Goal: Task Accomplishment & Management: Complete application form

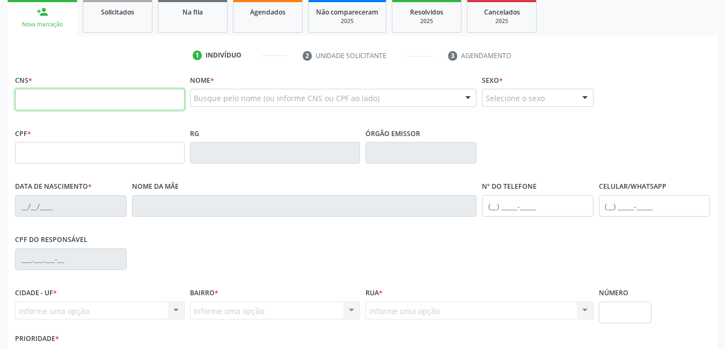
scroll to position [215, 0]
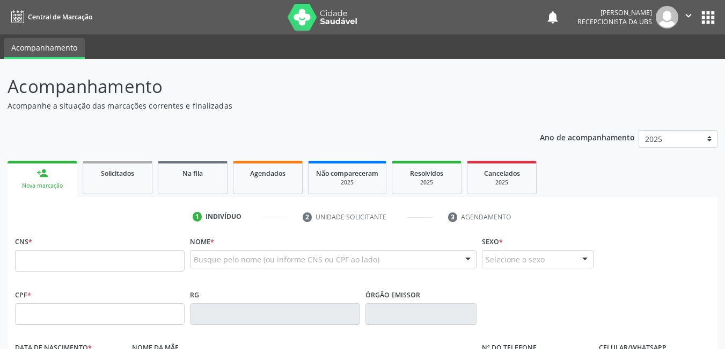
click at [54, 262] on input "text" at bounding box center [100, 260] width 170 height 21
type input "702 8076 8938 0569"
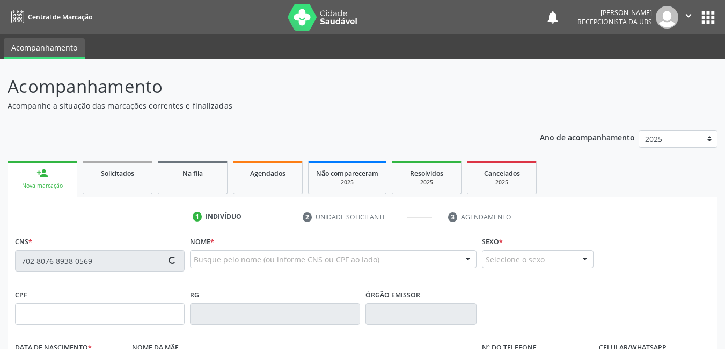
type input "628.706.024-72"
type input "08/12/1961"
type input "Dulce Maria da Silva"
type input "(87) 99976-1440"
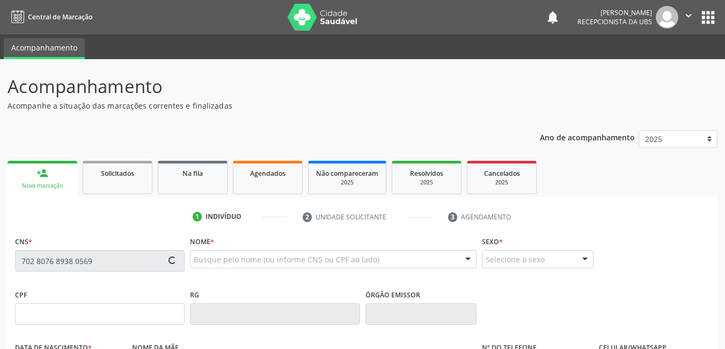
type input "489"
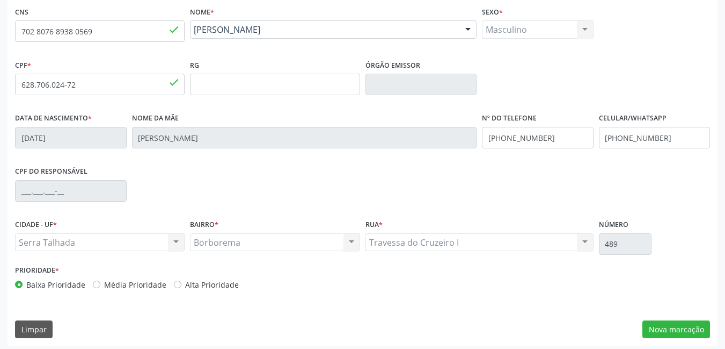
scroll to position [234, 0]
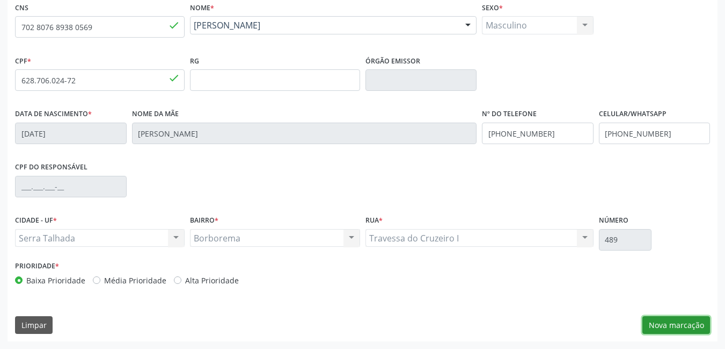
click at [668, 323] on button "Nova marcação" at bounding box center [677, 325] width 68 height 18
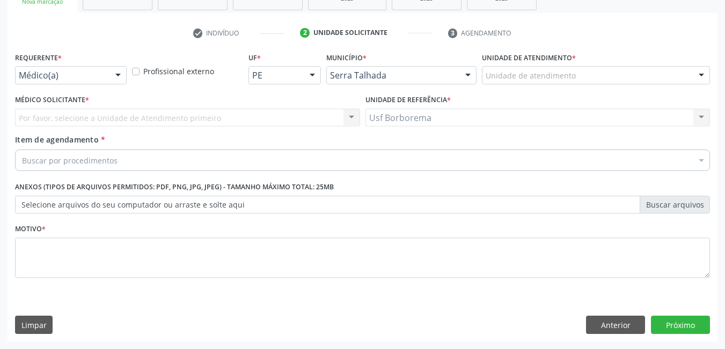
scroll to position [184, 0]
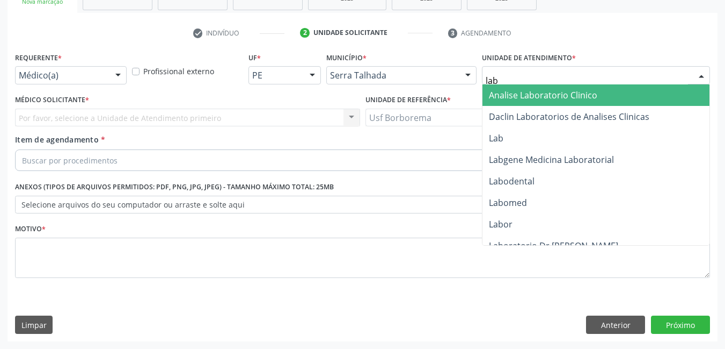
type input "labg"
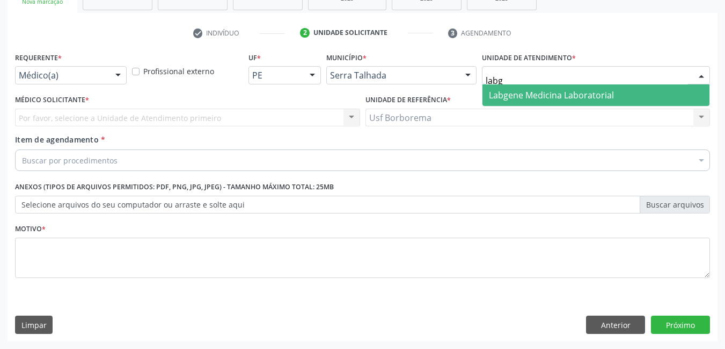
click at [552, 93] on span "Labgene Medicina Laboratorial" at bounding box center [551, 95] width 125 height 12
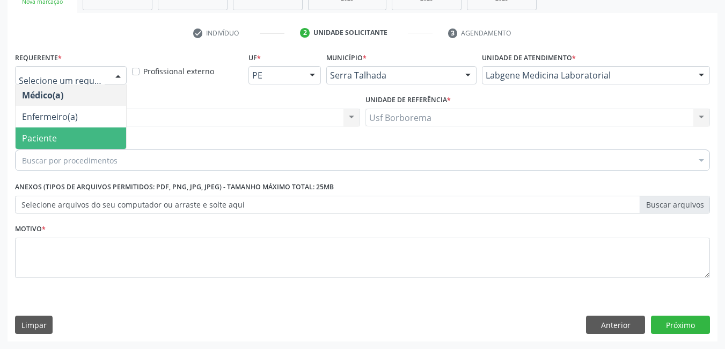
click at [90, 135] on span "Paciente" at bounding box center [71, 137] width 111 height 21
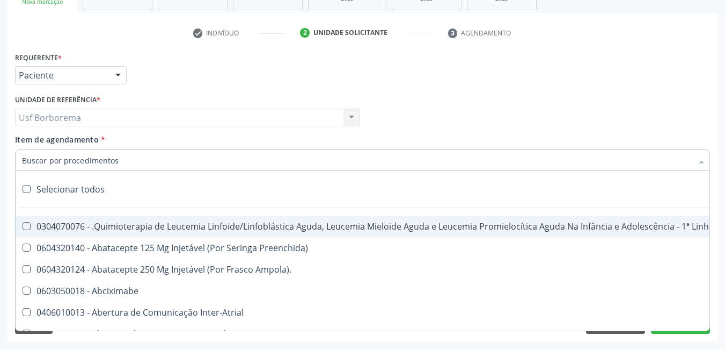
click at [115, 161] on input "Item de agendamento *" at bounding box center [357, 159] width 671 height 21
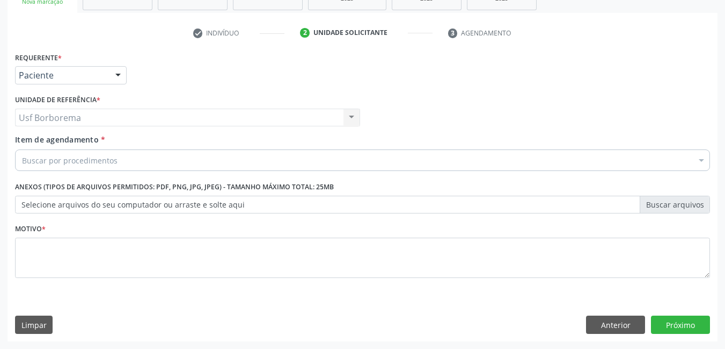
click at [134, 160] on div "Buscar por procedimentos" at bounding box center [362, 159] width 695 height 21
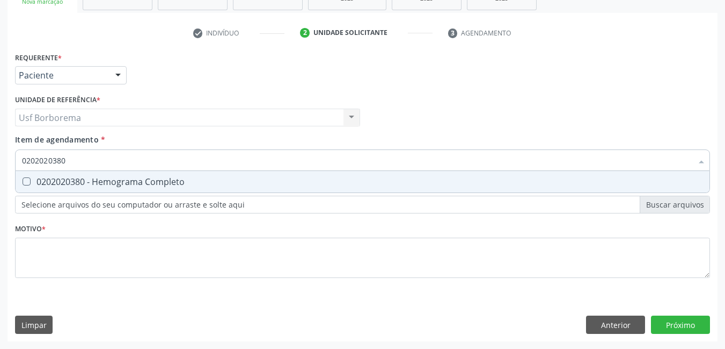
type input "0202020380"
click at [86, 194] on div "Requerente * Paciente Médico(a) Enfermeiro(a) Paciente Nenhum resultado encontr…" at bounding box center [362, 170] width 695 height 243
type input "0202020380"
drag, startPoint x: 88, startPoint y: 177, endPoint x: 82, endPoint y: 177, distance: 6.5
click at [88, 177] on div "0202020380 - Hemograma Completo" at bounding box center [362, 181] width 681 height 9
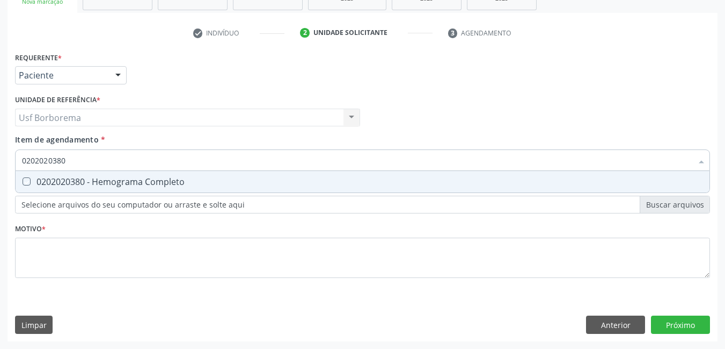
checkbox Completo "true"
click at [84, 158] on input "0202020380" at bounding box center [357, 159] width 671 height 21
type input "02020203"
checkbox Completo "false"
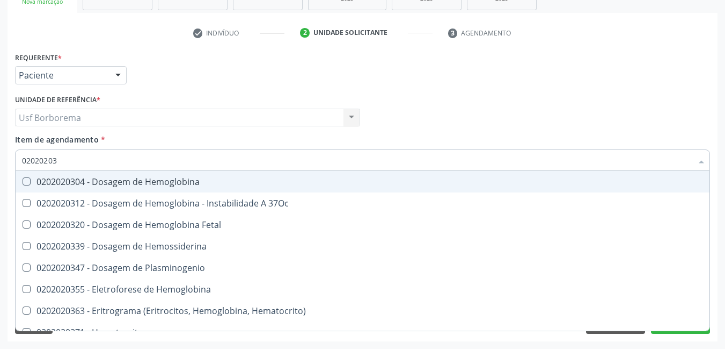
type input "0202020"
checkbox Completo "false"
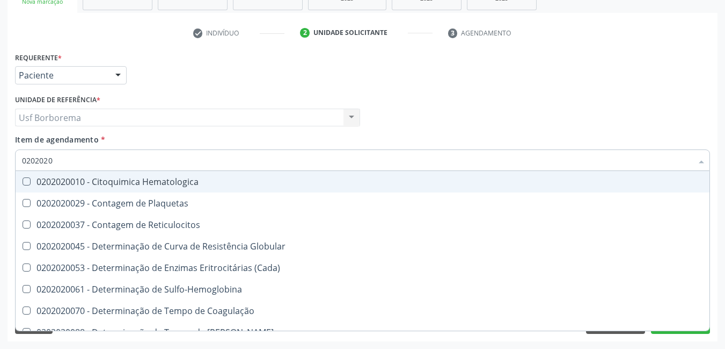
type input "020202"
checkbox Completo "false"
checkbox Leucograma "true"
type input "02020"
checkbox Completo "false"
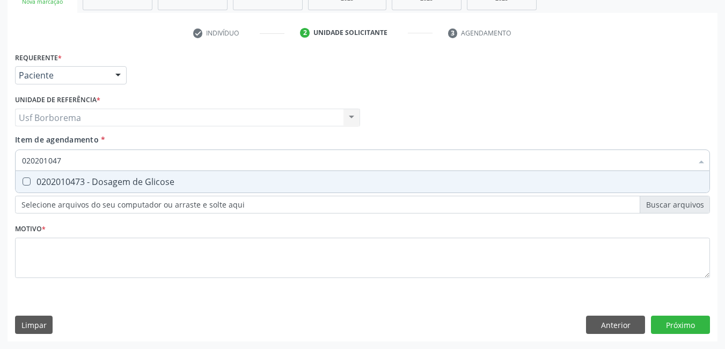
type input "0202010473"
click at [101, 178] on div "0202010473 - Dosagem de Glicose" at bounding box center [362, 181] width 681 height 9
checkbox Glicose "true"
click at [100, 163] on input "0202010473" at bounding box center [357, 159] width 671 height 21
type input "02020104"
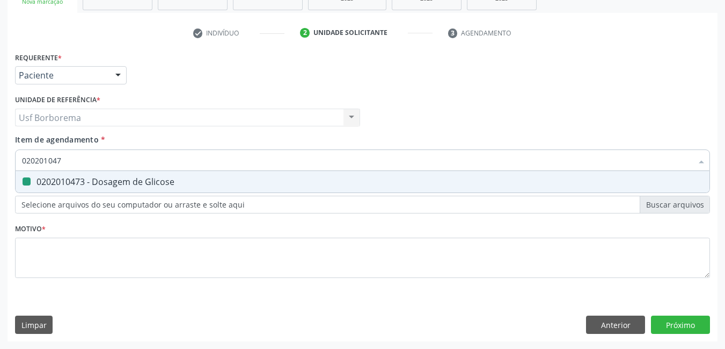
checkbox Glicose "false"
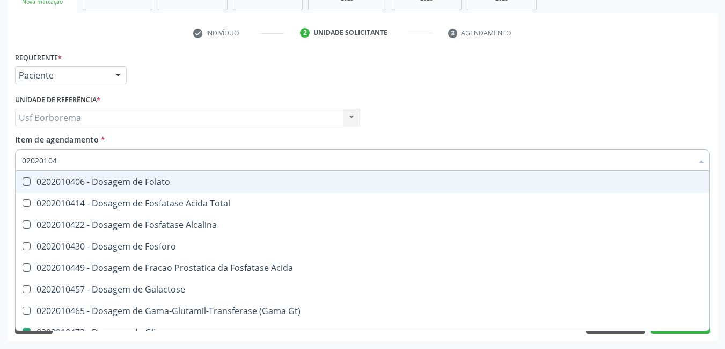
type input "0202010"
checkbox Glicose "false"
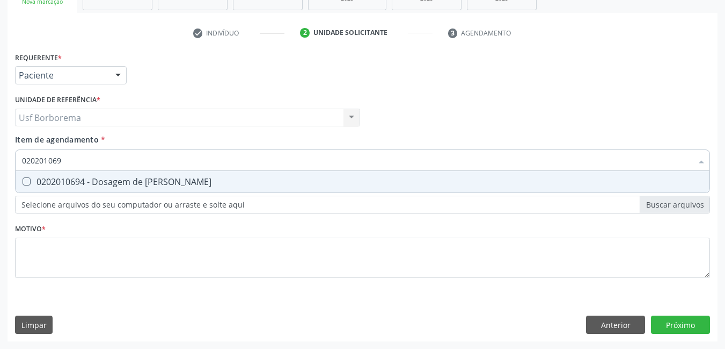
type input "0202010694"
click at [92, 184] on div "0202010694 - Dosagem de [PERSON_NAME]" at bounding box center [362, 181] width 681 height 9
checkbox Ureia "true"
click at [92, 157] on input "0202010694" at bounding box center [357, 159] width 671 height 21
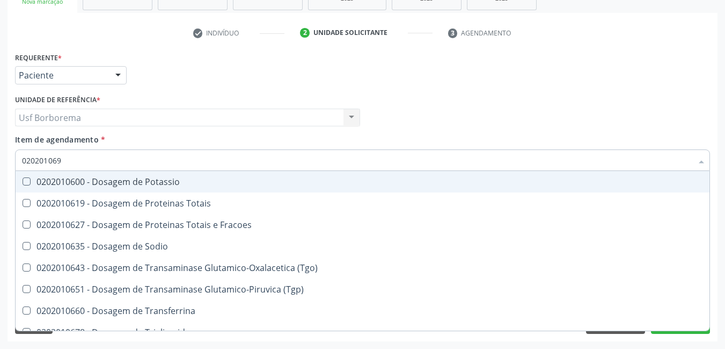
type input "02020106"
checkbox Potassio "false"
type input "0202010"
checkbox Ureia "false"
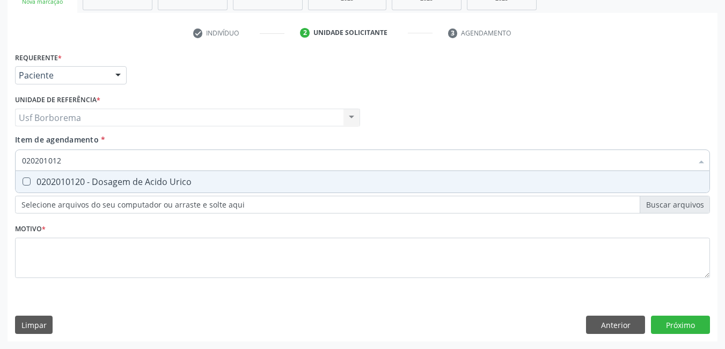
type input "0202010120"
click at [55, 180] on div "0202010120 - Dosagem de Acido Urico" at bounding box center [362, 181] width 681 height 9
checkbox Urico "true"
click at [79, 162] on input "0202010120" at bounding box center [357, 159] width 671 height 21
type input "02020101"
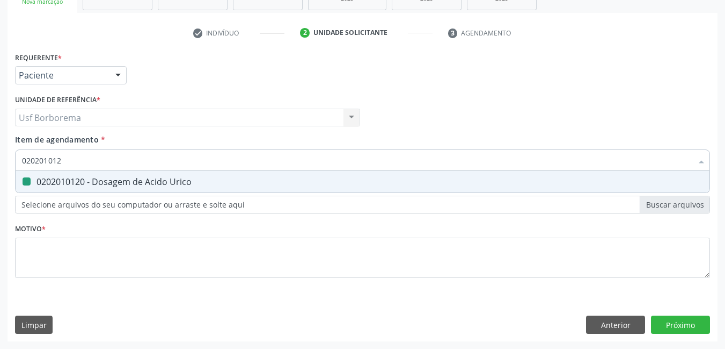
checkbox Urico "false"
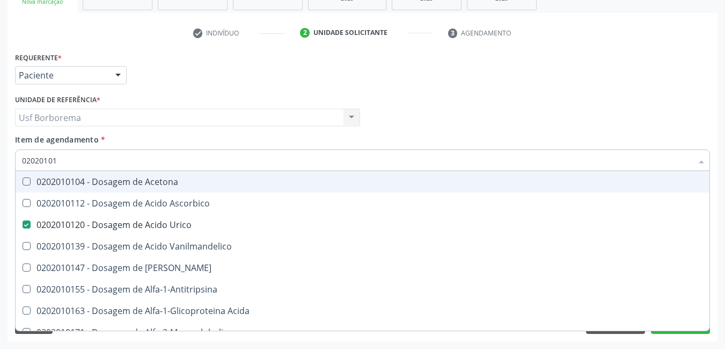
type input "0202010"
checkbox Urico "false"
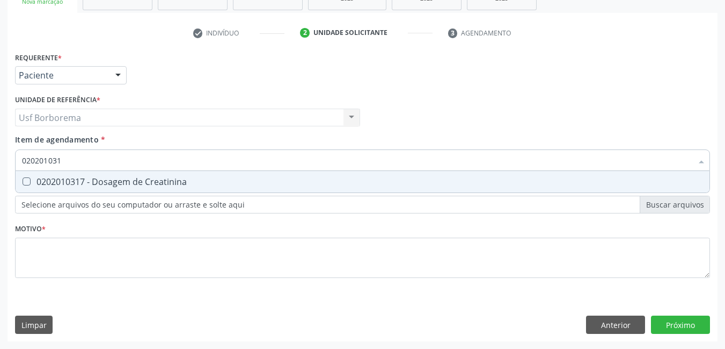
type input "0202010317"
click at [101, 177] on div "0202010317 - Dosagem de Creatinina" at bounding box center [362, 181] width 681 height 9
checkbox Creatinina "true"
click at [100, 159] on input "0202010317" at bounding box center [357, 159] width 671 height 21
type input "02020103"
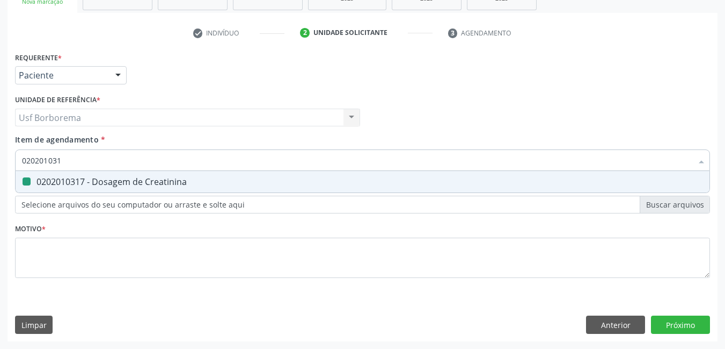
checkbox Creatinina "false"
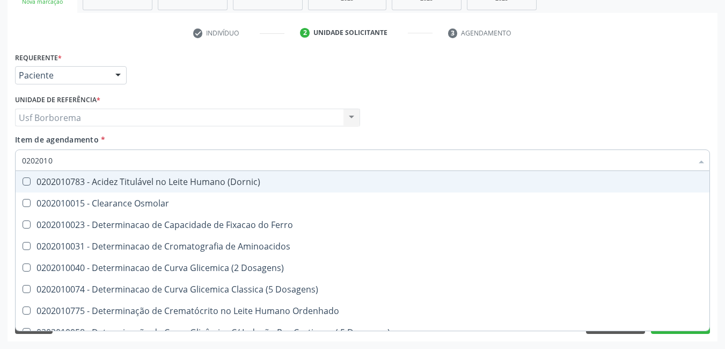
type input "02020106"
checkbox Osmolaridade "true"
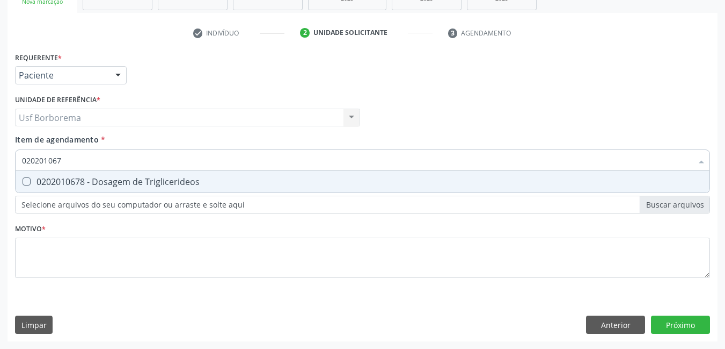
type input "0202010678"
click at [106, 177] on div "0202010678 - Dosagem de Triglicerideos" at bounding box center [362, 181] width 681 height 9
checkbox Triglicerideos "true"
click at [115, 162] on input "0202010678" at bounding box center [357, 159] width 671 height 21
type input "02020106"
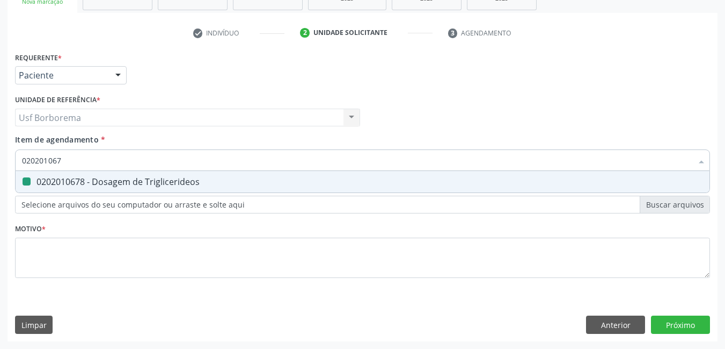
checkbox Triglicerideos "false"
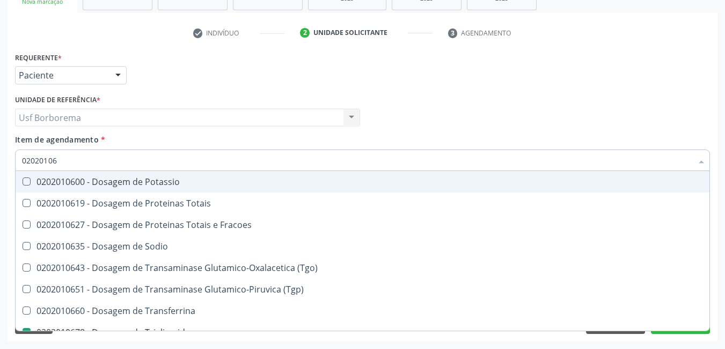
type input "0202010"
checkbox Triglicerideos "false"
checkbox Ureia "false"
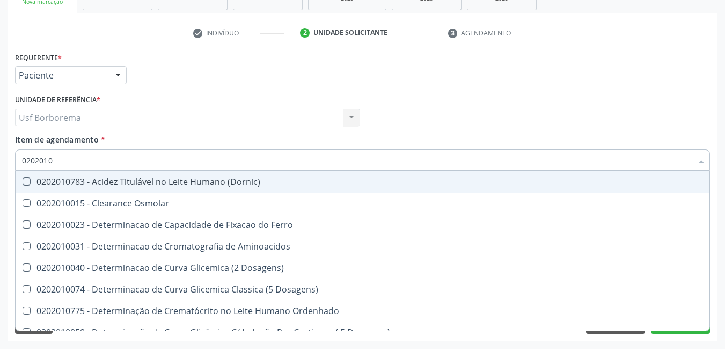
type input "02020106"
checkbox Dosagens\) "true"
checkbox Osmolaridade "true"
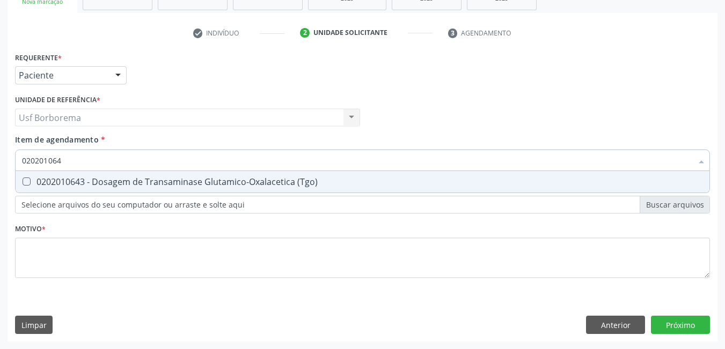
type input "0202010643"
drag, startPoint x: 107, startPoint y: 180, endPoint x: 107, endPoint y: 173, distance: 6.4
click at [107, 177] on div "0202010643 - Dosagem de Transaminase Glutamico-Oxalacetica (Tgo)" at bounding box center [362, 181] width 681 height 9
checkbox \(Tgo\) "true"
click at [104, 160] on input "0202010643" at bounding box center [357, 159] width 671 height 21
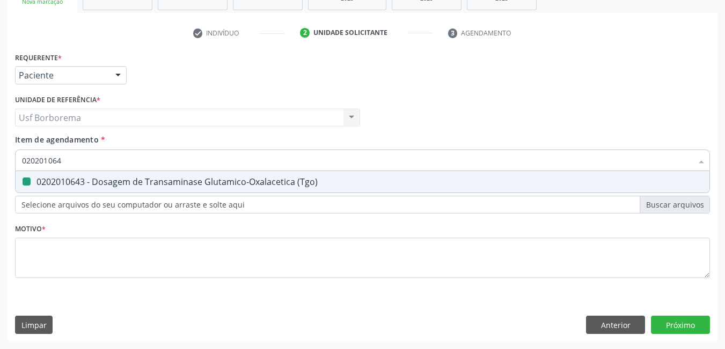
type input "02020106"
checkbox \(Tgo\) "false"
type input "0202010651"
click at [141, 184] on div "0202010651 - Dosagem de Transaminase Glutamico-Piruvica (Tgp)" at bounding box center [362, 181] width 681 height 9
checkbox \(Tgp\) "true"
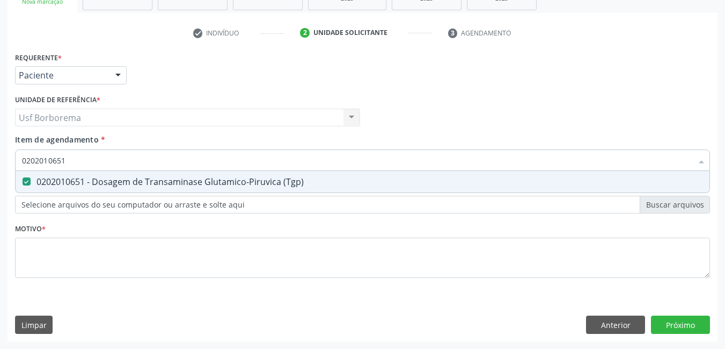
drag, startPoint x: 132, startPoint y: 154, endPoint x: 133, endPoint y: 162, distance: 8.1
click at [132, 159] on input "0202010651" at bounding box center [357, 159] width 671 height 21
click at [133, 163] on input "0202010651" at bounding box center [357, 159] width 671 height 21
type input "02020106"
checkbox \(Tgp\) "false"
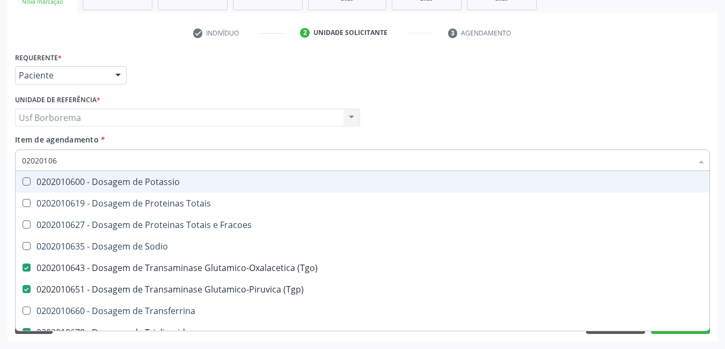
type input "0202010"
checkbox \(Tgo\) "false"
checkbox \(Tgp\) "false"
checkbox Triglicerideos "false"
checkbox Ureia "false"
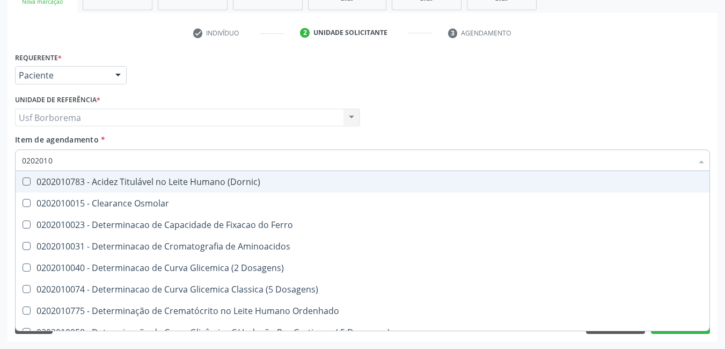
type input "020201"
checkbox Urico "false"
checkbox Amonia "true"
checkbox Creatinina "false"
checkbox Folato "true"
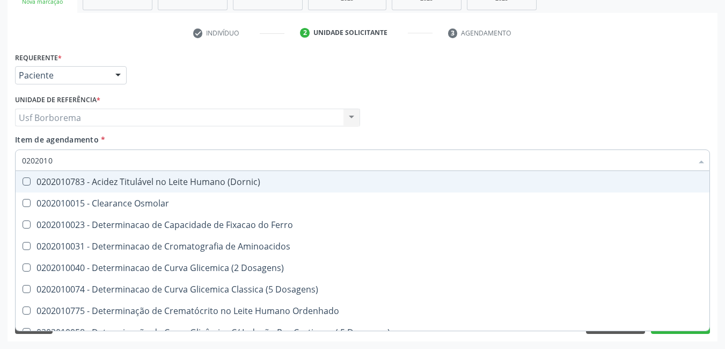
checkbox Glicose "false"
checkbox Nt-Probnp\) "true"
checkbox \(Tgo\) "false"
checkbox \(Tgp\) "false"
checkbox Triglicerideos "false"
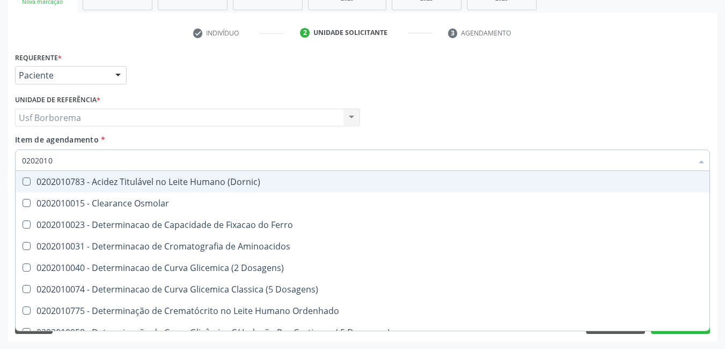
checkbox Ureia "false"
checkbox D-Xilose "true"
checkbox Orais "true"
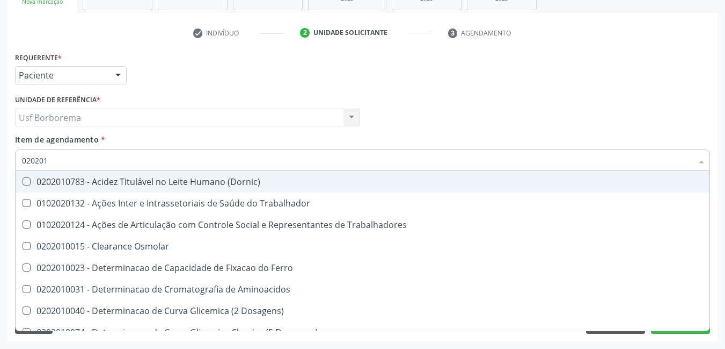
type input "02020"
checkbox Urico "false"
checkbox Creatinina "false"
checkbox Glicose "false"
checkbox \(Tgo\) "false"
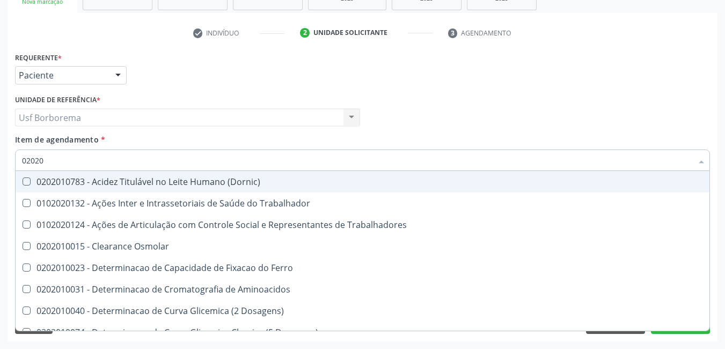
checkbox \(Tgp\) "false"
checkbox Triglicerideos "false"
checkbox Ureia "false"
checkbox Trabalho "true"
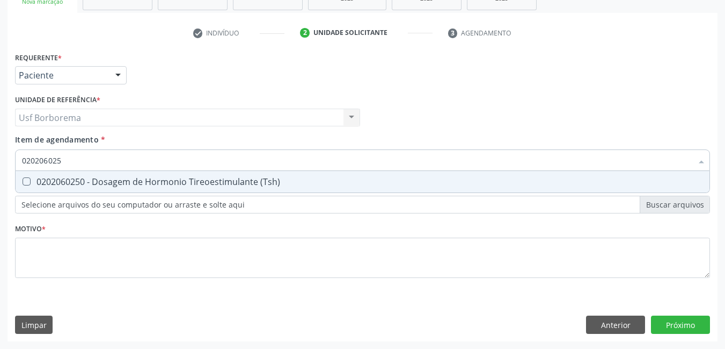
type input "0202060250"
drag, startPoint x: 110, startPoint y: 179, endPoint x: 114, endPoint y: 170, distance: 10.6
click at [110, 178] on div "0202060250 - Dosagem de Hormonio Tireoestimulante (Tsh)" at bounding box center [362, 181] width 681 height 9
checkbox \(Tsh\) "true"
click at [119, 157] on input "0202060250" at bounding box center [357, 159] width 671 height 21
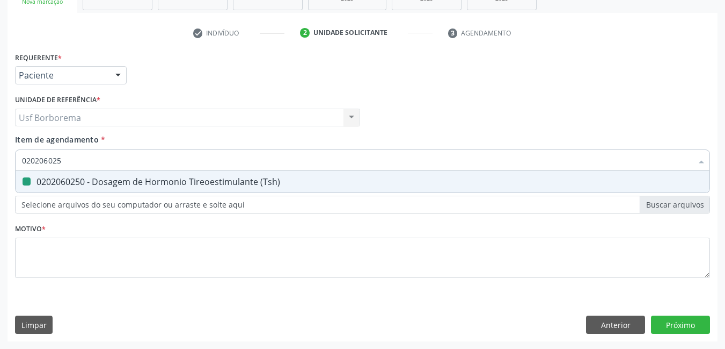
type input "02020602"
checkbox \(Tsh\) "false"
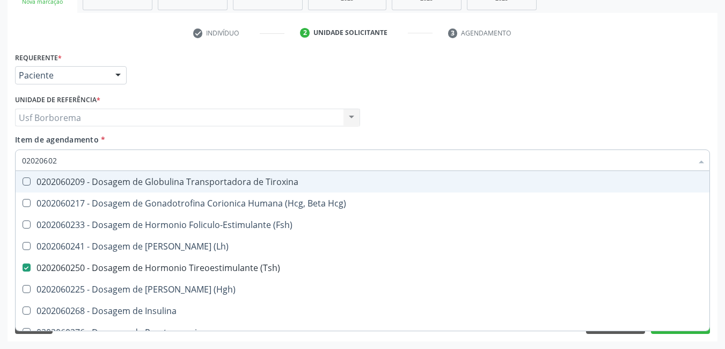
type input "0202060"
checkbox \(Tsh\) "false"
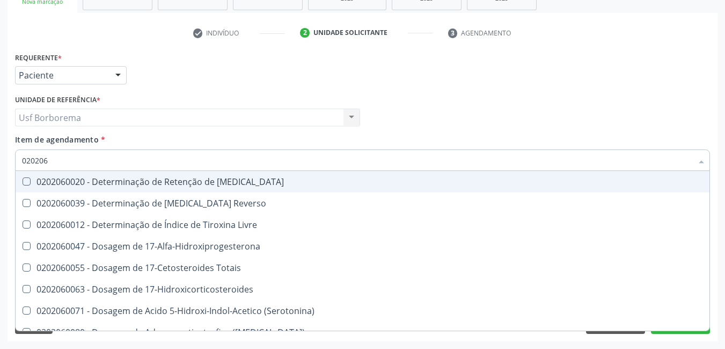
type input "02020"
checkbox \(Tsh\) "false"
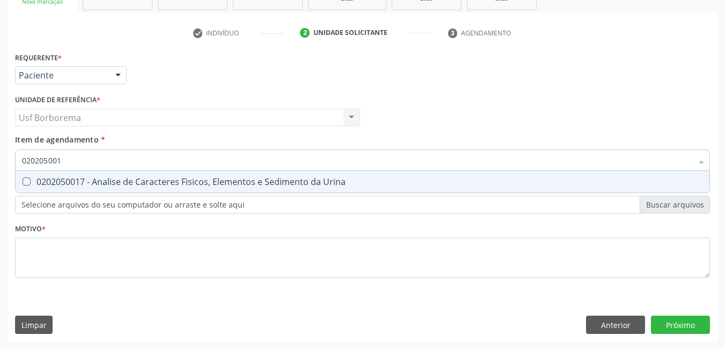
type input "0202050017"
click at [186, 186] on div "0202050017 - Analise de Caracteres Fisicos, Elementos e Sedimento da Urina" at bounding box center [362, 181] width 681 height 9
checkbox Urina "true"
click at [177, 161] on input "0202050017" at bounding box center [357, 159] width 671 height 21
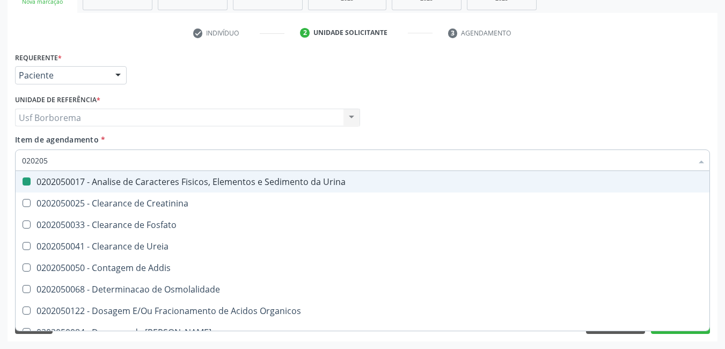
type input "02020"
checkbox Urina "false"
checkbox Fosfato "true"
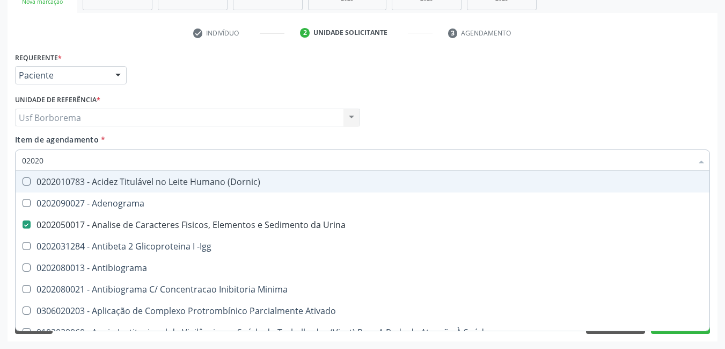
type input "020201"
checkbox Urina "false"
checkbox Osmolar "true"
checkbox Gestante "true"
checkbox T3 "true"
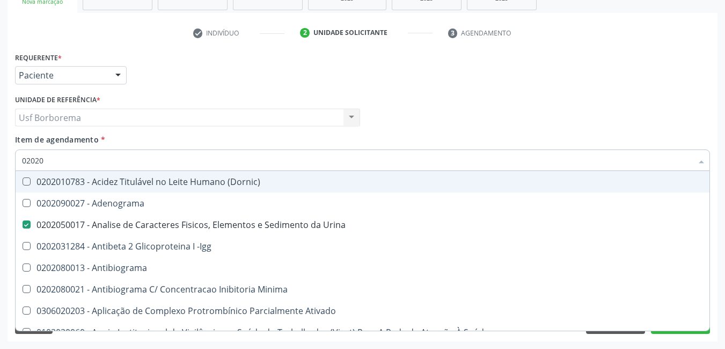
checkbox 17-Hidroxicorticosteroides "true"
checkbox D "true"
checkbox Acetona "true"
checkbox Ascorbico "true"
checkbox Urico "false"
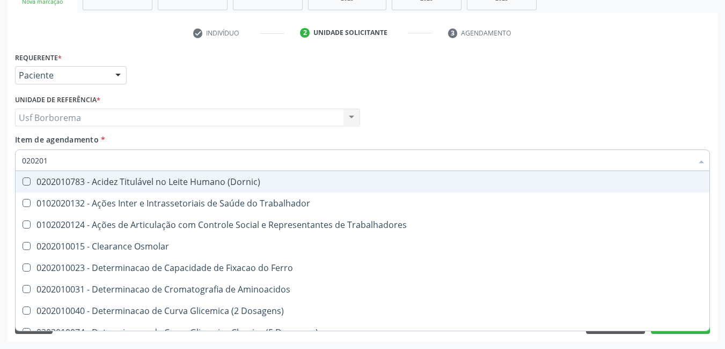
type input "0202010"
checkbox Ativada\) "true"
checkbox Urico "false"
checkbox Ionizavel "true"
checkbox Creatinina "false"
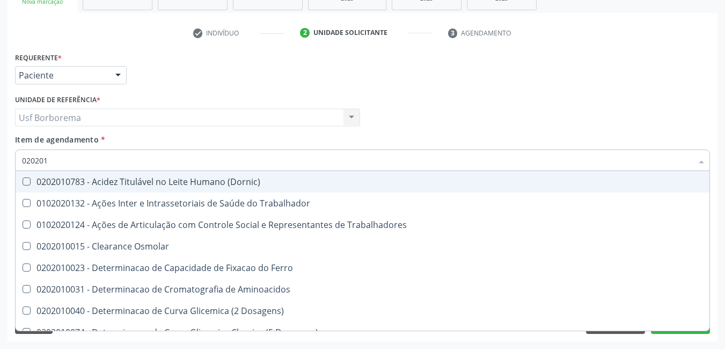
checkbox II "true"
checkbox Glicose "false"
checkbox Leucino-Aminopeptidase "true"
checkbox Lipase "true"
checkbox Muco-Proteinas "true"
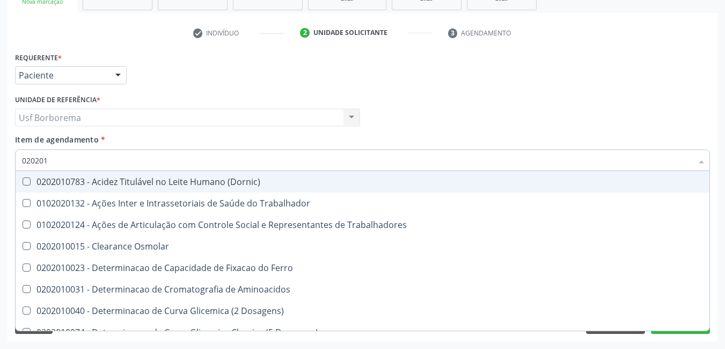
checkbox Piruvato "true"
checkbox \(Tgo\) "false"
checkbox \(Tgp\) "false"
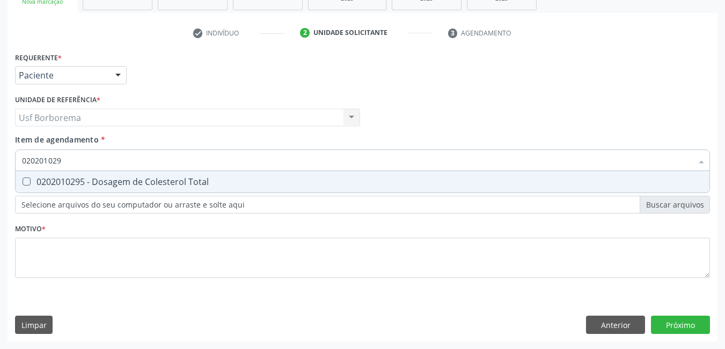
type input "0202010295"
click at [155, 178] on div "0202010295 - Dosagem de Colesterol Total" at bounding box center [362, 181] width 681 height 9
checkbox Total "true"
click at [154, 164] on input "0202010295" at bounding box center [357, 159] width 671 height 21
type input "02020102"
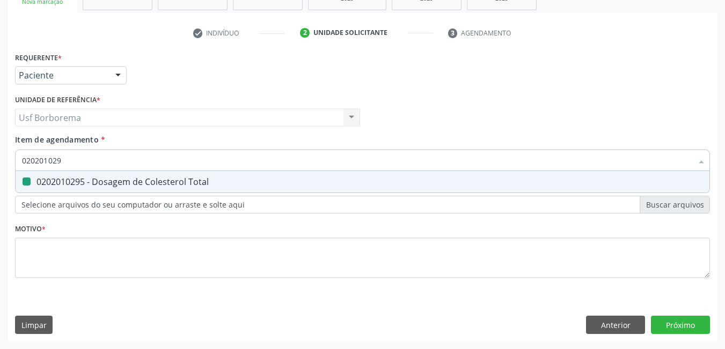
checkbox Total "false"
type input "0202010287"
click at [132, 184] on div "0202010287 - Dosagem de Colesterol Ldl" at bounding box center [362, 181] width 681 height 9
checkbox Ldl "true"
click at [119, 157] on input "0202010287" at bounding box center [357, 159] width 671 height 21
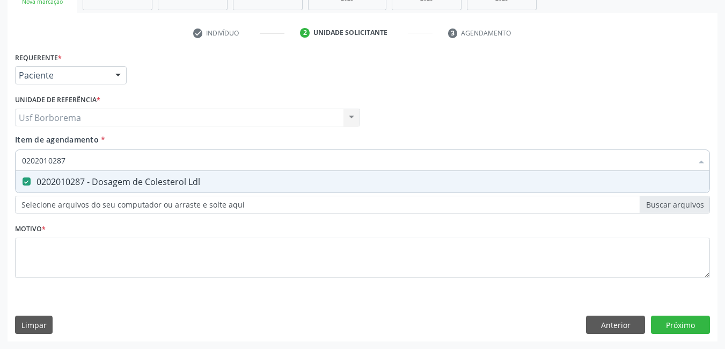
click at [119, 157] on input "0202010287" at bounding box center [357, 159] width 671 height 21
type input "02020102"
checkbox Ldl "false"
type input "0202010279"
click at [144, 186] on div "0202010279 - Dosagem de Colesterol Hdl" at bounding box center [362, 181] width 681 height 9
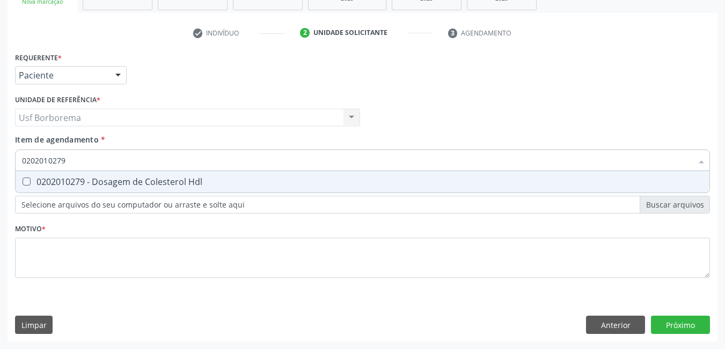
checkbox Hdl "true"
click at [139, 165] on input "0202010279" at bounding box center [357, 159] width 671 height 21
type input "02020102"
checkbox Hdl "false"
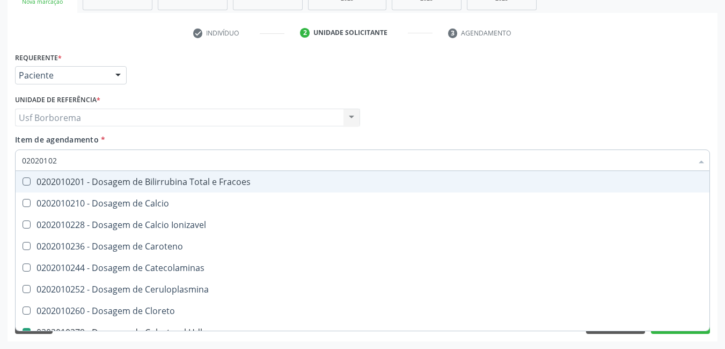
type input "0202010"
checkbox Hdl "false"
checkbox Ldl "false"
checkbox Total "false"
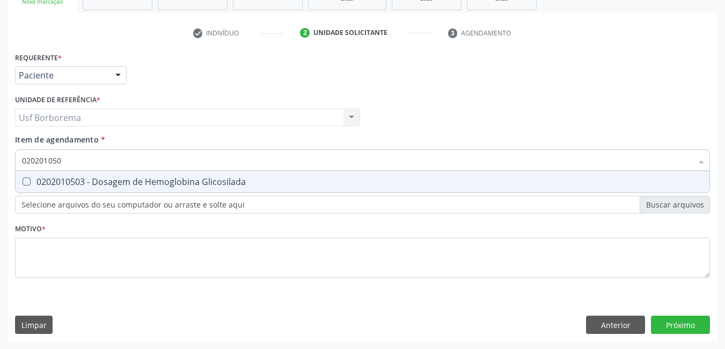
type input "0202010503"
click at [124, 177] on div "0202010503 - Dosagem de Hemoglobina Glicosilada" at bounding box center [362, 181] width 681 height 9
checkbox Glicosilada "true"
click at [129, 161] on input "0202010503" at bounding box center [357, 159] width 671 height 21
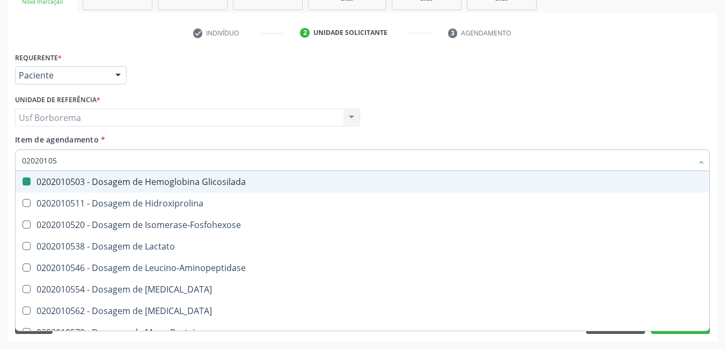
type input "0202010"
checkbox Glicosilada "false"
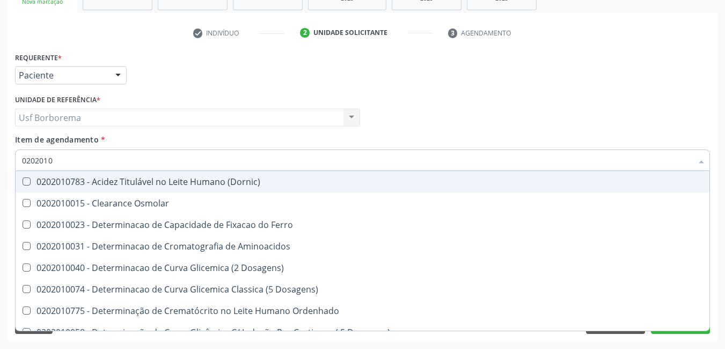
type input "02020106"
checkbox Dosagens\) "true"
checkbox Osmolaridade "true"
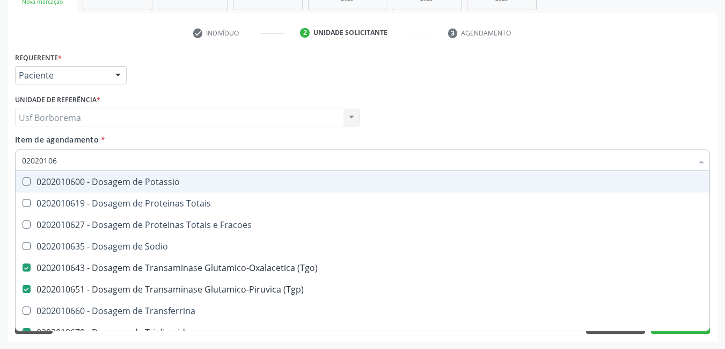
type input "0202010"
checkbox \(Tgo\) "false"
checkbox \(Tgp\) "false"
checkbox Triglicerideos "false"
checkbox Ureia "false"
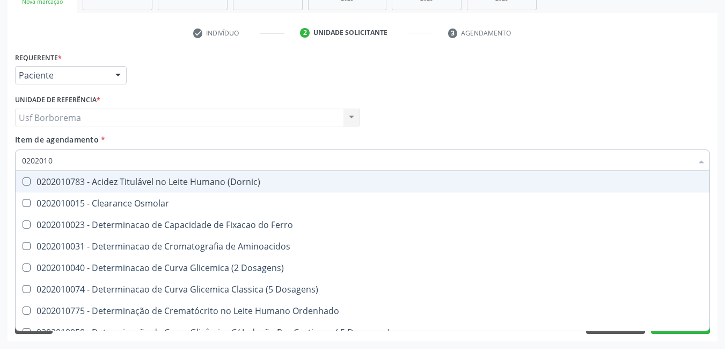
type input "020201"
checkbox Urico "false"
checkbox Amonia "true"
checkbox Hdl "false"
checkbox Ldl "false"
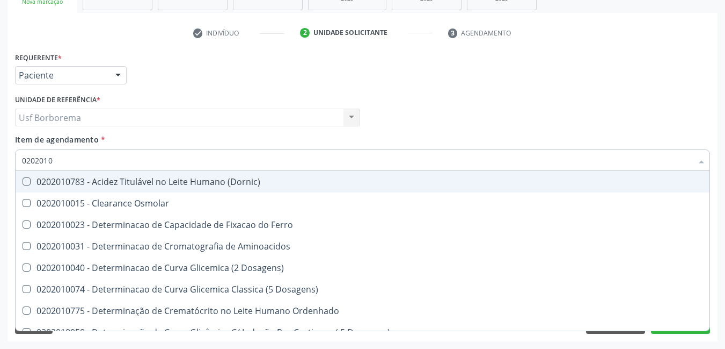
checkbox Total "false"
checkbox Creatinina "false"
checkbox Latica "true"
checkbox Fracionadas\) "true"
checkbox Ferritina "true"
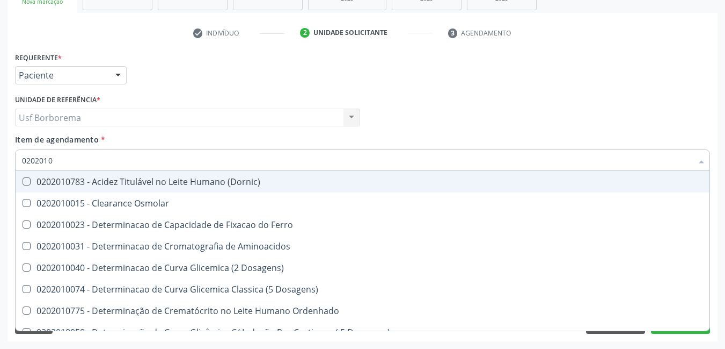
checkbox Folato "true"
checkbox Glicose "false"
checkbox Glicosilada "false"
checkbox Nt-Probnp\) "true"
checkbox Potassio "true"
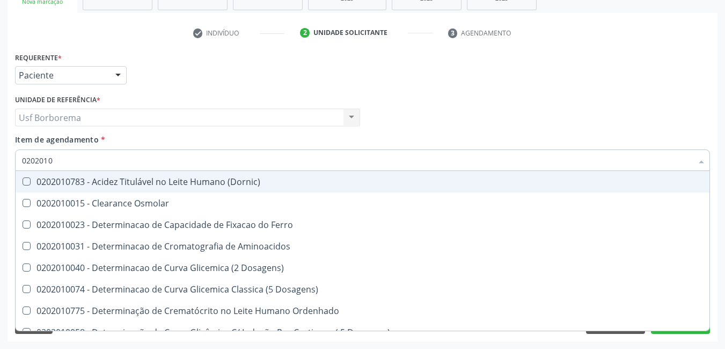
checkbox \(Tgo\) "false"
checkbox \(Tgp\) "false"
checkbox Triglicerideos "false"
checkbox Ureia "false"
checkbox D-Xilose "true"
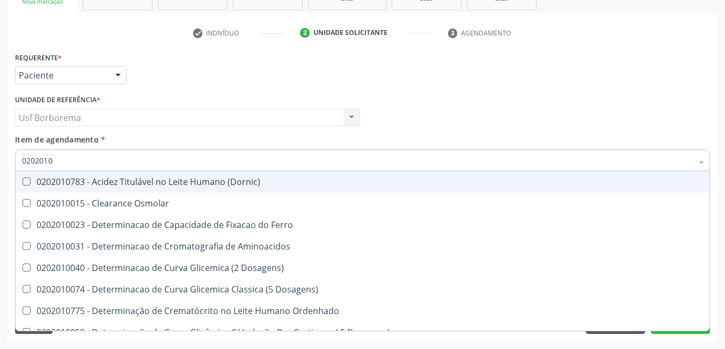
checkbox Orais "true"
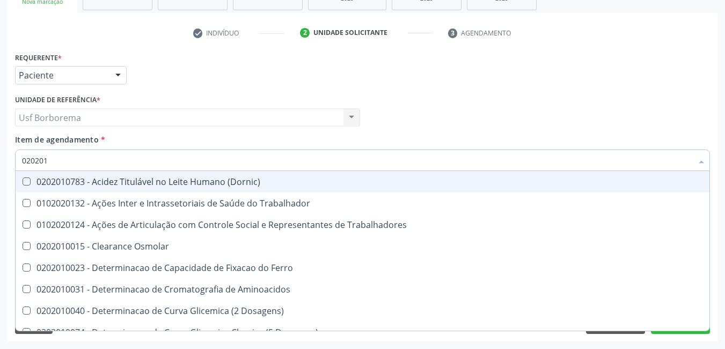
type input "02020"
checkbox Trabalhadores "true"
checkbox Urico "false"
checkbox Hdl "false"
checkbox Ldl "false"
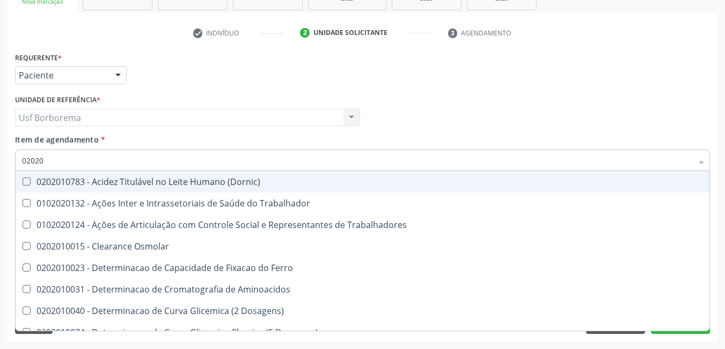
checkbox Total "false"
checkbox Creatinina "false"
checkbox Glicose "false"
checkbox Glicosilada "false"
checkbox \(Tgo\) "false"
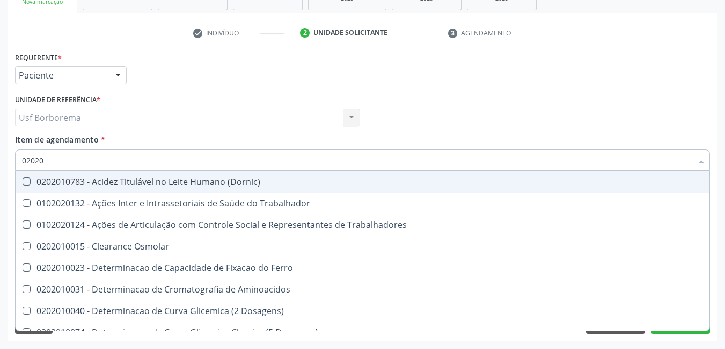
checkbox \(Tgp\) "false"
checkbox Triglicerideos "false"
checkbox Ureia "false"
checkbox Trabalho "true"
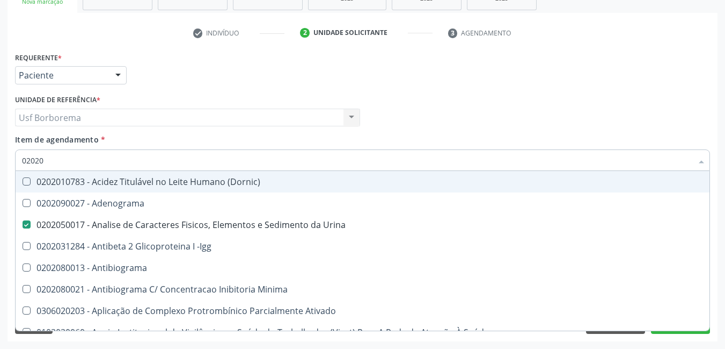
type input "020206"
checkbox Urina "false"
checkbox Creatinina "true"
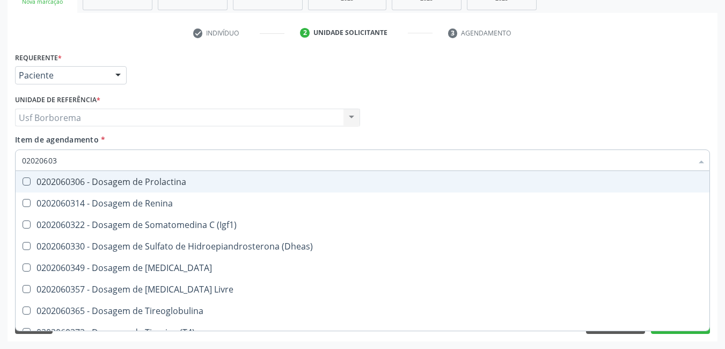
type input "020206039"
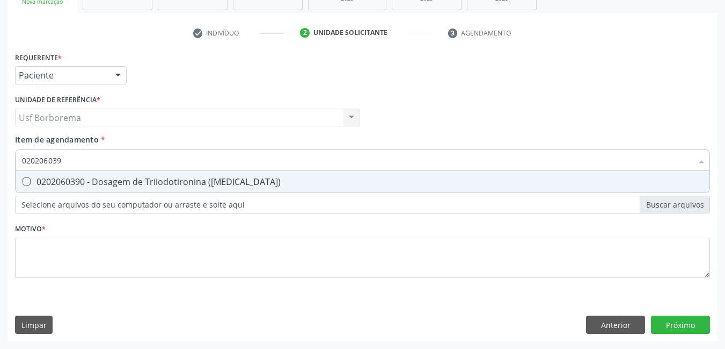
click at [147, 179] on div "0202060390 - Dosagem de Triiodotironina ([MEDICAL_DATA])" at bounding box center [362, 181] width 681 height 9
checkbox \(T3\) "true"
click at [146, 163] on input "020206039" at bounding box center [357, 159] width 671 height 21
type input "02020603"
checkbox \(T3\) "false"
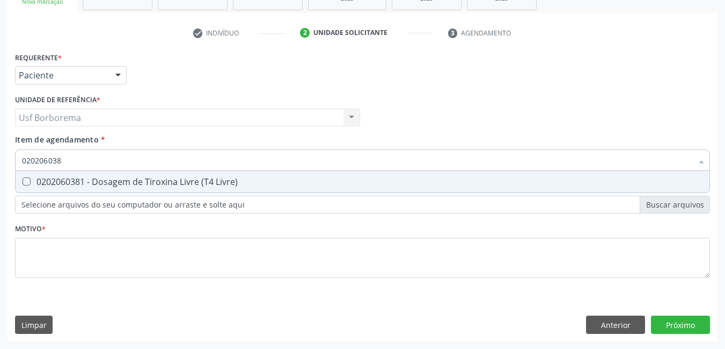
type input "0202060381"
drag, startPoint x: 130, startPoint y: 178, endPoint x: 128, endPoint y: 171, distance: 6.6
click at [130, 178] on div "0202060381 - Dosagem de Tiroxina Livre (T4 Livre)" at bounding box center [362, 181] width 681 height 9
checkbox Livre\) "true"
click at [126, 164] on input "0202060381" at bounding box center [357, 159] width 671 height 21
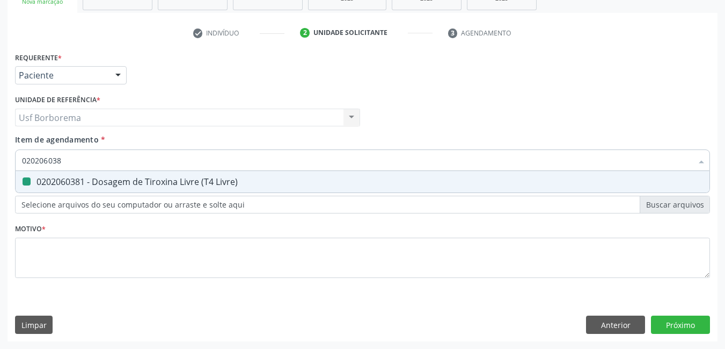
type input "02020603"
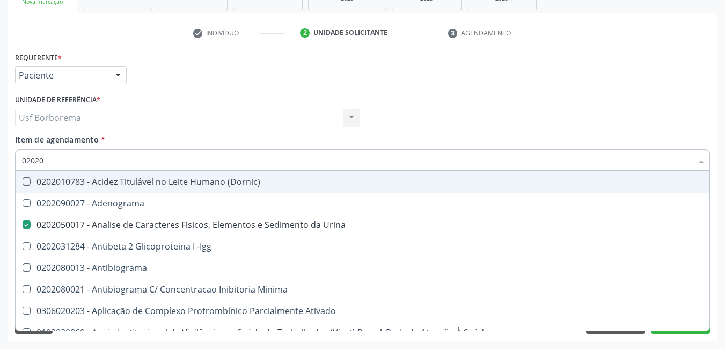
click at [121, 135] on div "Item de agendamento * 02020 Desfazer seleção 0202010783 - Acidez Titulável no L…" at bounding box center [362, 151] width 695 height 34
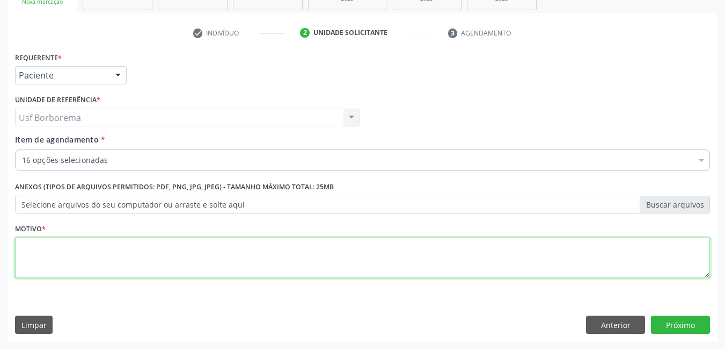
click at [118, 271] on textarea at bounding box center [362, 257] width 695 height 41
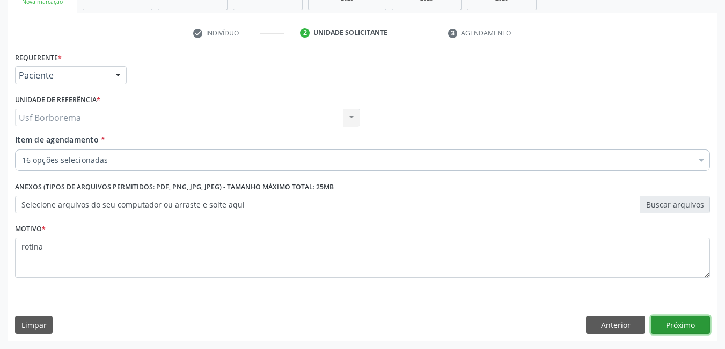
click at [683, 322] on button "Próximo" at bounding box center [680, 324] width 59 height 18
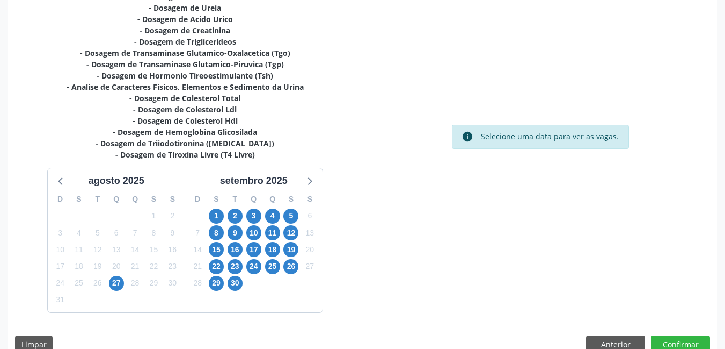
scroll to position [288, 0]
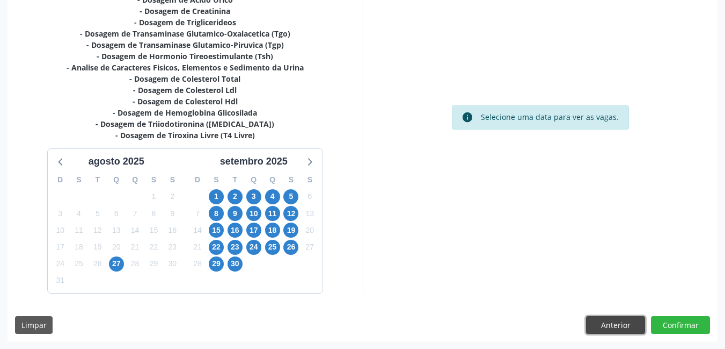
click at [600, 322] on button "Anterior" at bounding box center [615, 325] width 59 height 18
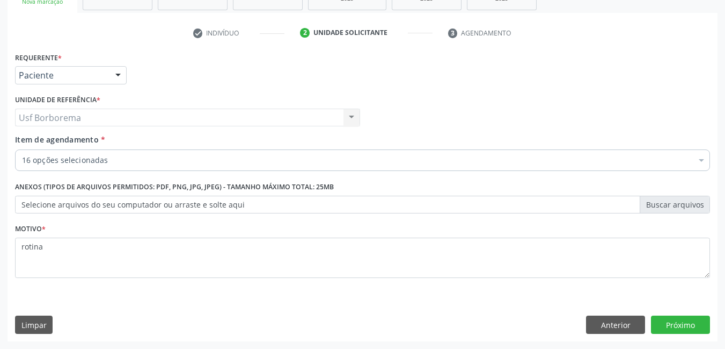
scroll to position [184, 0]
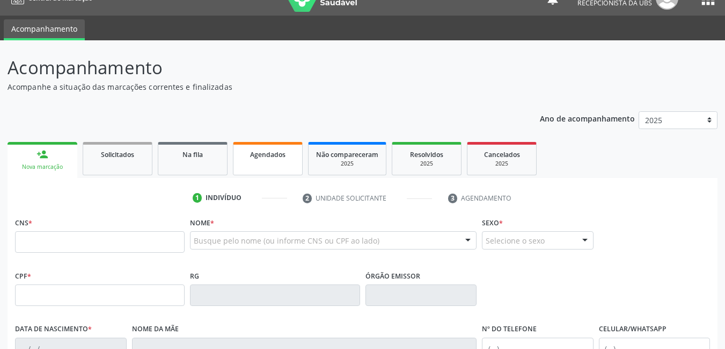
click at [256, 155] on span "Agendados" at bounding box center [267, 154] width 35 height 9
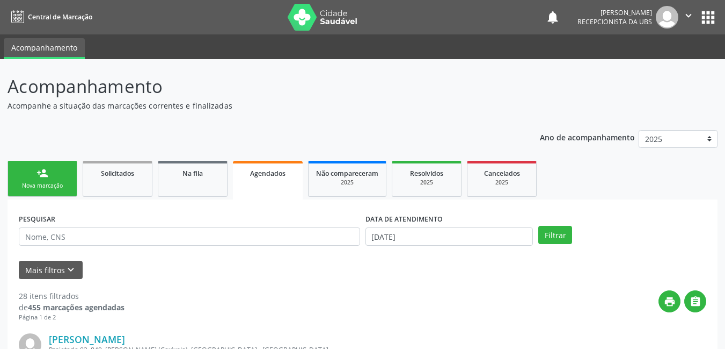
click at [64, 185] on div "Nova marcação" at bounding box center [43, 186] width 54 height 8
click at [63, 184] on div "Nova marcação" at bounding box center [43, 186] width 54 height 8
click at [63, 183] on div "Nova marcação" at bounding box center [43, 186] width 54 height 8
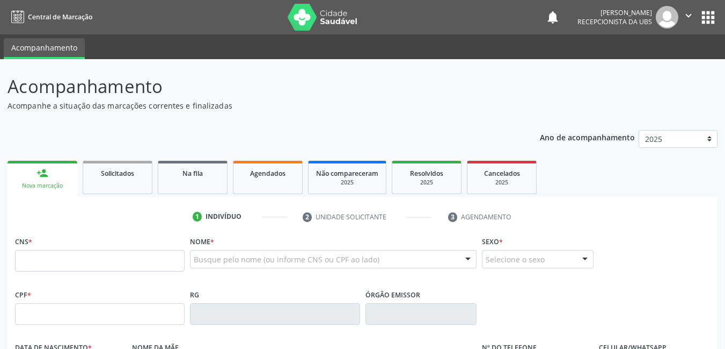
click at [63, 180] on link "person_add Nova marcação" at bounding box center [43, 179] width 70 height 36
click at [62, 262] on input "text" at bounding box center [100, 260] width 170 height 21
click at [274, 179] on link "Agendados" at bounding box center [268, 177] width 70 height 33
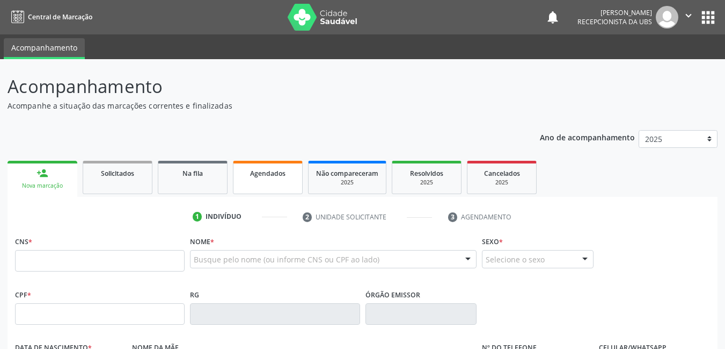
click at [274, 179] on link "Agendados" at bounding box center [268, 177] width 70 height 33
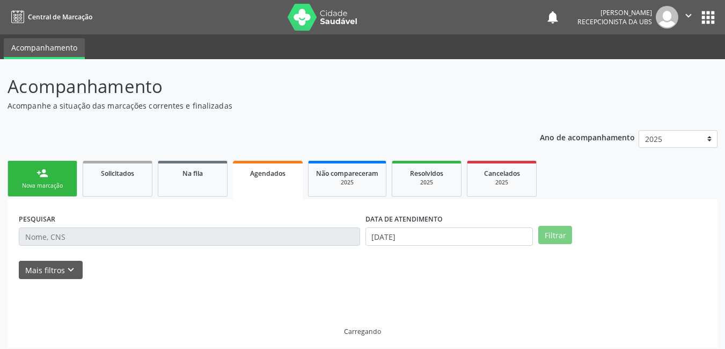
click at [274, 179] on link "Agendados" at bounding box center [268, 180] width 70 height 39
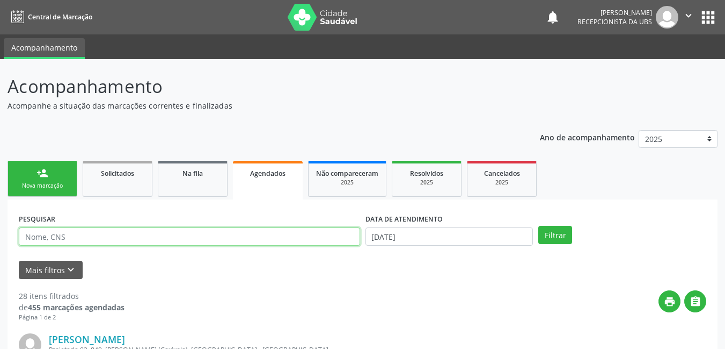
click at [280, 239] on input "text" at bounding box center [190, 236] width 342 height 18
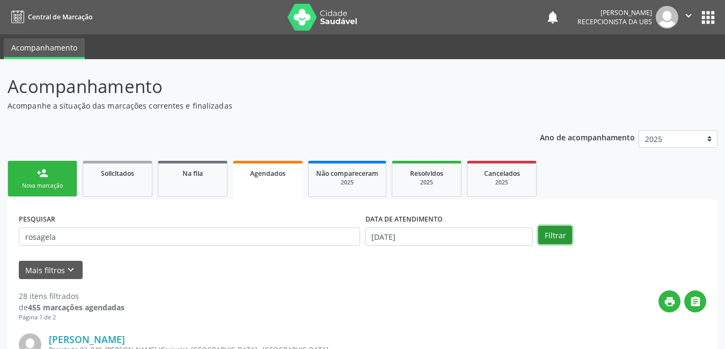
click at [545, 241] on button "Filtrar" at bounding box center [556, 235] width 34 height 18
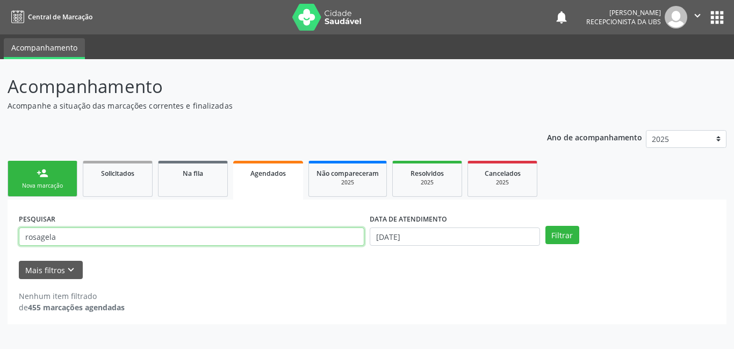
click at [273, 235] on input "rosagela" at bounding box center [191, 236] width 345 height 18
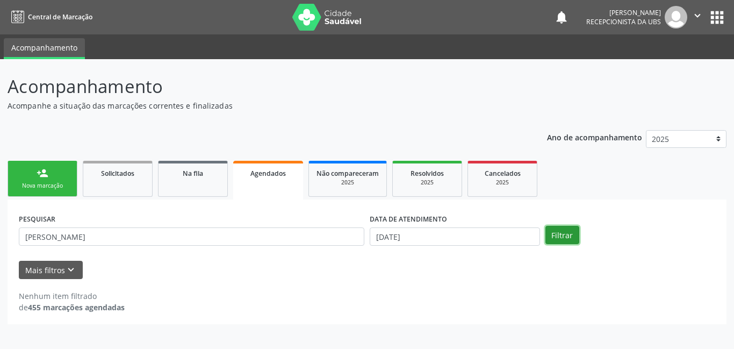
click at [556, 229] on button "Filtrar" at bounding box center [562, 235] width 34 height 18
click at [220, 227] on div "PESQUISAR rosagela barbosa" at bounding box center [191, 232] width 351 height 42
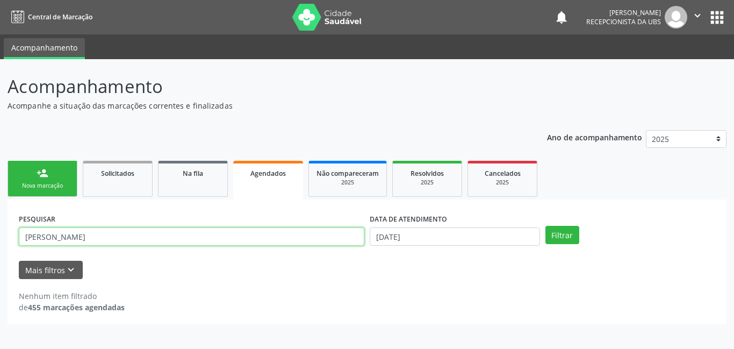
click at [199, 235] on input "rosagela barbosa" at bounding box center [191, 236] width 345 height 18
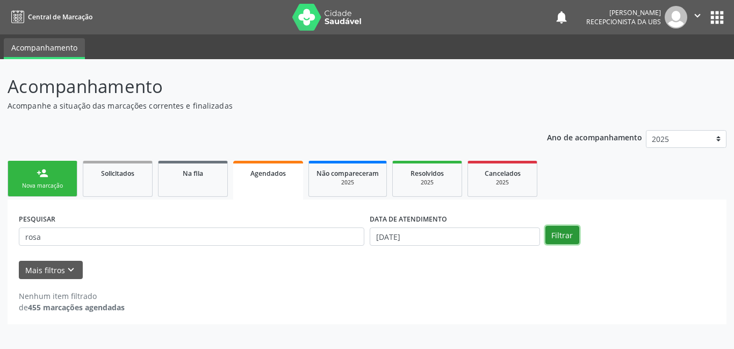
click at [564, 236] on button "Filtrar" at bounding box center [562, 235] width 34 height 18
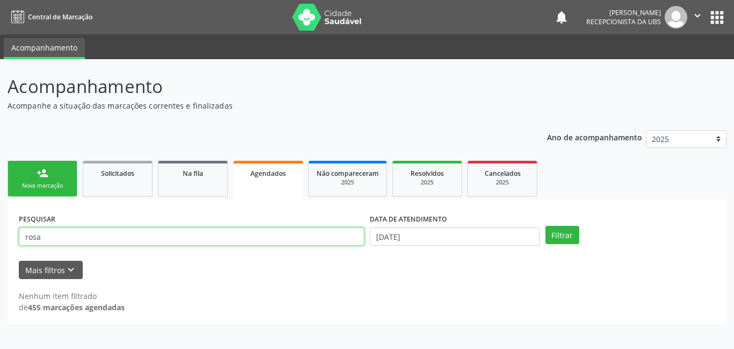
click at [275, 229] on input "rosa" at bounding box center [191, 236] width 345 height 18
type input "r"
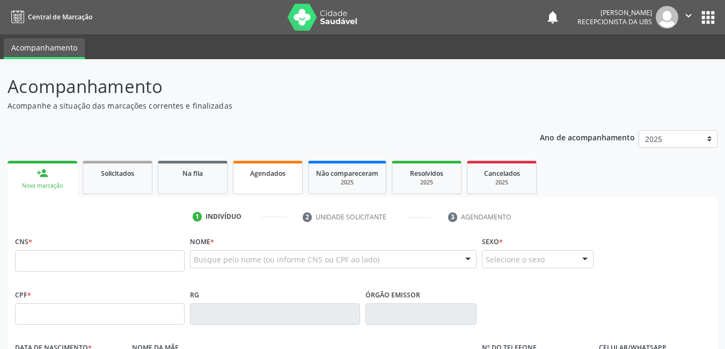
click at [287, 182] on link "Agendados" at bounding box center [268, 177] width 70 height 33
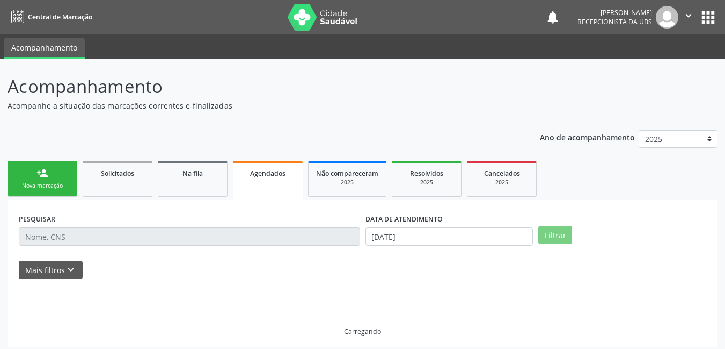
click at [287, 182] on link "Agendados" at bounding box center [268, 180] width 70 height 39
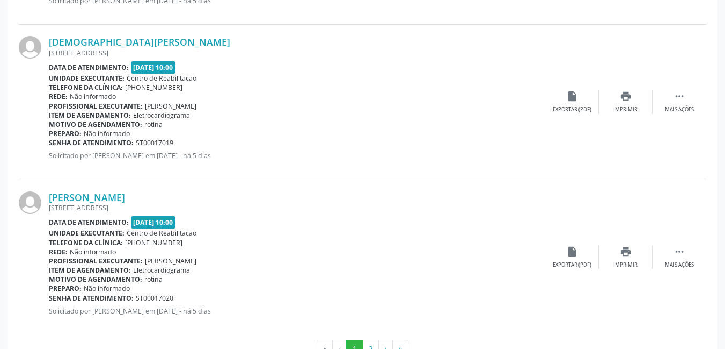
scroll to position [2344, 0]
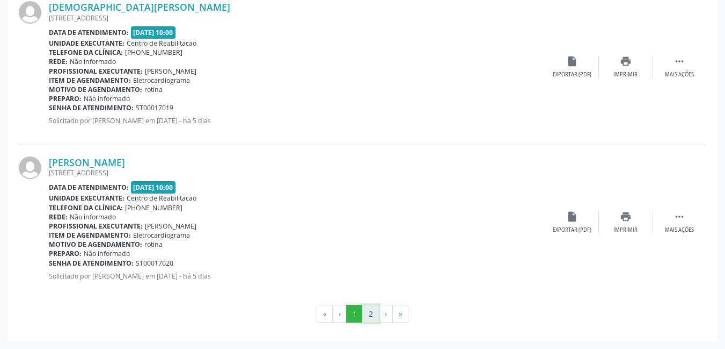
click at [369, 312] on button "2" at bounding box center [370, 313] width 17 height 18
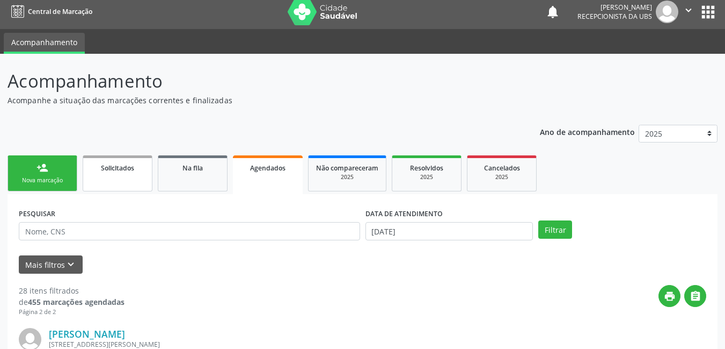
scroll to position [0, 0]
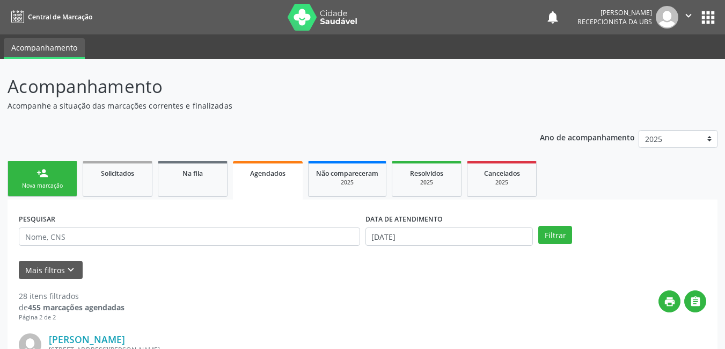
click at [121, 248] on div "PESQUISAR" at bounding box center [189, 232] width 347 height 42
click at [122, 244] on input "text" at bounding box center [190, 236] width 342 height 18
type input "r"
click at [545, 233] on button "Filtrar" at bounding box center [556, 235] width 34 height 18
click at [44, 168] on div "person_add" at bounding box center [43, 173] width 12 height 12
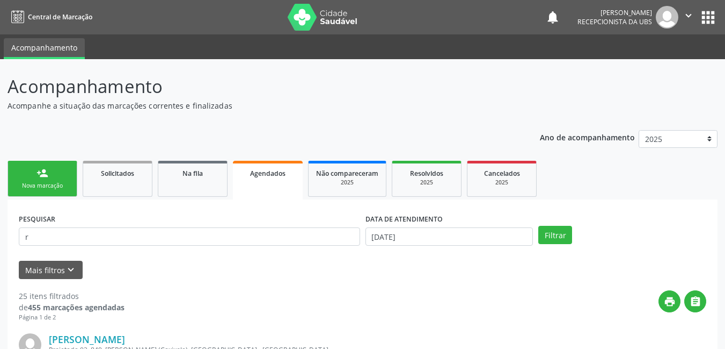
click at [44, 168] on div "person_add" at bounding box center [43, 173] width 12 height 12
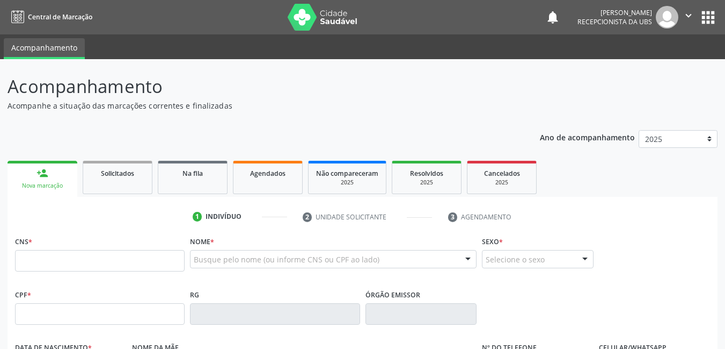
scroll to position [54, 0]
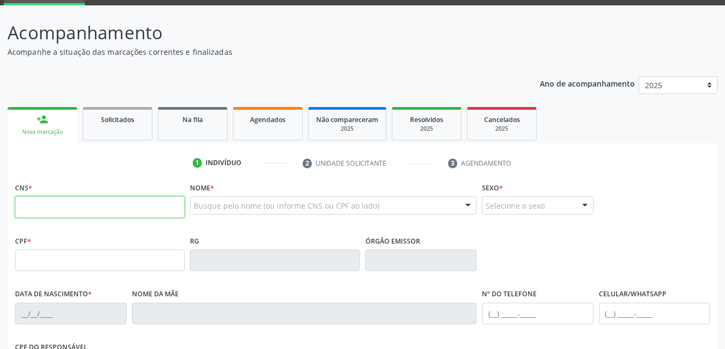
click at [35, 211] on input "text" at bounding box center [100, 206] width 170 height 21
type input "898 0034 2702 6894"
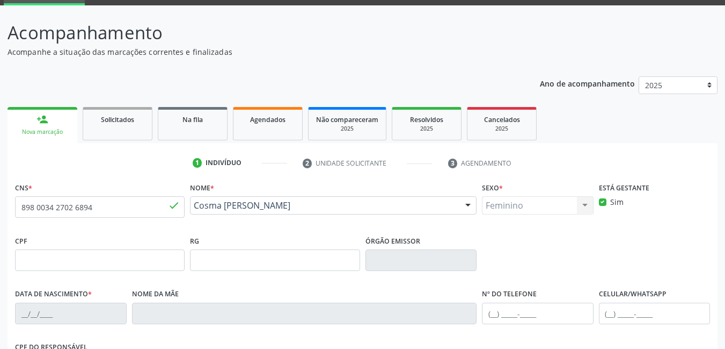
type input "21/02/2004"
type input "Wellynadia Galdencio da Silva"
type input "(99) 99999-9999"
type input "(87) 98877-6187"
type input "52"
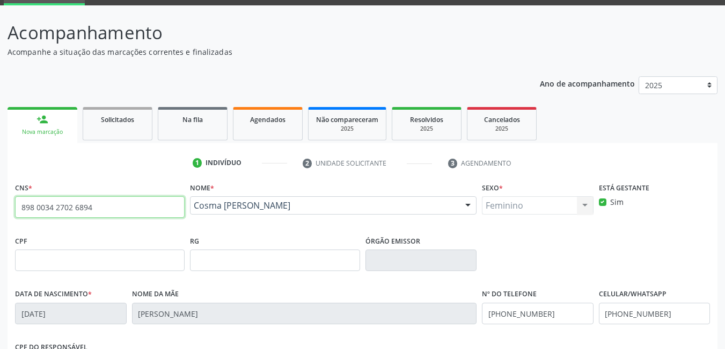
click at [157, 211] on input "898 0034 2702 6894" at bounding box center [100, 206] width 170 height 21
type input "8"
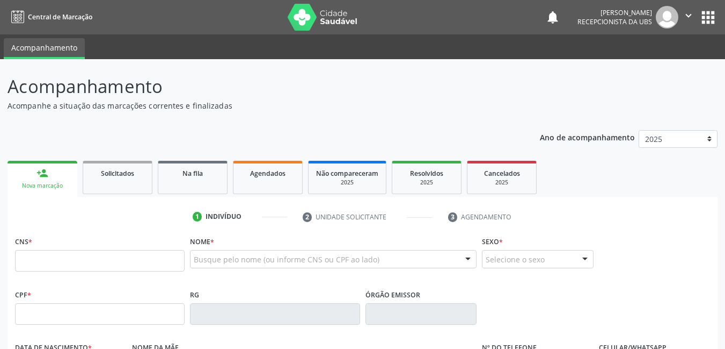
scroll to position [54, 0]
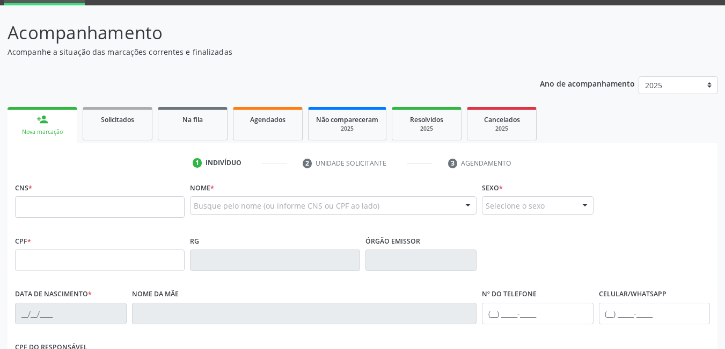
click at [53, 204] on input "text" at bounding box center [100, 206] width 170 height 21
click at [147, 207] on input "text" at bounding box center [100, 206] width 170 height 21
type input "703 6040 9749 6534"
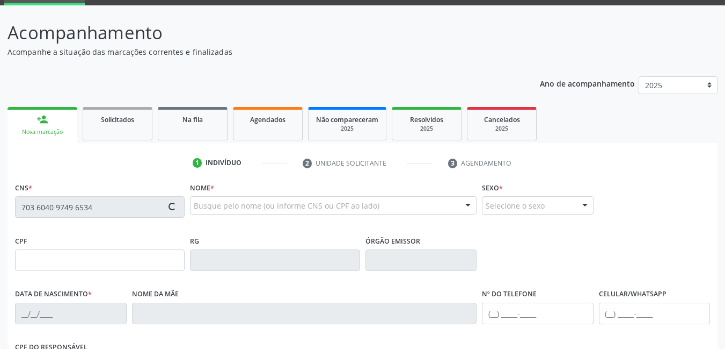
type input "129.013.328-03"
type input "[DATE]"
type input "[PERSON_NAME]"
type input "[PHONE_NUMBER]"
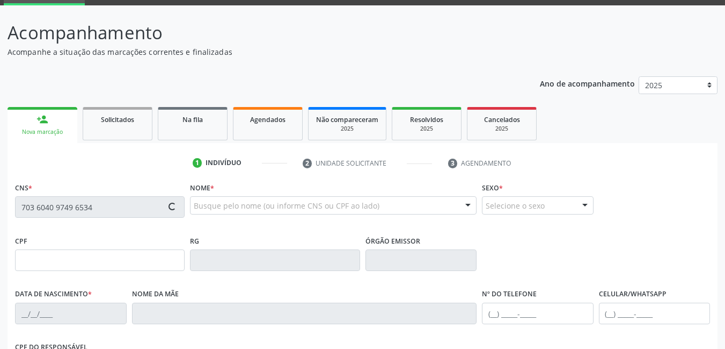
type input "554"
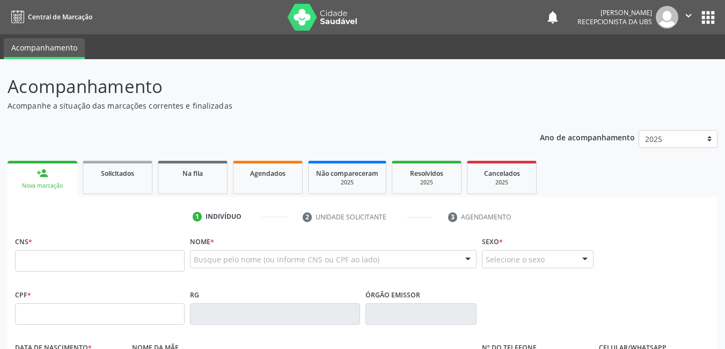
scroll to position [54, 0]
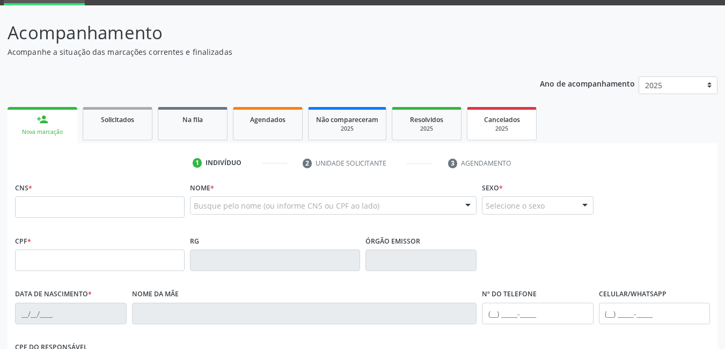
click at [491, 124] on div "Cancelados" at bounding box center [502, 118] width 54 height 11
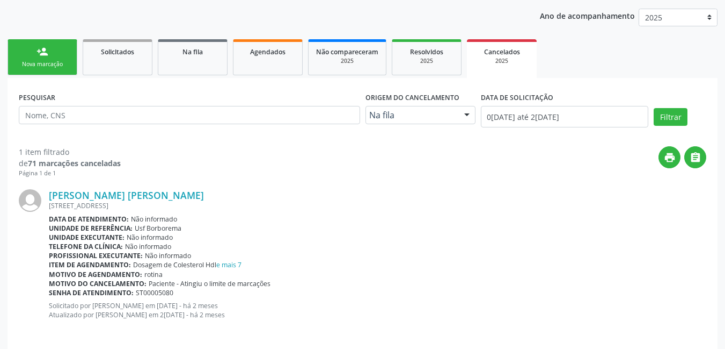
scroll to position [129, 0]
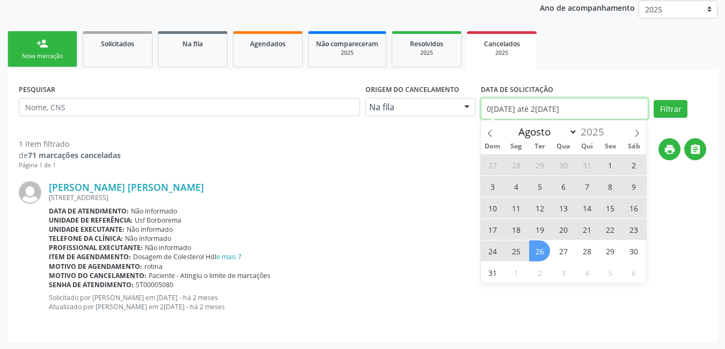
click at [507, 111] on input "0[DATE] até 2[DATE]" at bounding box center [565, 108] width 168 height 21
click at [542, 252] on span "26" at bounding box center [539, 250] width 21 height 21
type input "2[DATE]"
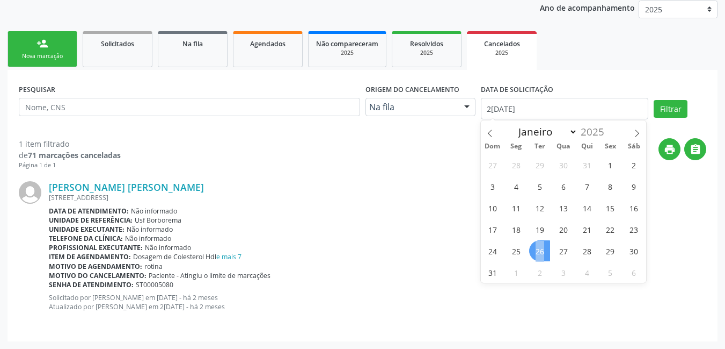
click at [542, 252] on span "26" at bounding box center [539, 250] width 21 height 21
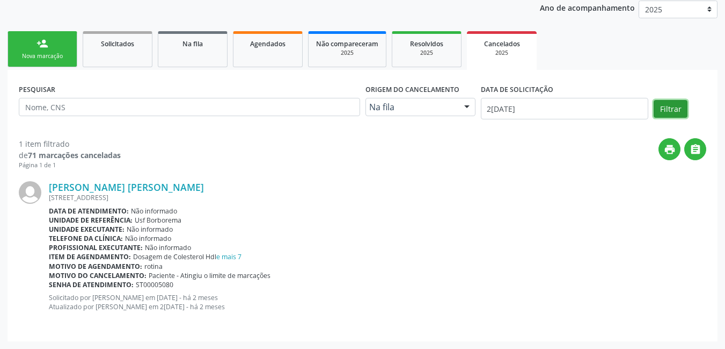
click at [664, 103] on button "Filtrar" at bounding box center [671, 109] width 34 height 18
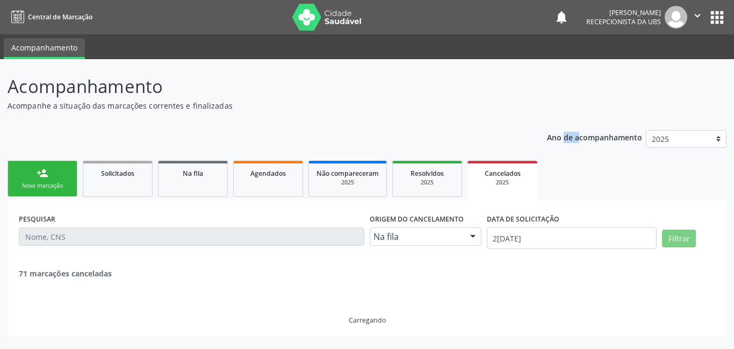
click at [664, 103] on header "Acompanhamento Acompanhe a situação das marcações correntes e finalizadas Relat…" at bounding box center [367, 92] width 719 height 38
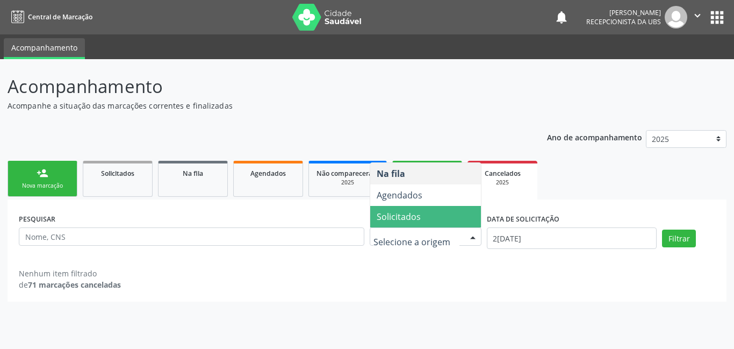
click at [448, 221] on span "Solicitados" at bounding box center [425, 216] width 111 height 21
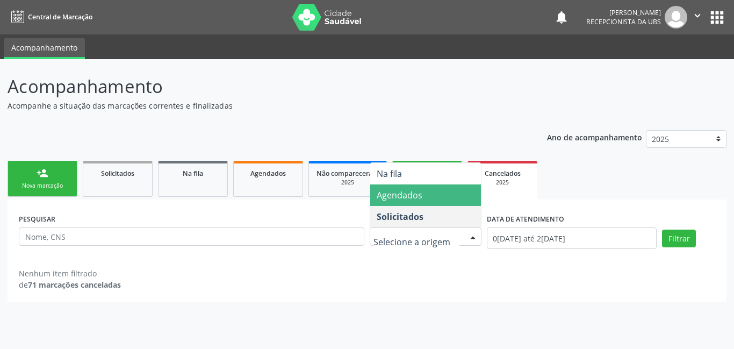
click at [432, 199] on span "Agendados" at bounding box center [425, 194] width 111 height 21
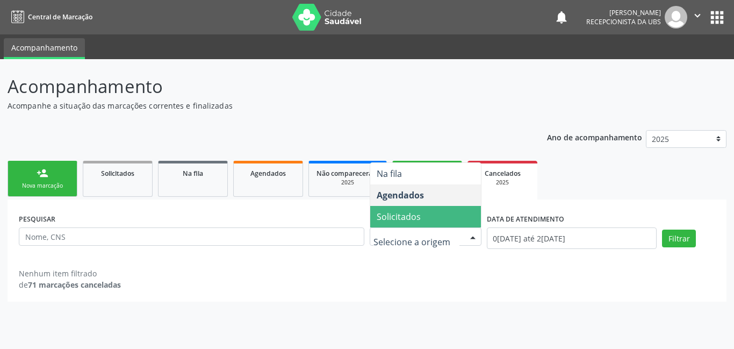
click at [412, 220] on span "Solicitados" at bounding box center [398, 217] width 44 height 12
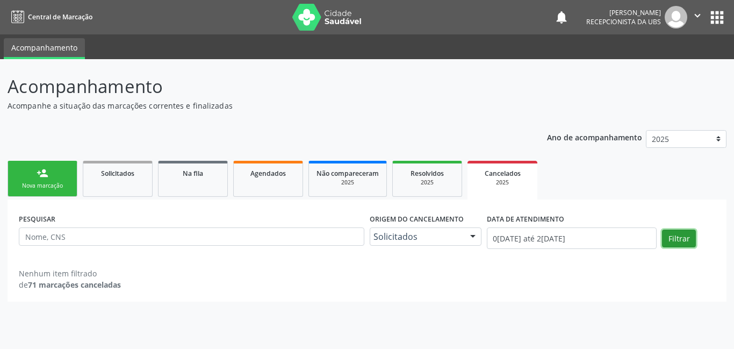
click at [682, 233] on button "Filtrar" at bounding box center [679, 238] width 34 height 18
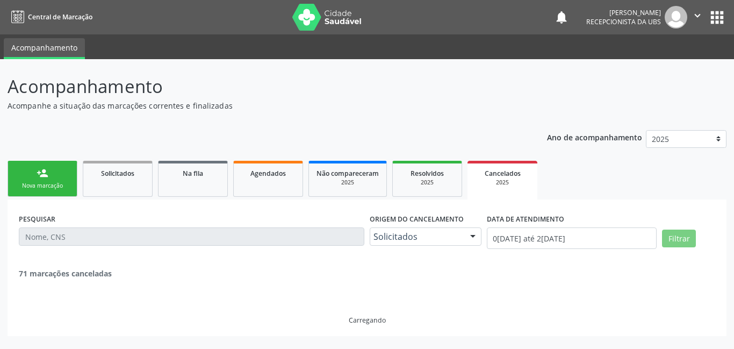
click at [683, 233] on button "Filtrar" at bounding box center [679, 238] width 34 height 18
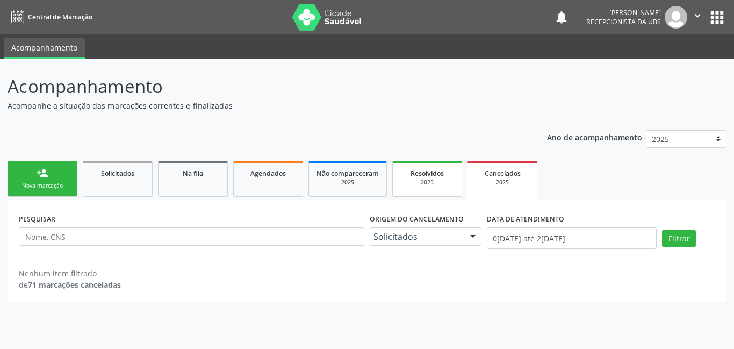
click at [425, 178] on div "2025" at bounding box center [427, 182] width 54 height 8
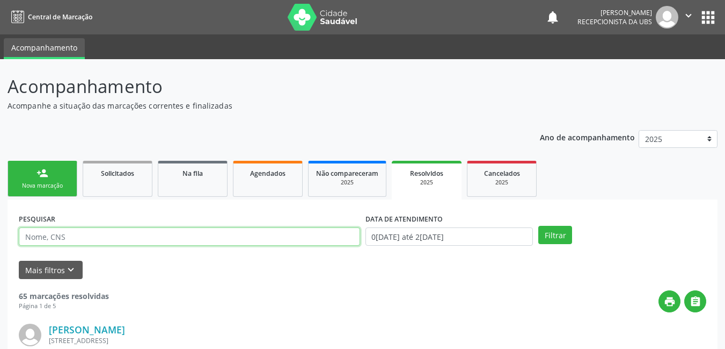
click at [299, 234] on input "text" at bounding box center [190, 236] width 342 height 18
type input "rosangela"
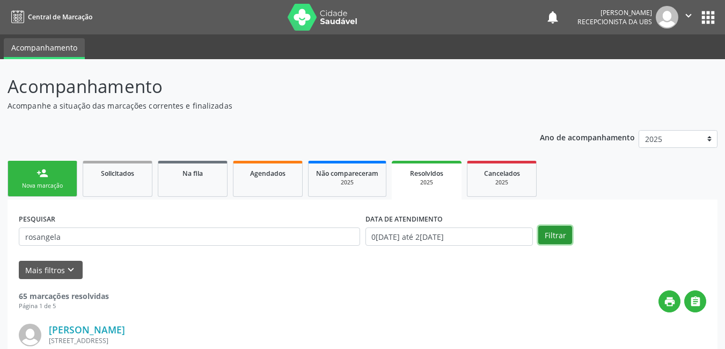
click at [546, 235] on button "Filtrar" at bounding box center [556, 235] width 34 height 18
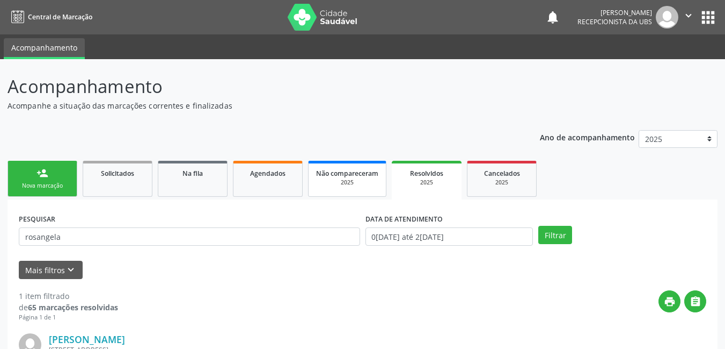
click at [350, 185] on div "2025" at bounding box center [347, 182] width 62 height 8
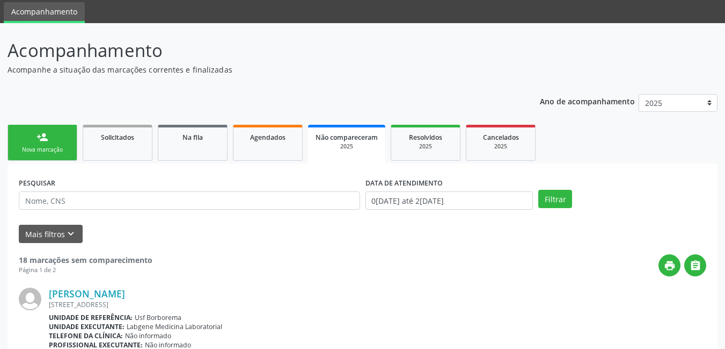
scroll to position [54, 0]
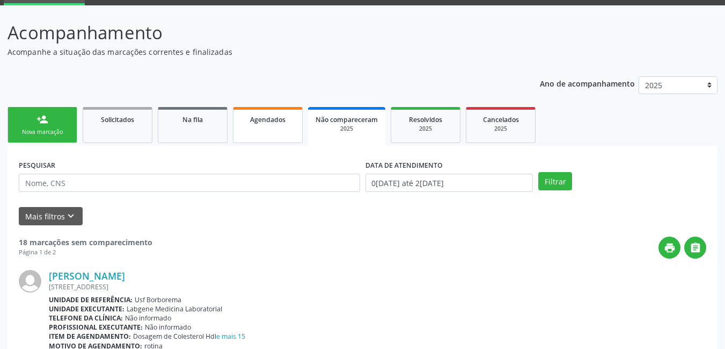
click at [268, 136] on link "Agendados" at bounding box center [268, 125] width 70 height 36
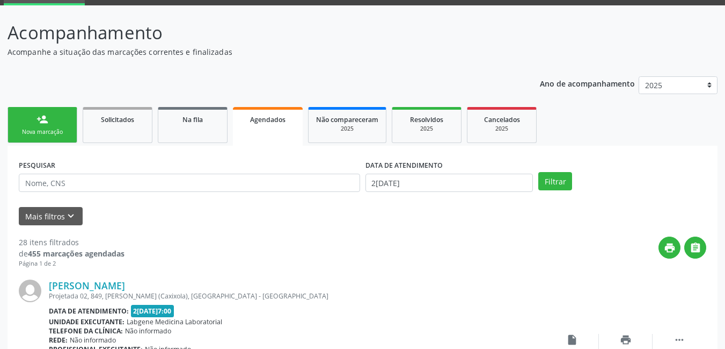
click at [229, 198] on div "PESQUISAR" at bounding box center [189, 178] width 347 height 42
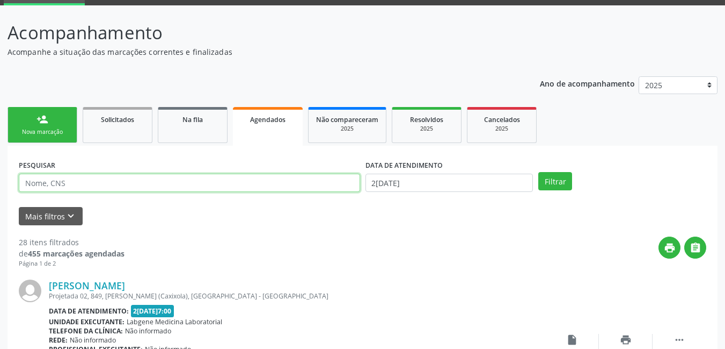
click at [225, 190] on input "text" at bounding box center [190, 182] width 342 height 18
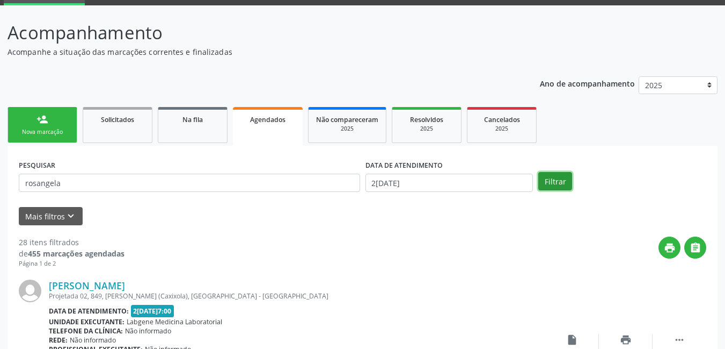
click at [565, 183] on button "Filtrar" at bounding box center [556, 181] width 34 height 18
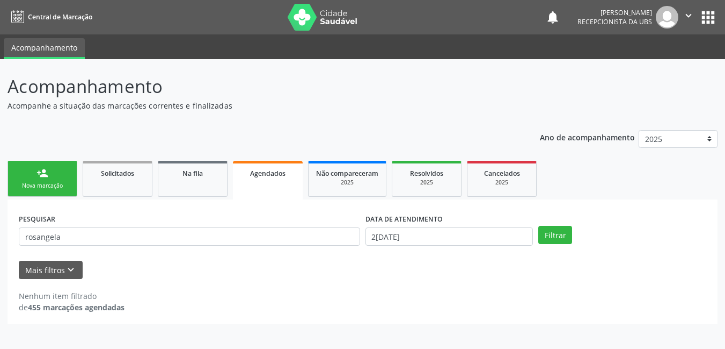
scroll to position [0, 0]
click at [259, 195] on link "Agendados" at bounding box center [268, 180] width 70 height 39
click at [257, 195] on link "Agendados" at bounding box center [268, 180] width 70 height 39
drag, startPoint x: 256, startPoint y: 195, endPoint x: 249, endPoint y: 228, distance: 33.6
click at [256, 197] on link "Agendados" at bounding box center [268, 180] width 70 height 39
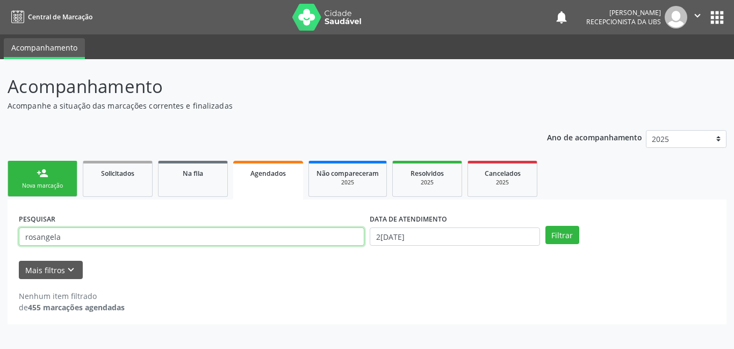
click at [249, 234] on input "rosangela" at bounding box center [191, 236] width 345 height 18
type input "r"
click at [44, 168] on div "person_add" at bounding box center [43, 173] width 12 height 12
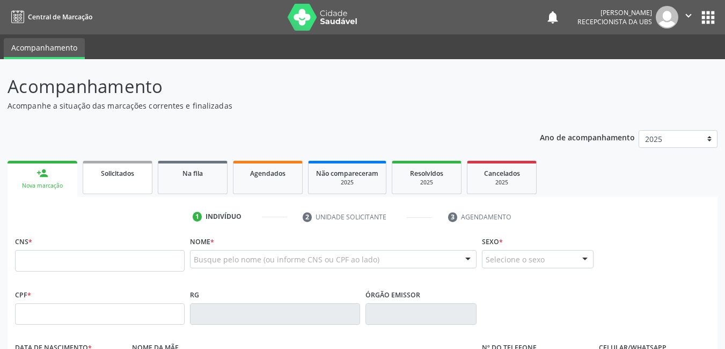
click at [121, 170] on span "Solicitados" at bounding box center [117, 173] width 33 height 9
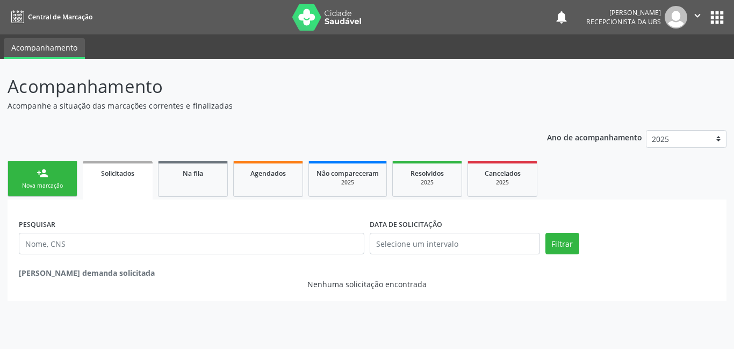
click at [53, 179] on link "person_add Nova marcação" at bounding box center [43, 179] width 70 height 36
click at [53, 184] on div "Nova marcação" at bounding box center [43, 186] width 54 height 8
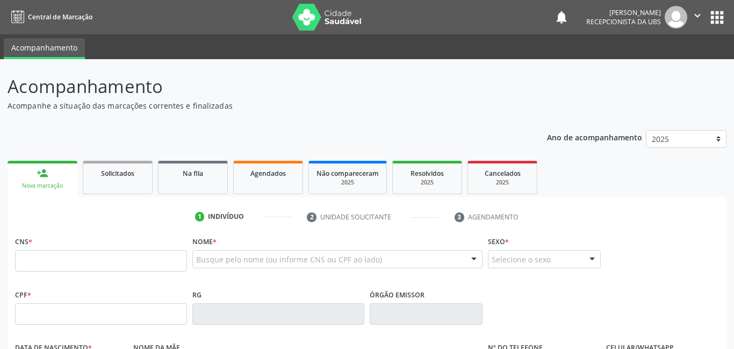
click at [53, 183] on div "Nova marcação" at bounding box center [42, 186] width 55 height 8
click at [48, 256] on input "text" at bounding box center [100, 260] width 170 height 21
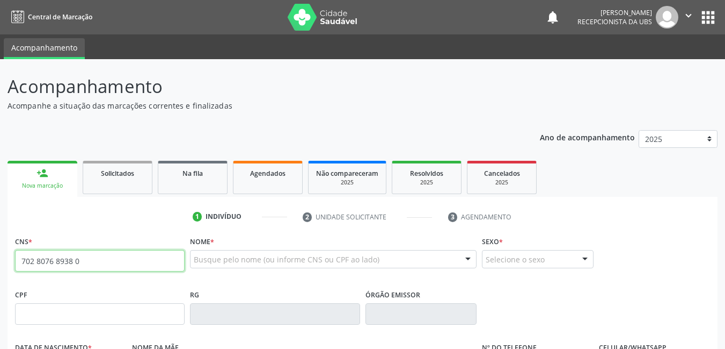
type input "702 8076 8938 0569"
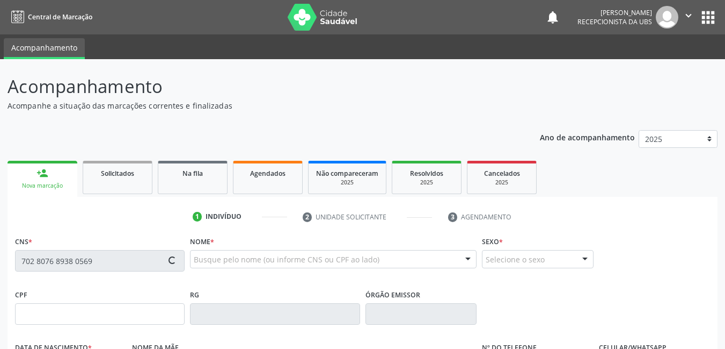
type input "628.706.024-72"
type input "[DATE]"
type input "[PERSON_NAME]"
type input "[PHONE_NUMBER]"
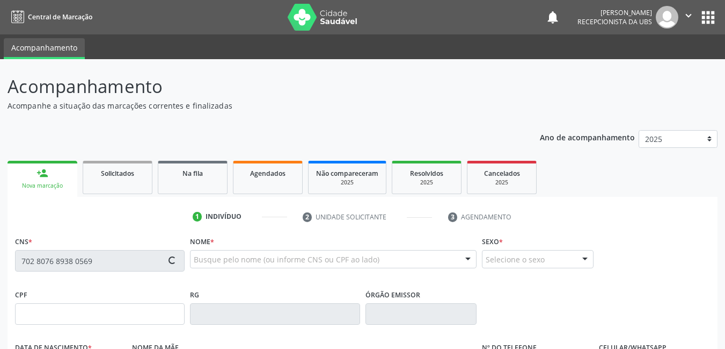
type input "489"
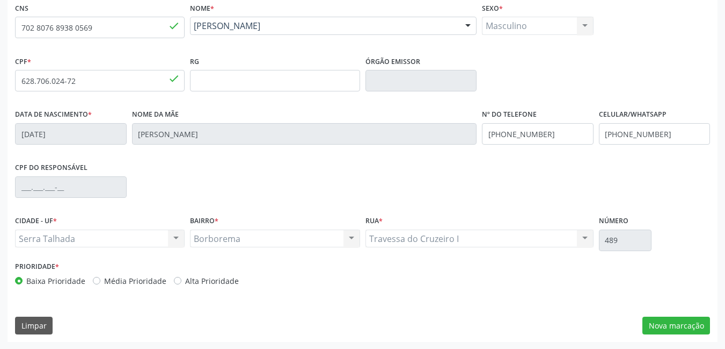
scroll to position [234, 0]
click at [675, 324] on button "Nova marcação" at bounding box center [677, 325] width 68 height 18
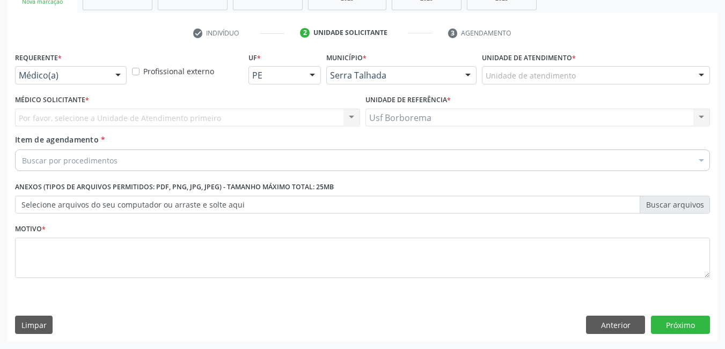
scroll to position [184, 0]
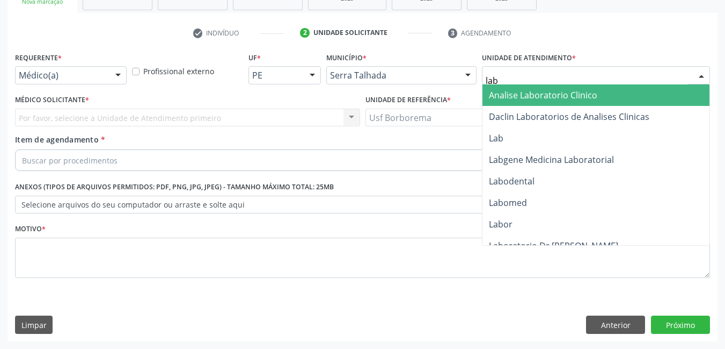
type input "labg"
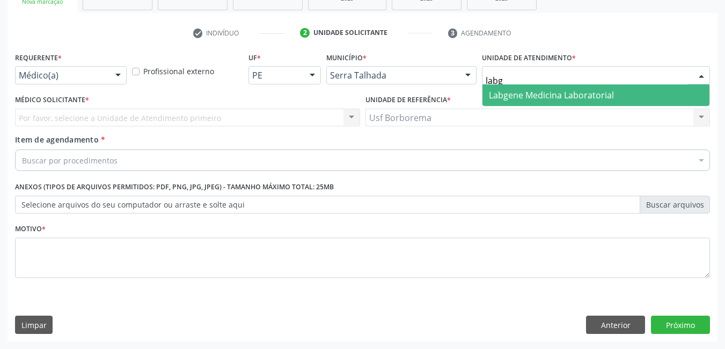
click at [582, 94] on span "Labgene Medicina Laboratorial" at bounding box center [551, 95] width 125 height 12
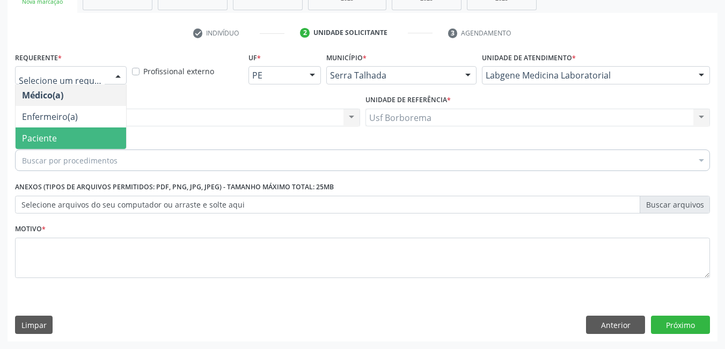
click at [57, 134] on span "Paciente" at bounding box center [71, 137] width 111 height 21
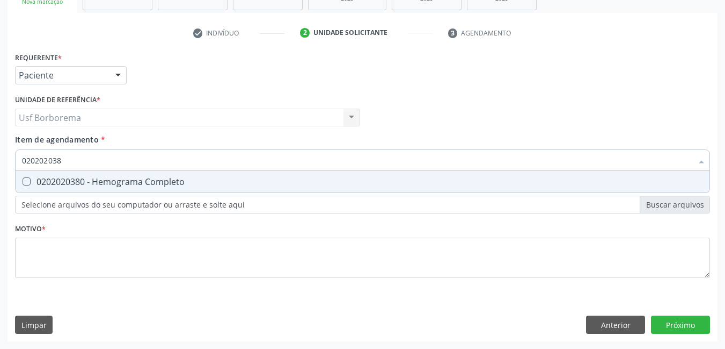
type input "0202020380"
click at [135, 181] on div "0202020380 - Hemograma Completo" at bounding box center [362, 181] width 681 height 9
checkbox Completo "true"
click at [122, 161] on input "0202020380" at bounding box center [357, 159] width 671 height 21
type input "02020203"
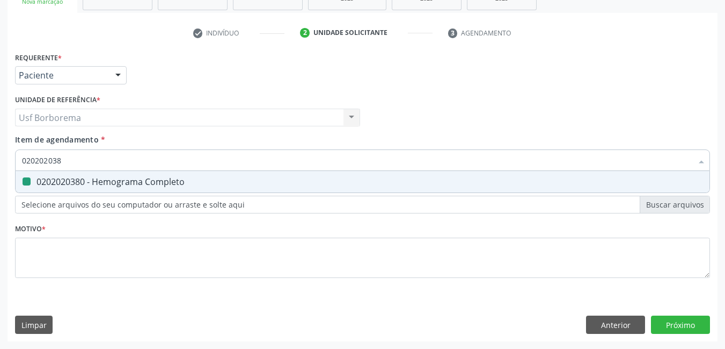
checkbox Completo "false"
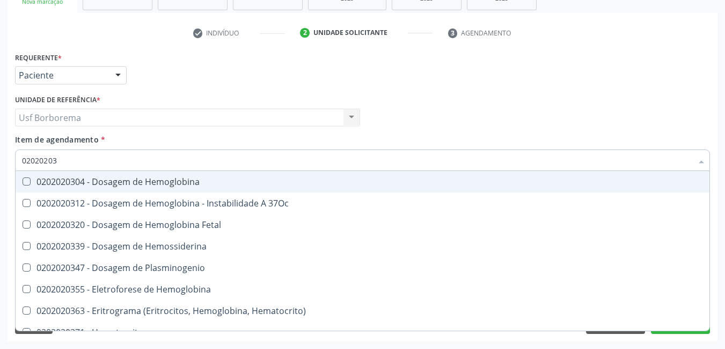
type input "0202020"
checkbox Completo "false"
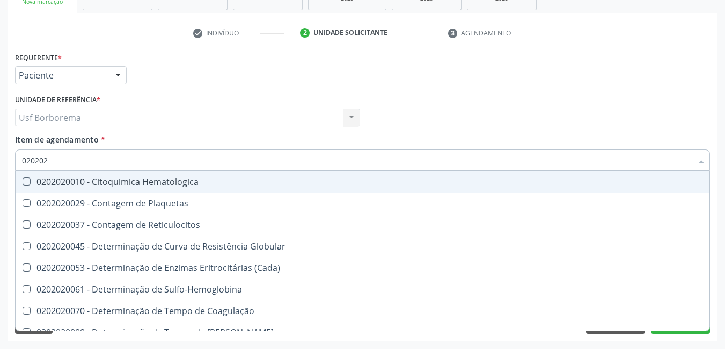
type input "02020"
checkbox Completo "false"
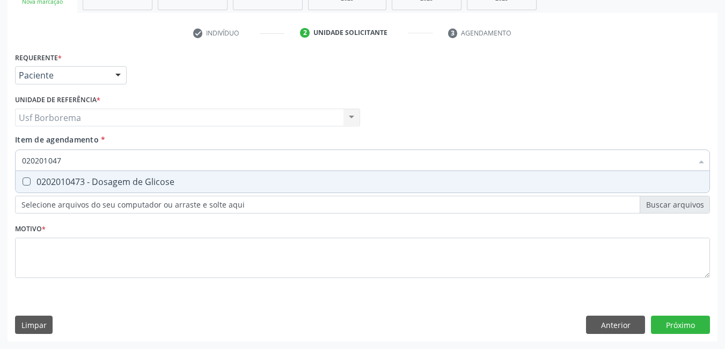
type input "0202010473"
drag, startPoint x: 115, startPoint y: 182, endPoint x: 112, endPoint y: 174, distance: 8.7
click at [115, 183] on div "0202010473 - Dosagem de Glicose" at bounding box center [362, 181] width 681 height 9
checkbox Glicose "true"
click at [104, 153] on input "0202010473" at bounding box center [357, 159] width 671 height 21
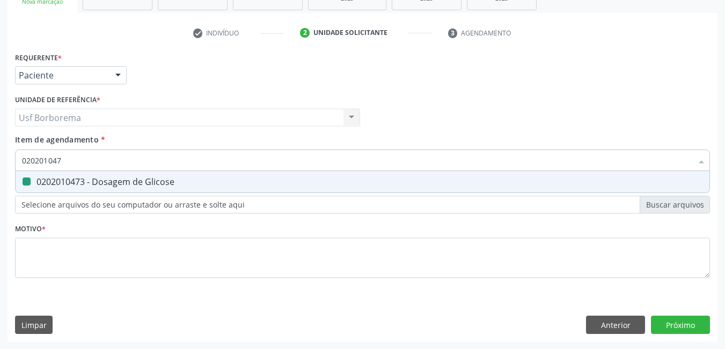
type input "02020104"
checkbox Glicose "false"
type input "0202010120"
click at [92, 179] on div "0202010120 - Dosagem de Acido Urico" at bounding box center [362, 181] width 681 height 9
checkbox Urico "true"
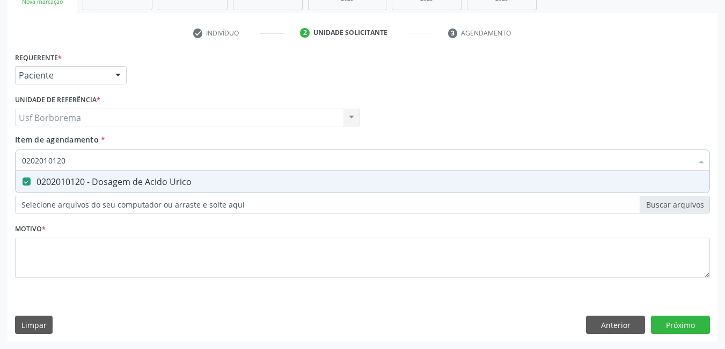
click at [84, 160] on input "0202010120" at bounding box center [357, 159] width 671 height 21
type input "02020101"
checkbox Urico "false"
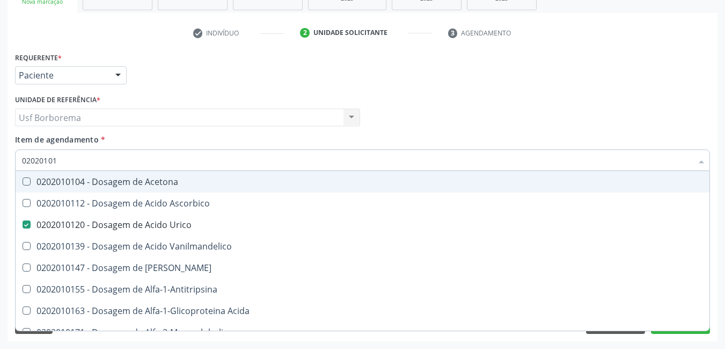
type input "0202010"
checkbox Urico "false"
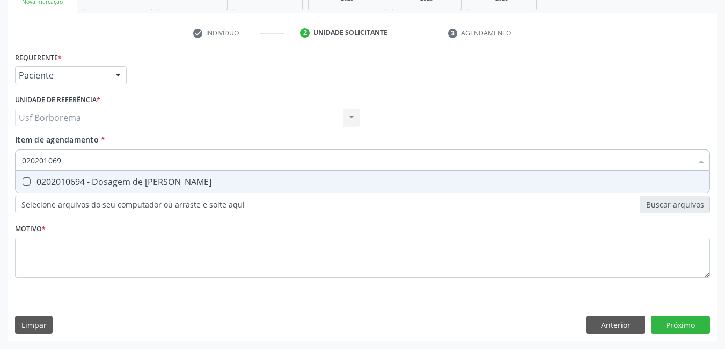
type input "0202010694"
click at [130, 178] on div "0202010694 - Dosagem de [PERSON_NAME]" at bounding box center [362, 181] width 681 height 9
checkbox Ureia "true"
click at [130, 161] on input "0202010694" at bounding box center [357, 159] width 671 height 21
type input "02020106"
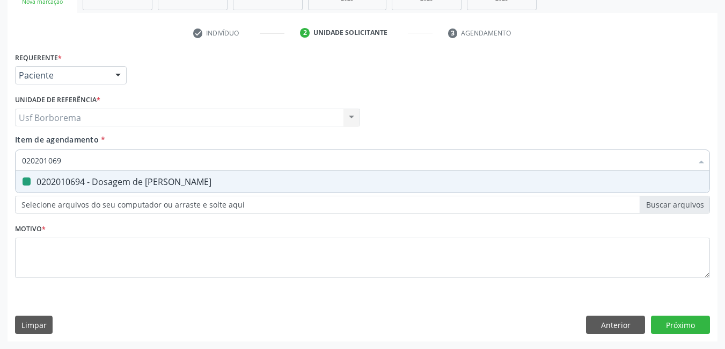
checkbox Ureia "false"
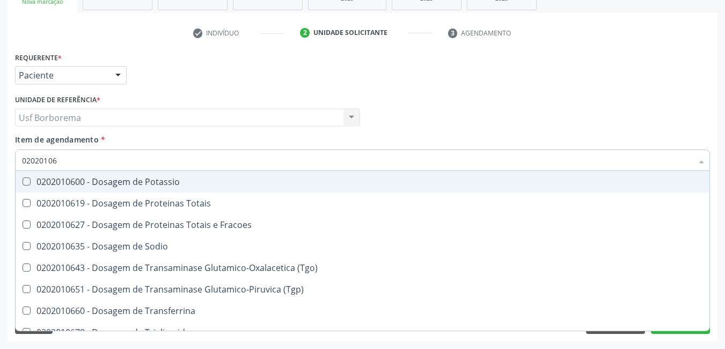
type input "0202010"
checkbox Ureia "false"
type input "0202010317"
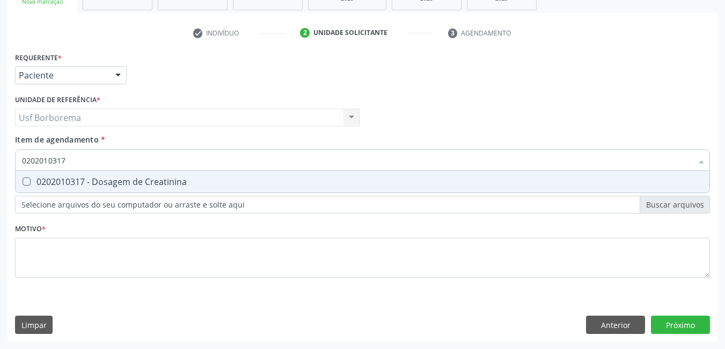
click at [108, 181] on div "0202010317 - Dosagem de Creatinina" at bounding box center [362, 181] width 681 height 9
checkbox Creatinina "true"
drag, startPoint x: 105, startPoint y: 150, endPoint x: 108, endPoint y: 159, distance: 9.2
click at [106, 155] on input "0202010317" at bounding box center [357, 159] width 671 height 21
click at [109, 161] on input "0202010317" at bounding box center [357, 159] width 671 height 21
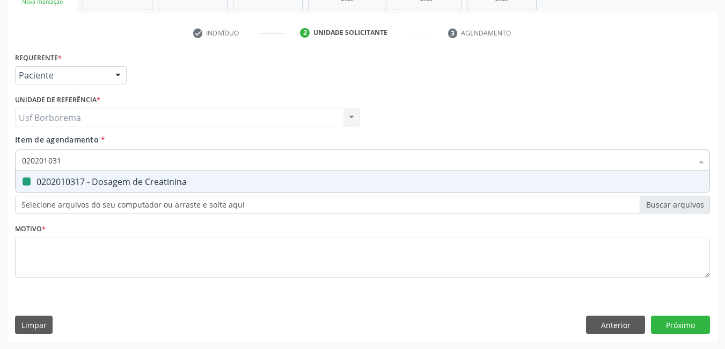
type input "02020103"
checkbox Creatinina "false"
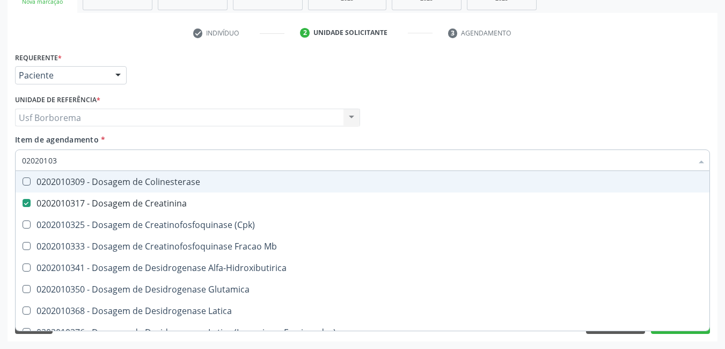
type input "0202010"
checkbox Creatinina "false"
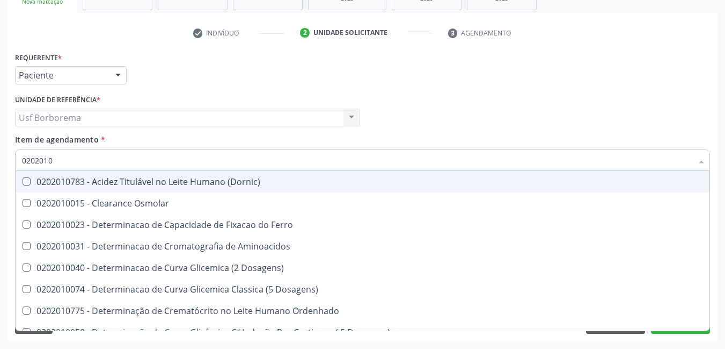
type input "02020106"
checkbox Osmolaridade "true"
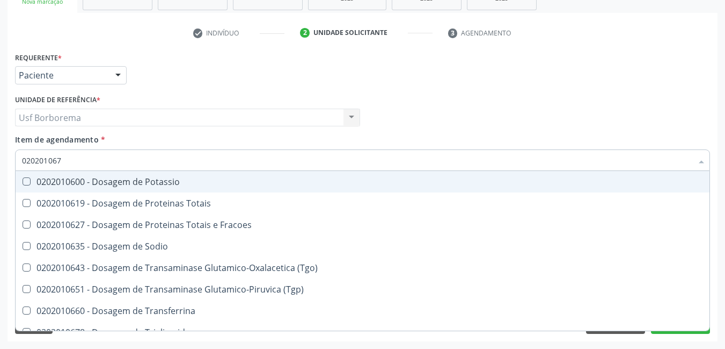
type input "0202010678"
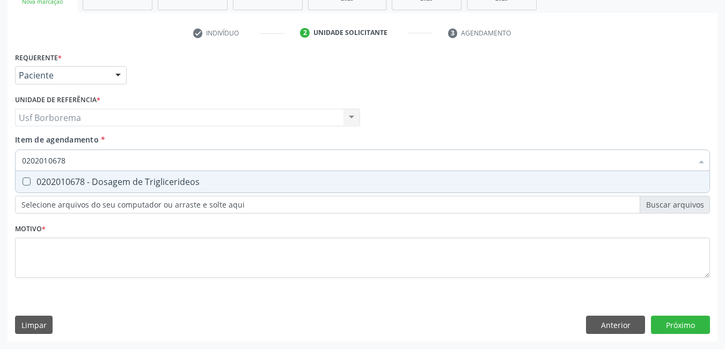
click at [132, 182] on div "0202010678 - Dosagem de Triglicerideos" at bounding box center [362, 181] width 681 height 9
checkbox Triglicerideos "true"
click at [135, 165] on input "0202010678" at bounding box center [357, 159] width 671 height 21
type input "02020106"
checkbox Triglicerideos "false"
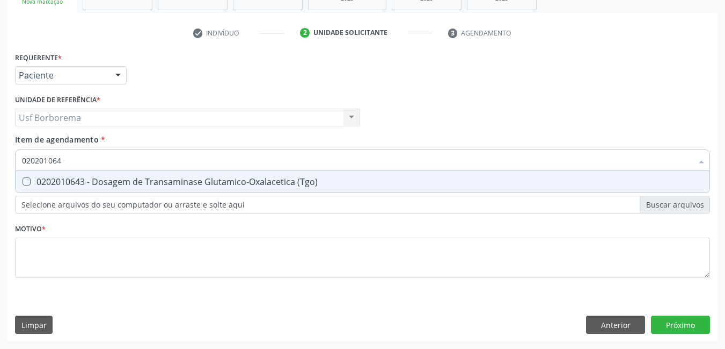
type input "0202010643"
click at [123, 182] on div "0202010643 - Dosagem de Transaminase Glutamico-Oxalacetica (Tgo)" at bounding box center [362, 181] width 681 height 9
checkbox \(Tgo\) "true"
click at [117, 165] on input "0202010643" at bounding box center [357, 159] width 671 height 21
type input "02020106"
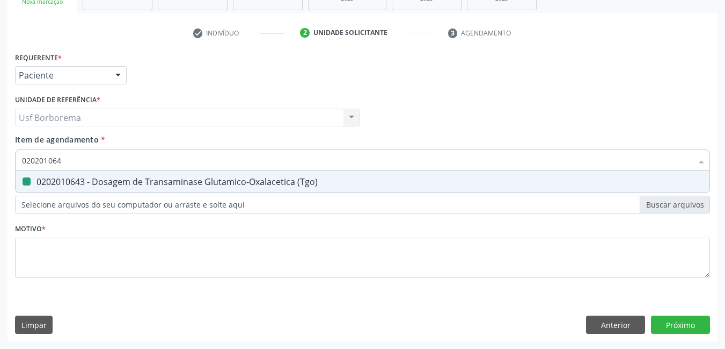
checkbox \(Tgo\) "false"
type input "0202010651"
click at [125, 177] on div "0202010651 - Dosagem de Transaminase Glutamico-Piruvica (Tgp)" at bounding box center [362, 181] width 681 height 9
checkbox \(Tgp\) "true"
click at [123, 162] on input "0202010651" at bounding box center [357, 159] width 671 height 21
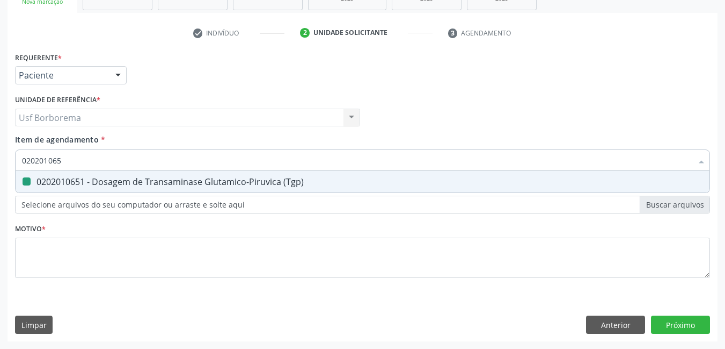
type input "02020106"
checkbox \(Tgp\) "false"
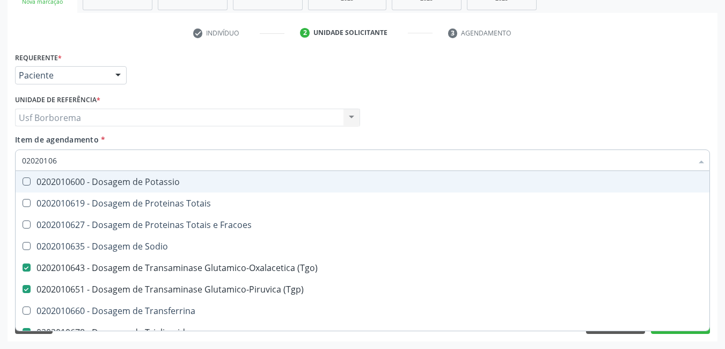
type input "0202010"
checkbox \(Tgo\) "false"
checkbox \(Tgp\) "false"
checkbox Triglicerideos "false"
checkbox Ureia "false"
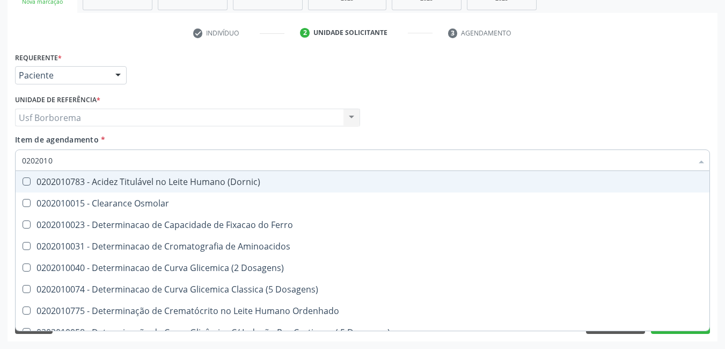
type input "020201"
checkbox Urico "false"
checkbox Amonia "true"
checkbox Creatinina "false"
checkbox Folato "true"
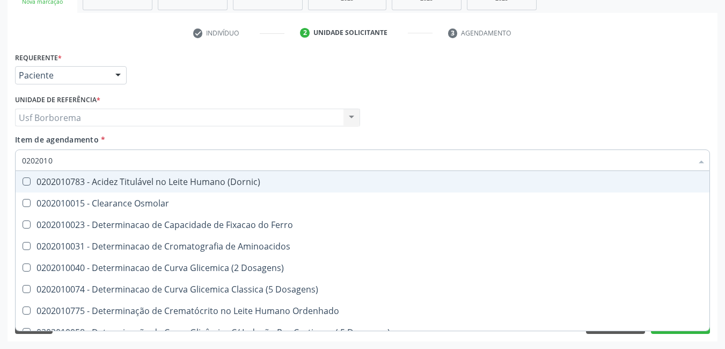
checkbox Glicose "false"
checkbox Nt-Probnp\) "true"
checkbox \(Tgo\) "false"
checkbox \(Tgp\) "false"
checkbox Triglicerideos "false"
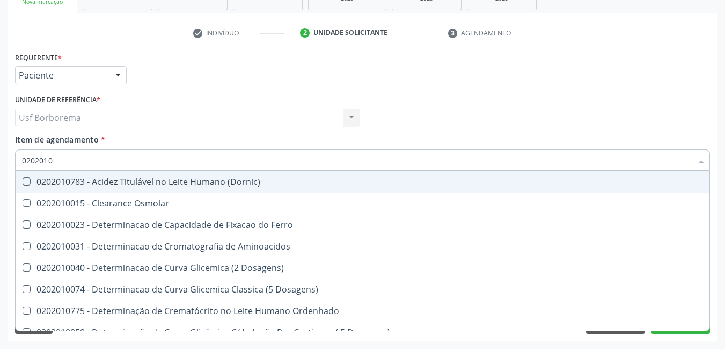
checkbox Ureia "false"
checkbox D-Xilose "true"
checkbox Orais "true"
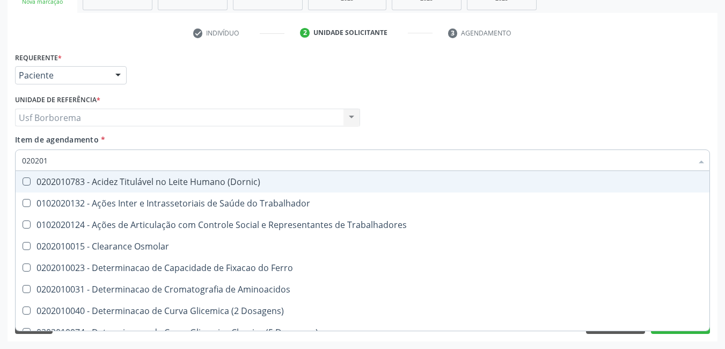
type input "02020"
checkbox Urico "false"
checkbox Creatinina "false"
checkbox Glicose "false"
checkbox \(Tgo\) "false"
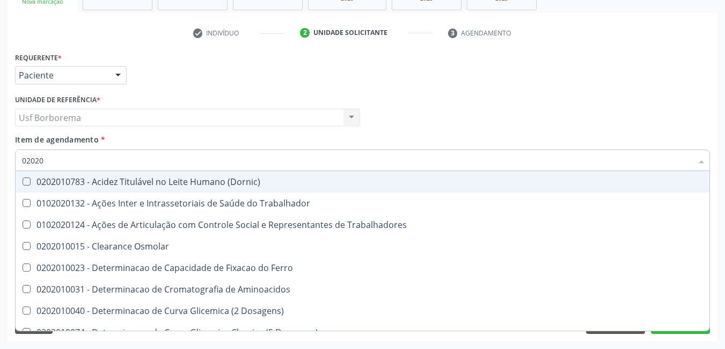
checkbox \(Tgp\) "false"
checkbox Triglicerideos "false"
checkbox Ureia "false"
checkbox Trabalho "true"
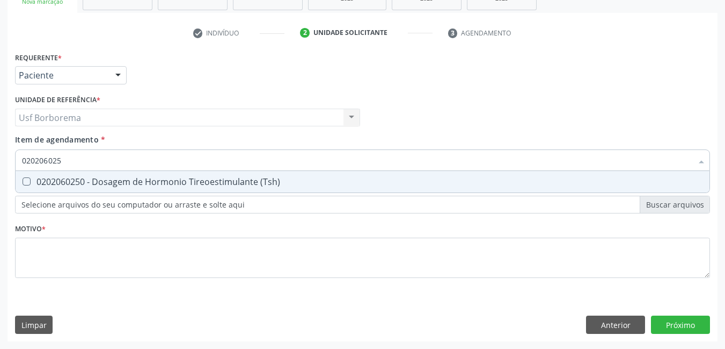
type input "0202060250"
drag, startPoint x: 143, startPoint y: 178, endPoint x: 139, endPoint y: 170, distance: 9.1
click at [143, 178] on div "0202060250 - Dosagem de Hormonio Tireoestimulante (Tsh)" at bounding box center [362, 181] width 681 height 9
checkbox \(Tsh\) "true"
click at [137, 166] on input "0202060250" at bounding box center [357, 159] width 671 height 21
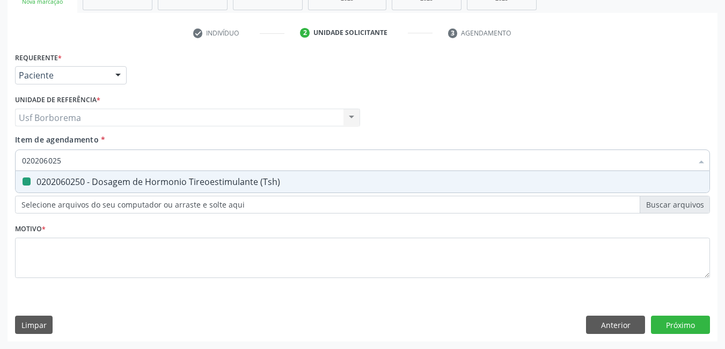
type input "02020602"
checkbox \(Tsh\) "false"
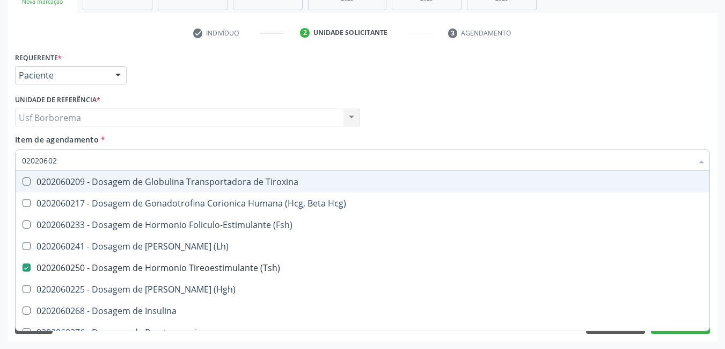
type input "0202060"
checkbox \(Tsh\) "false"
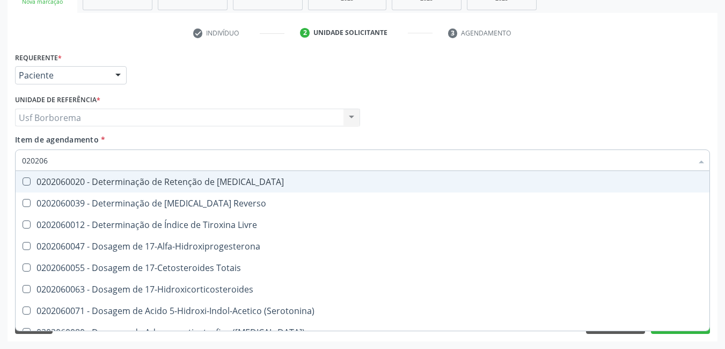
type input "02020"
checkbox \(Tsh\) "false"
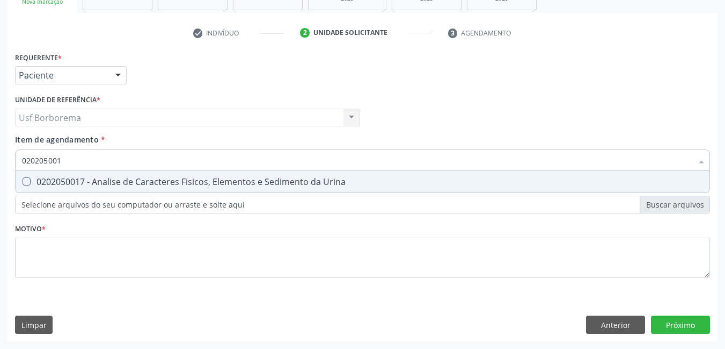
type input "0202050017"
click at [173, 178] on div "0202050017 - Analise de Caracteres Fisicos, Elementos e Sedimento da Urina" at bounding box center [362, 181] width 681 height 9
checkbox Urina "true"
click at [168, 162] on input "0202050017" at bounding box center [357, 159] width 671 height 21
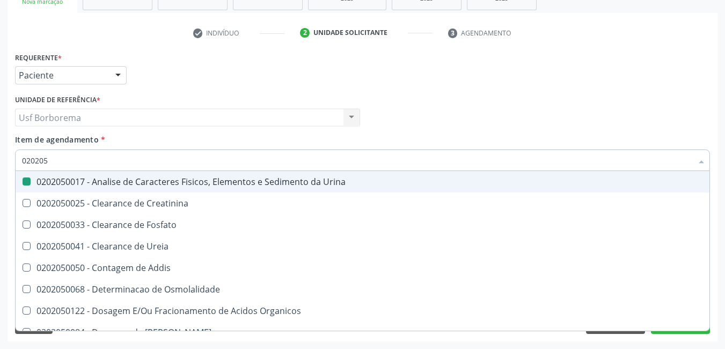
type input "02020"
checkbox Urina "false"
checkbox Fosfato "true"
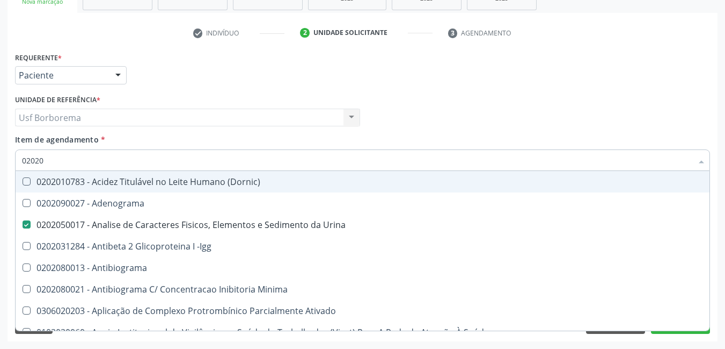
type input "020202"
checkbox Urina "false"
checkbox Molecular "true"
type input "020201"
checkbox Urina "false"
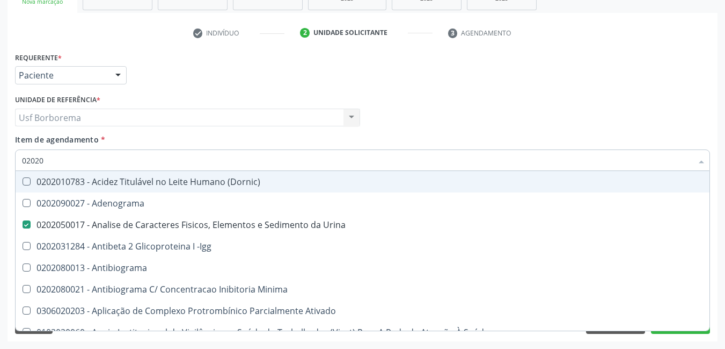
checkbox Osmolar "true"
checkbox Gestante "true"
checkbox T3 "true"
checkbox 17-Hidroxicorticosteroides "true"
checkbox D "true"
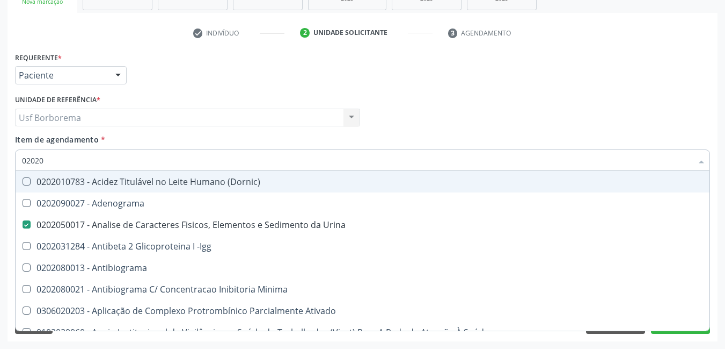
checkbox Acetona "true"
checkbox Ascorbico "true"
checkbox Urico "false"
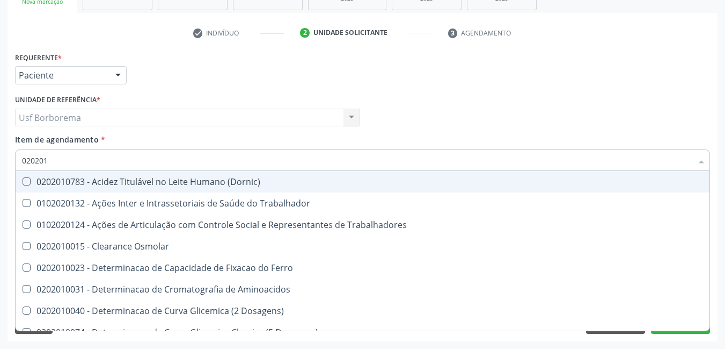
type input "0202010"
checkbox Ativada\) "true"
checkbox Urico "false"
checkbox Ionizavel "true"
checkbox Creatinina "false"
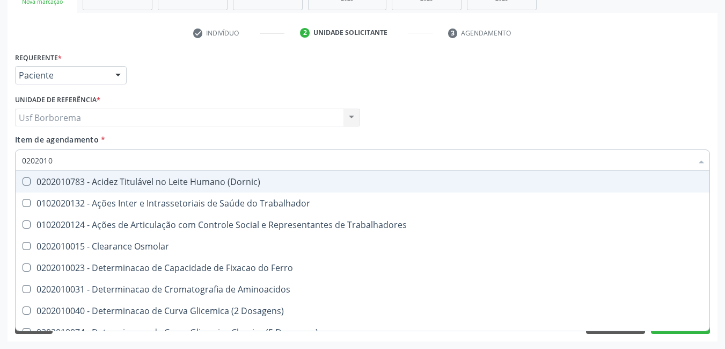
checkbox II "true"
checkbox Glicose "false"
checkbox Leucino-Aminopeptidase "true"
checkbox Lipase "true"
checkbox Muco-Proteinas "true"
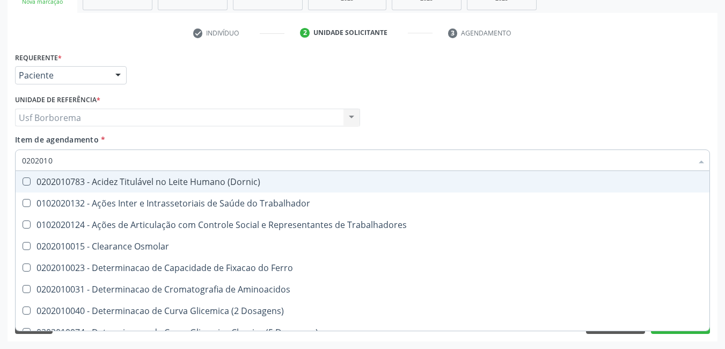
checkbox Piruvato "true"
checkbox \(Tgo\) "false"
checkbox \(Tgp\) "false"
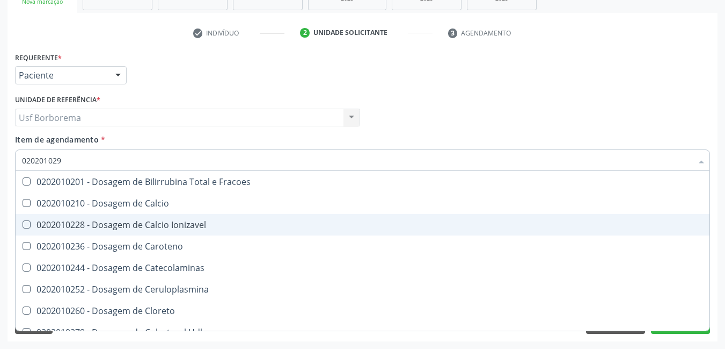
type input "0202010295"
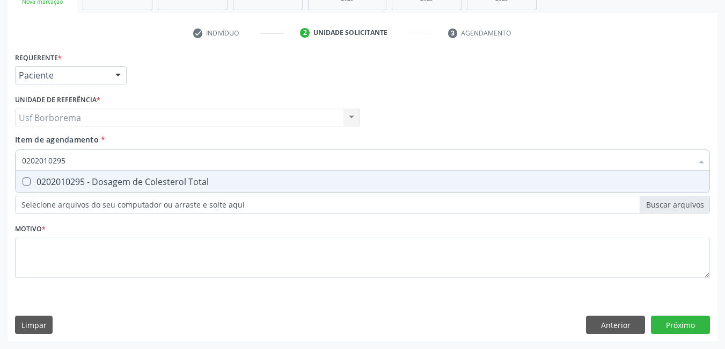
click at [151, 184] on div "0202010295 - Dosagem de Colesterol Total" at bounding box center [362, 181] width 681 height 9
checkbox Total "true"
click at [147, 164] on input "0202010295" at bounding box center [357, 159] width 671 height 21
type input "02020102"
checkbox Total "false"
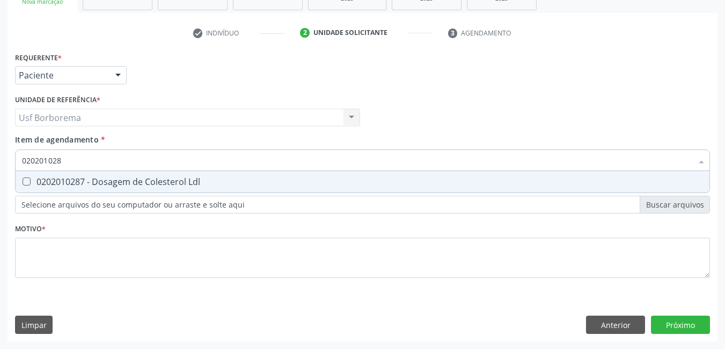
type input "0202010287"
click at [140, 183] on div "0202010287 - Dosagem de Colesterol Ldl" at bounding box center [362, 181] width 681 height 9
checkbox Ldl "true"
click at [129, 158] on input "0202010287" at bounding box center [357, 159] width 671 height 21
type input "02020102"
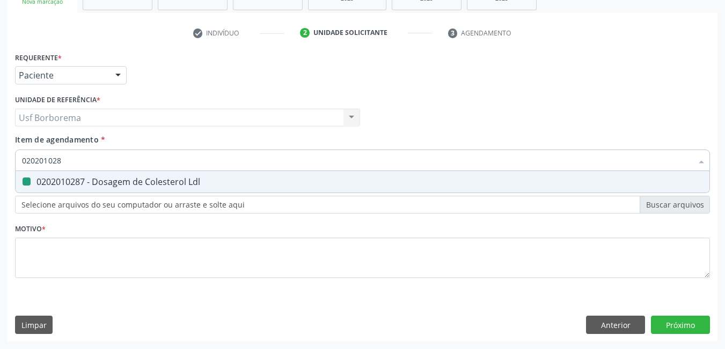
checkbox Ldl "false"
type input "0202010279"
click at [110, 177] on div "0202010279 - Dosagem de Colesterol Hdl" at bounding box center [362, 181] width 681 height 9
checkbox Hdl "true"
click at [110, 164] on input "0202010279" at bounding box center [357, 159] width 671 height 21
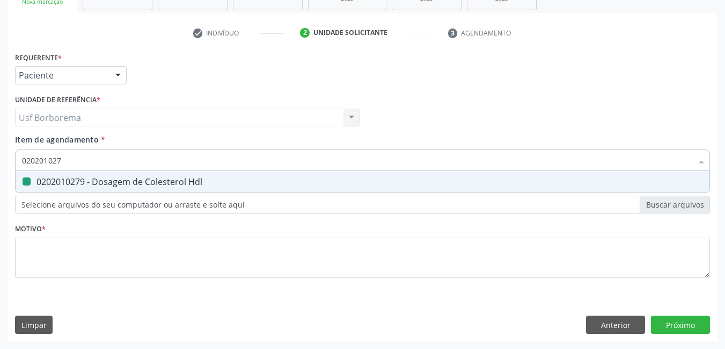
type input "02020102"
checkbox Hdl "false"
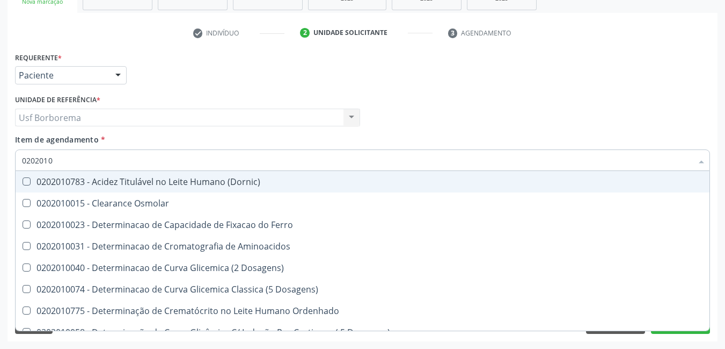
type input "02020102"
checkbox Dosagens\) "true"
checkbox Osmolaridade "true"
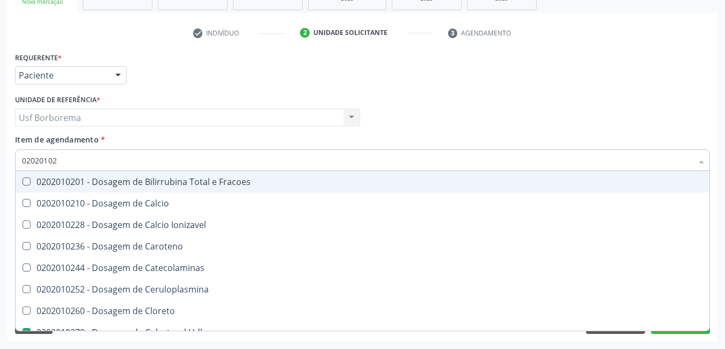
type input "020201027"
checkbox Fracoes "true"
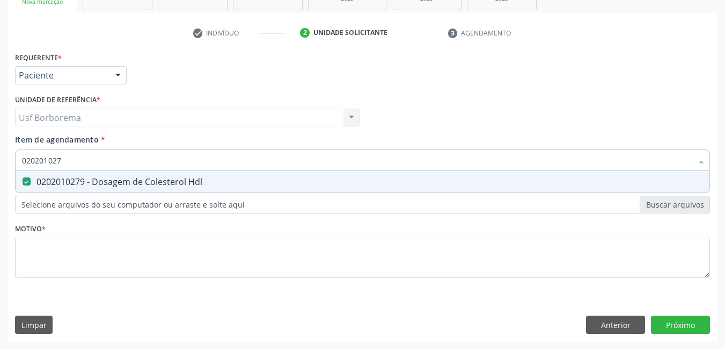
type input "02020102"
checkbox Hdl "false"
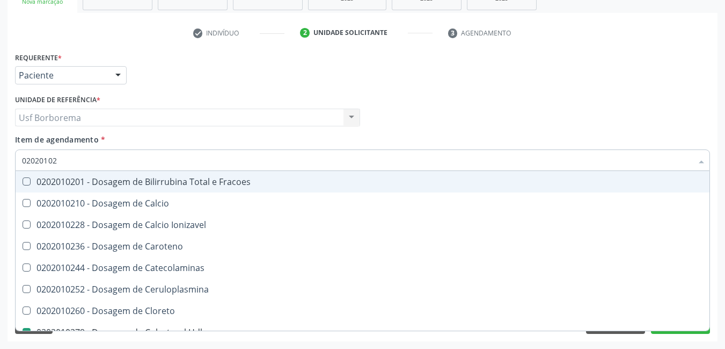
type input "0202010"
checkbox Hdl "false"
checkbox Ldl "false"
checkbox Total "false"
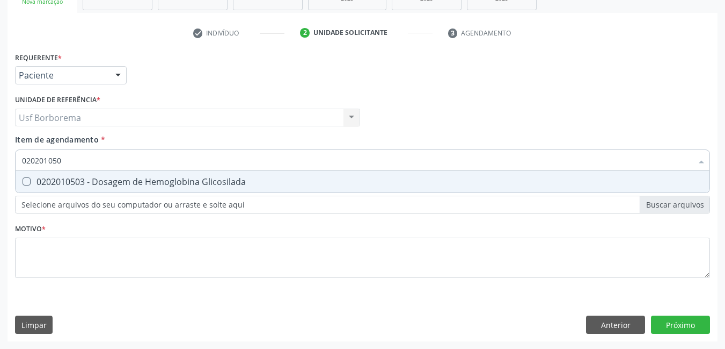
type input "0202010503"
click at [91, 182] on div "0202010503 - Dosagem de Hemoglobina Glicosilada" at bounding box center [362, 181] width 681 height 9
checkbox Glicosilada "true"
click at [97, 165] on input "0202010503" at bounding box center [357, 159] width 671 height 21
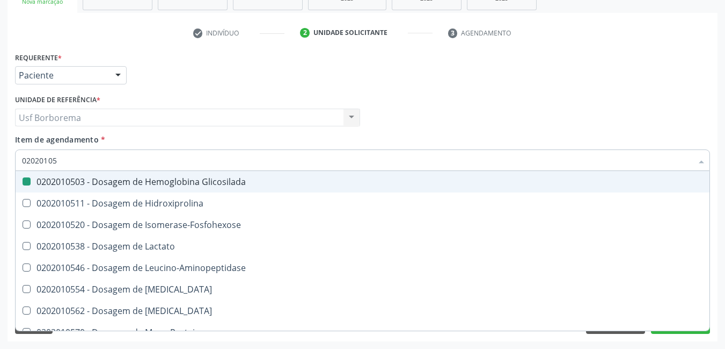
type input "0202010"
checkbox Glicosilada "false"
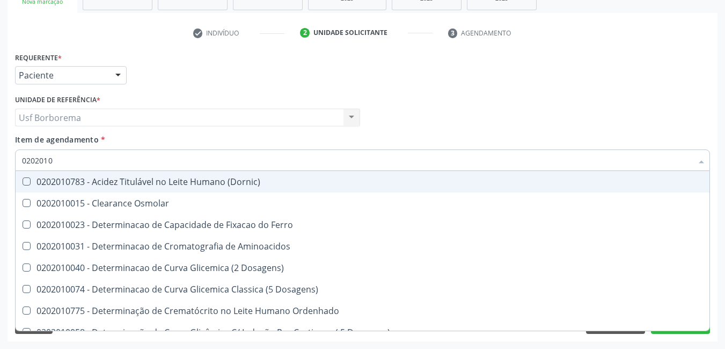
type input "020201"
checkbox Urico "false"
checkbox Amonia "true"
checkbox Hdl "false"
checkbox Ldl "false"
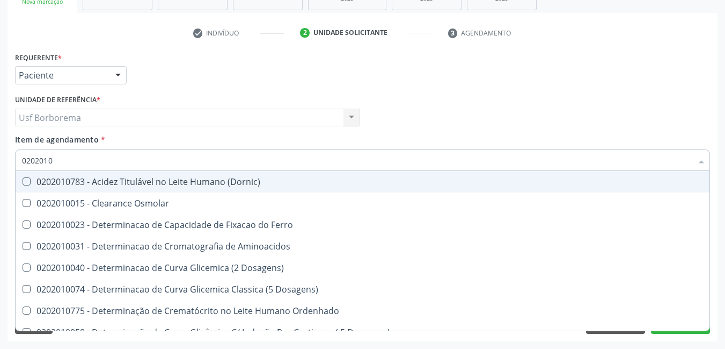
checkbox Total "false"
checkbox Creatinina "false"
checkbox Latica "true"
checkbox Fracionadas\) "true"
checkbox Ferritina "true"
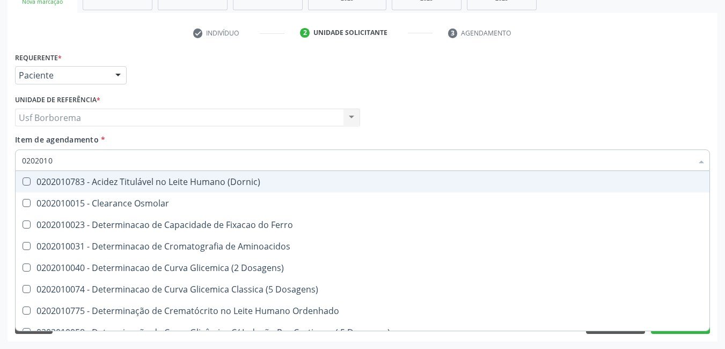
checkbox Folato "true"
checkbox Glicose "false"
checkbox Glicosilada "false"
checkbox Nt-Probnp\) "true"
checkbox Potassio "true"
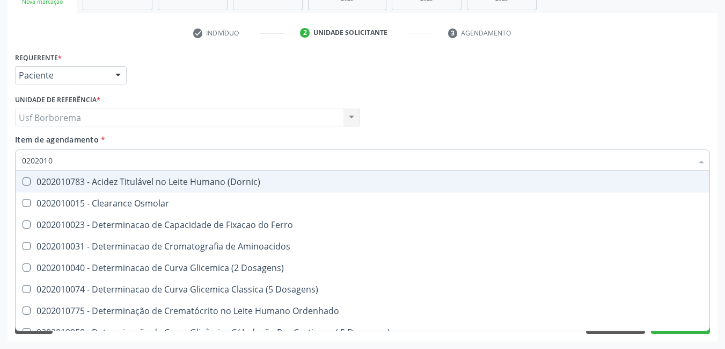
checkbox \(Tgo\) "false"
checkbox \(Tgp\) "false"
checkbox Triglicerideos "false"
checkbox Ureia "false"
checkbox D-Xilose "true"
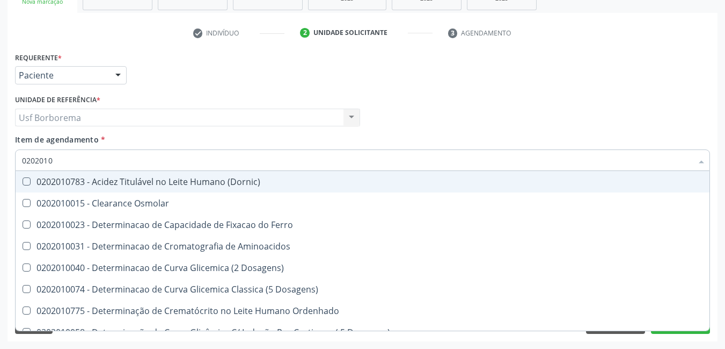
checkbox Orais "true"
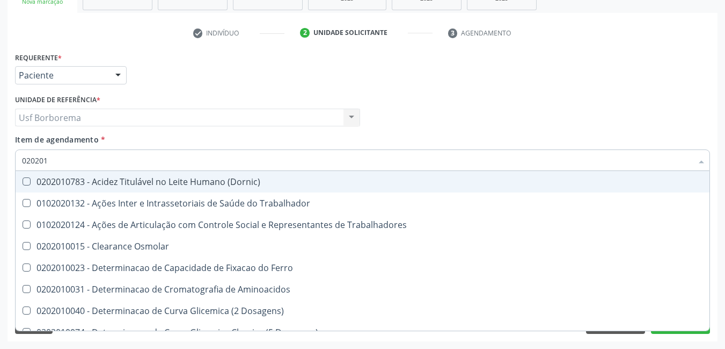
type input "02020"
checkbox Trabalhadores "true"
checkbox Urico "false"
checkbox Hdl "false"
checkbox Ldl "false"
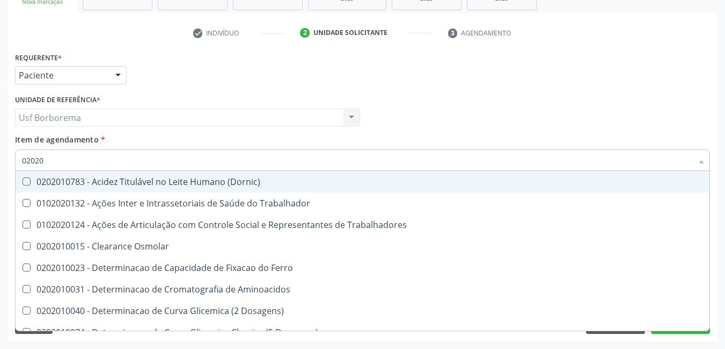
checkbox Total "false"
checkbox Creatinina "false"
checkbox Glicose "false"
checkbox Glicosilada "false"
checkbox \(Tgo\) "false"
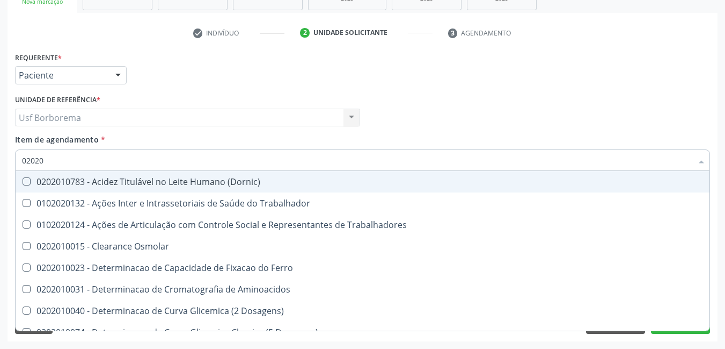
checkbox \(Tgp\) "false"
checkbox Triglicerideos "false"
checkbox Ureia "false"
checkbox Trabalho "true"
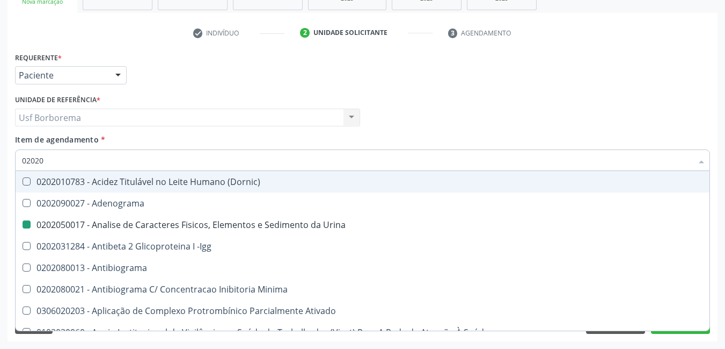
type input "020206"
checkbox Urina "false"
checkbox Creatinina "true"
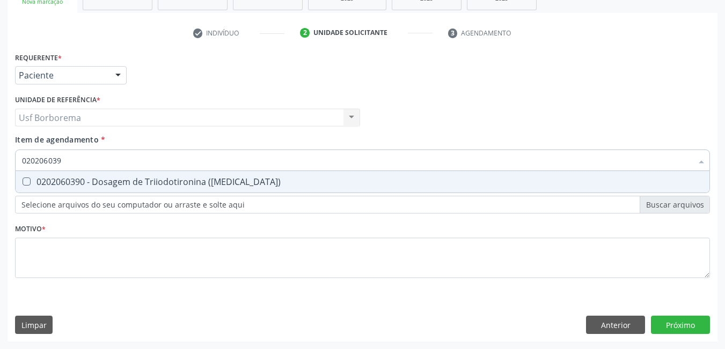
type input "0202060390"
click at [130, 182] on div "0202060390 - Dosagem de Triiodotironina ([MEDICAL_DATA])" at bounding box center [362, 181] width 681 height 9
checkbox \(T3\) "true"
click at [127, 166] on input "0202060390" at bounding box center [357, 159] width 671 height 21
type input "02020603"
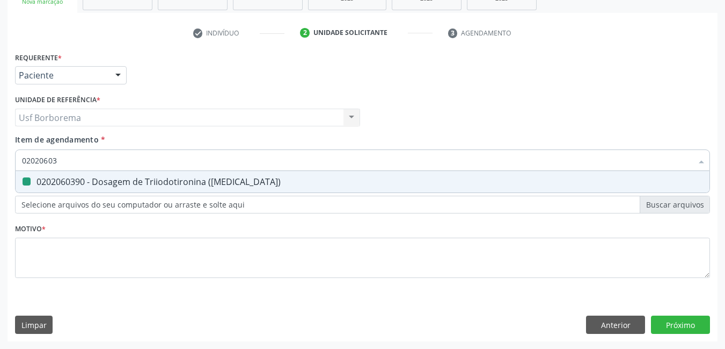
checkbox \(T3\) "false"
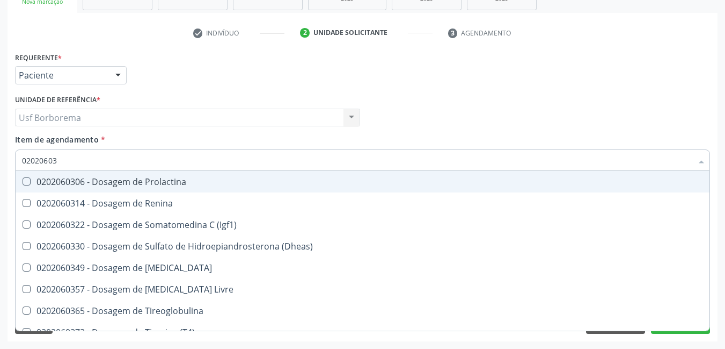
type input "0202060"
checkbox \(T3\) "false"
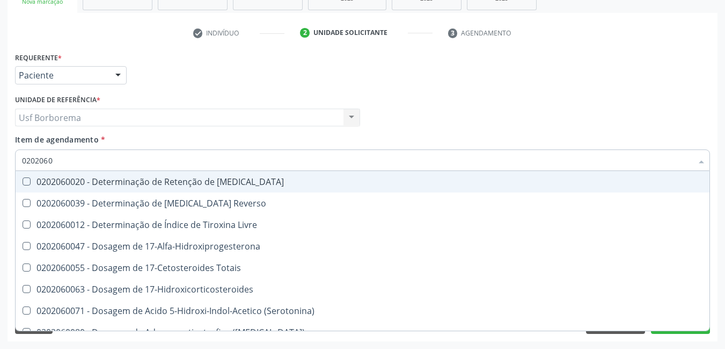
type input "02020603"
checkbox Ciclico "true"
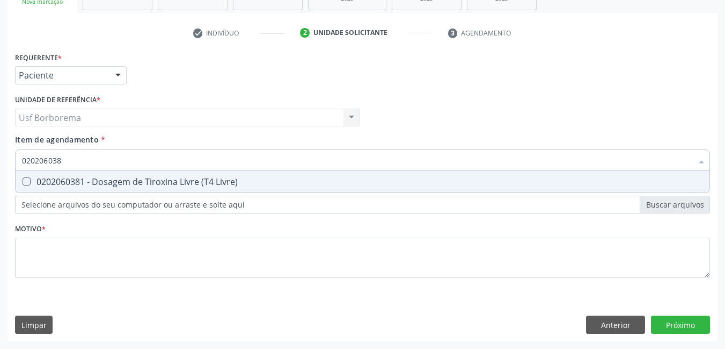
type input "0202060381"
click at [133, 185] on div "0202060381 - Dosagem de Tiroxina Livre (T4 Livre)" at bounding box center [362, 181] width 681 height 9
checkbox Livre\) "true"
click at [129, 166] on input "0202060381" at bounding box center [357, 159] width 671 height 21
type input "02020603"
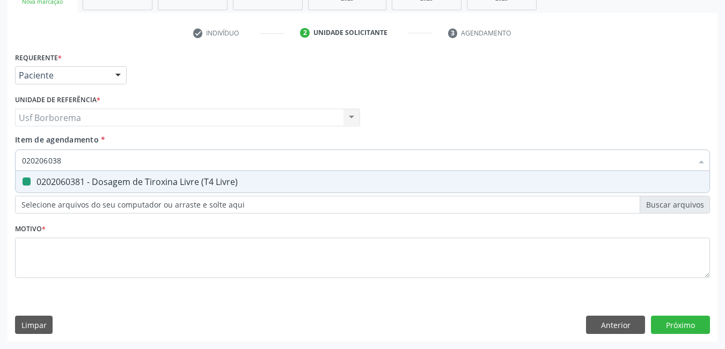
checkbox Livre\) "false"
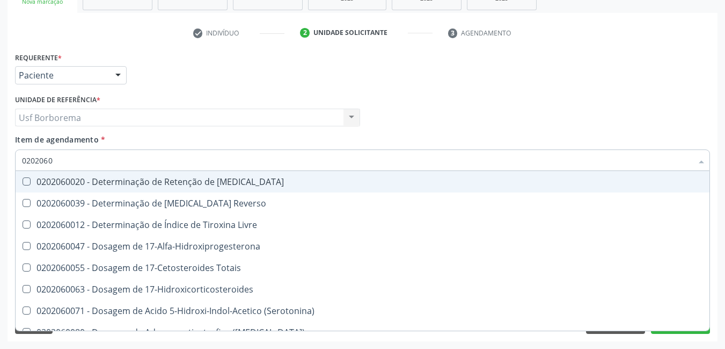
click at [141, 144] on div "Item de agendamento * 0202060 Desfazer seleção 0202060020 - Determinação de Ret…" at bounding box center [362, 151] width 695 height 34
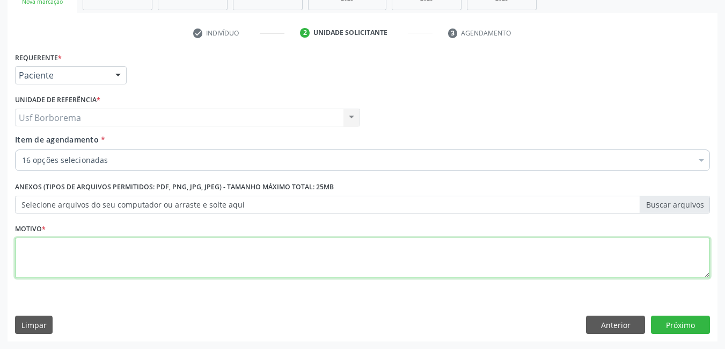
click at [132, 260] on textarea at bounding box center [362, 257] width 695 height 41
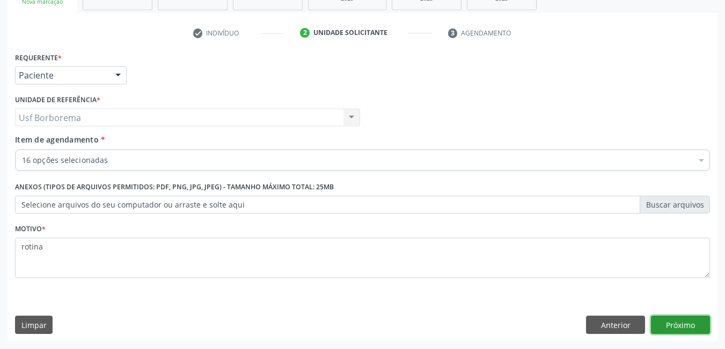
click at [667, 319] on button "Próximo" at bounding box center [680, 324] width 59 height 18
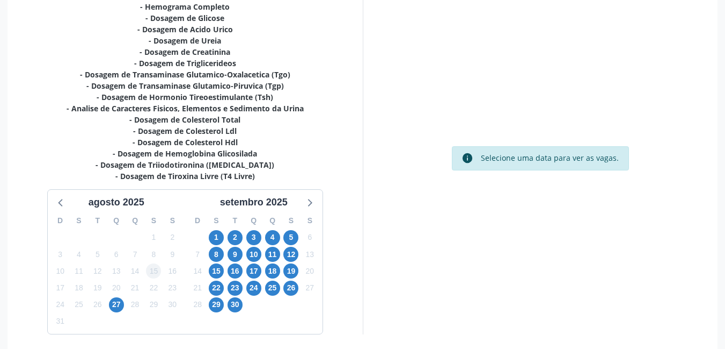
scroll to position [288, 0]
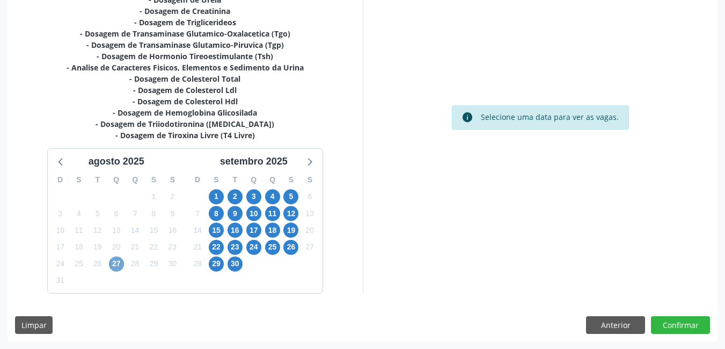
click at [112, 263] on span "27" at bounding box center [116, 263] width 15 height 15
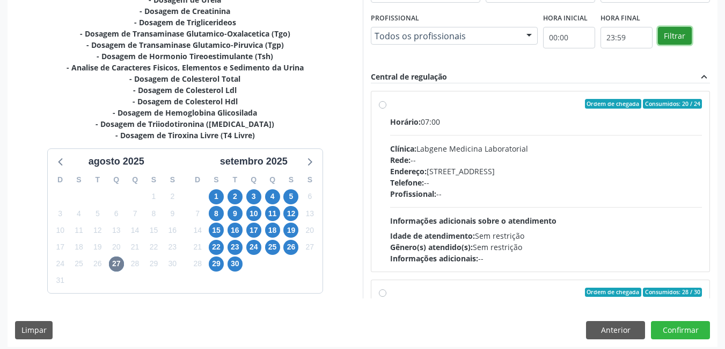
click at [673, 33] on button "Filtrar" at bounding box center [675, 36] width 34 height 18
click at [670, 33] on button "Filtrar" at bounding box center [675, 36] width 34 height 18
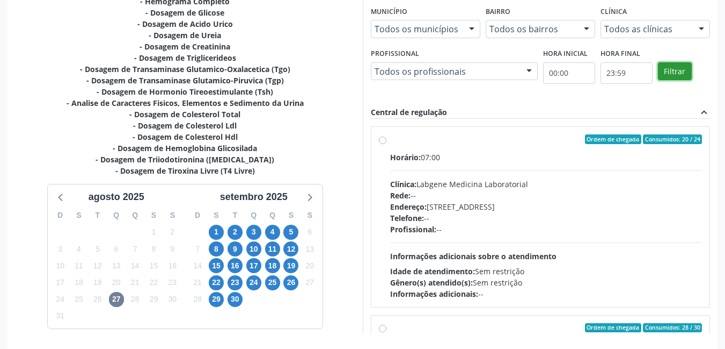
scroll to position [234, 0]
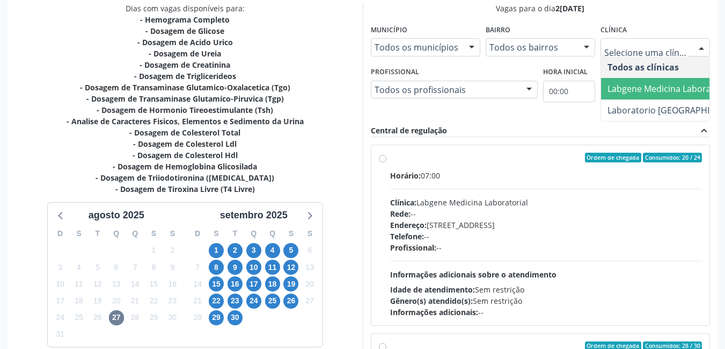
click at [663, 83] on span "Labgene Medicina Laboratorial" at bounding box center [670, 89] width 125 height 12
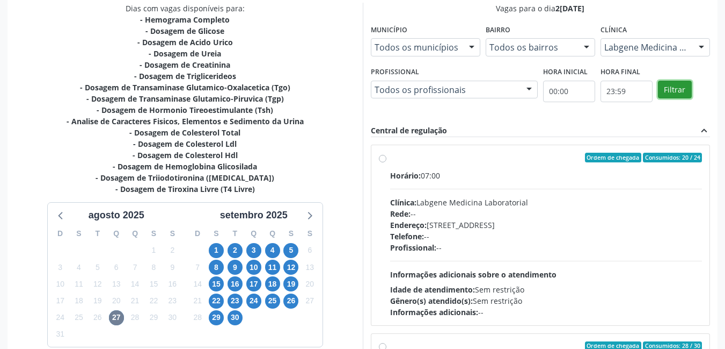
click at [665, 89] on button "Filtrar" at bounding box center [675, 90] width 34 height 18
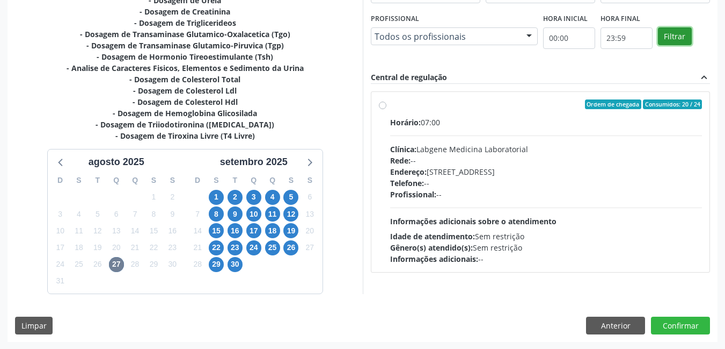
scroll to position [288, 0]
click at [390, 106] on label "Ordem de chegada Consumidos: 20 / 24 Horário: 07:00 Clínica: Labgene Medicina L…" at bounding box center [546, 181] width 313 height 165
click at [382, 106] on input "Ordem de chegada Consumidos: 20 / 24 Horário: 07:00 Clínica: Labgene Medicina L…" at bounding box center [383, 104] width 8 height 10
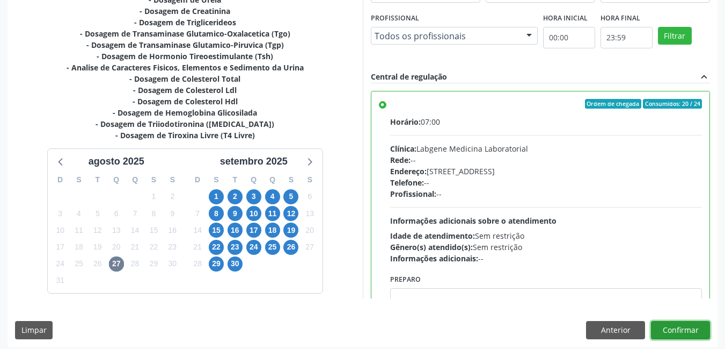
click at [683, 328] on button "Confirmar" at bounding box center [680, 330] width 59 height 18
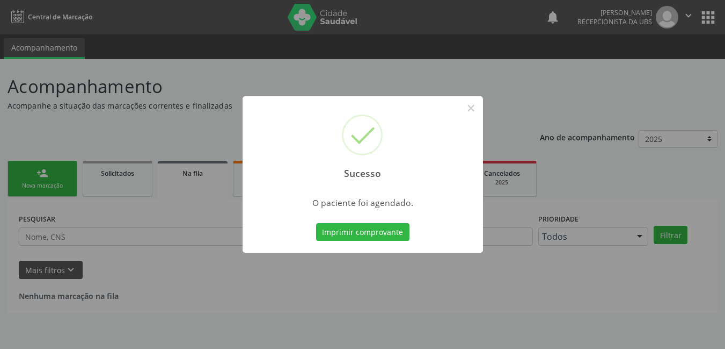
scroll to position [0, 0]
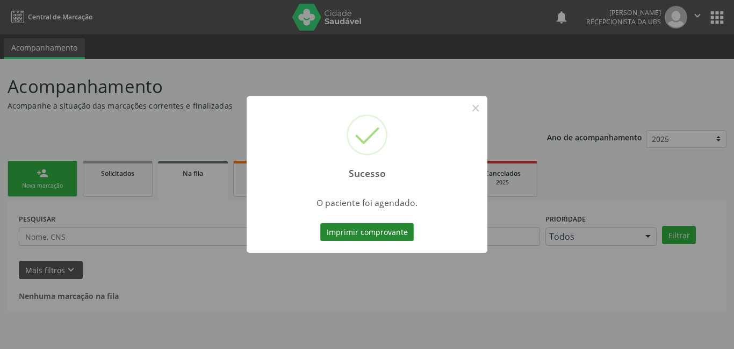
click at [367, 227] on button "Imprimir comprovante" at bounding box center [366, 232] width 93 height 18
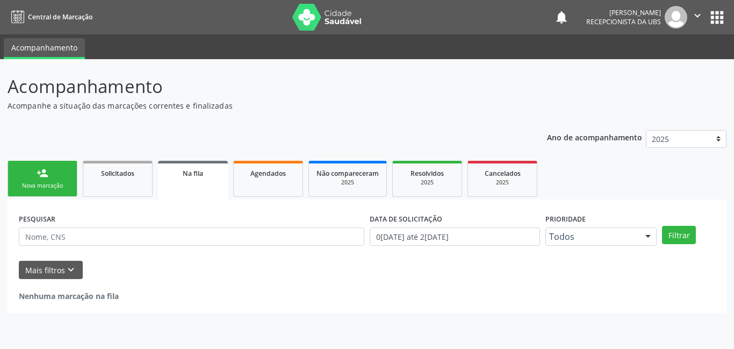
drag, startPoint x: 49, startPoint y: 179, endPoint x: 55, endPoint y: 175, distance: 6.9
click at [50, 179] on link "person_add Nova marcação" at bounding box center [43, 179] width 70 height 36
click at [51, 179] on link "person_add Nova marcação" at bounding box center [43, 179] width 70 height 36
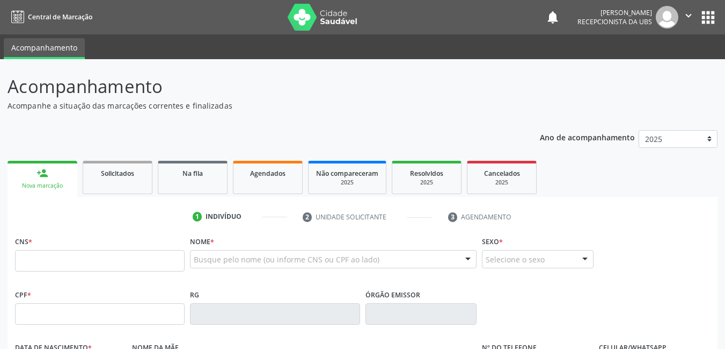
click at [67, 117] on div "Acompanhamento Acompanhe a situação das marcações correntes e finalizadas Relat…" at bounding box center [363, 324] width 710 height 502
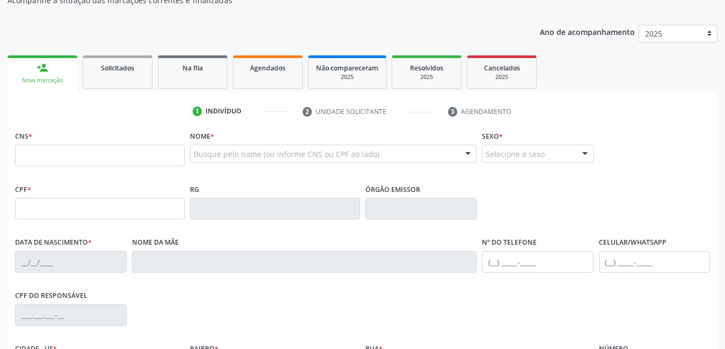
scroll to position [107, 0]
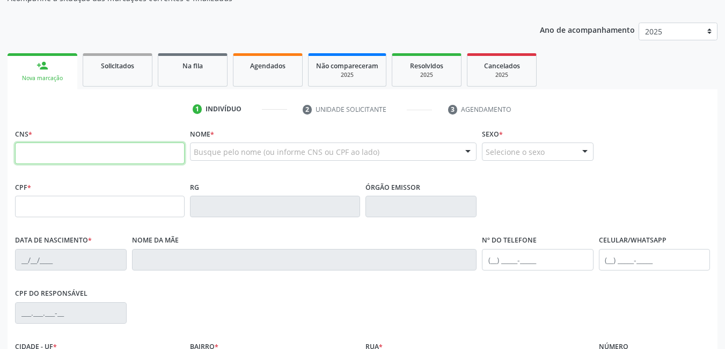
click at [147, 158] on input "text" at bounding box center [100, 152] width 170 height 21
click at [172, 151] on input "text" at bounding box center [100, 152] width 170 height 21
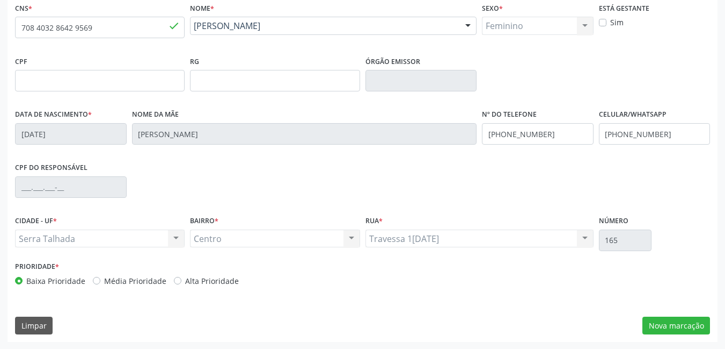
scroll to position [234, 0]
click at [669, 324] on button "Nova marcação" at bounding box center [677, 325] width 68 height 18
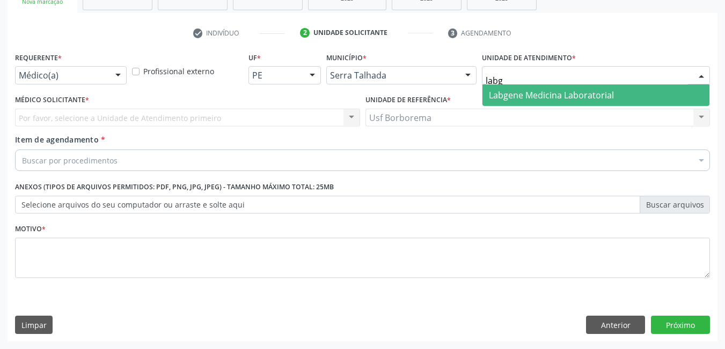
click at [503, 93] on span "Labgene Medicina Laboratorial" at bounding box center [551, 95] width 125 height 12
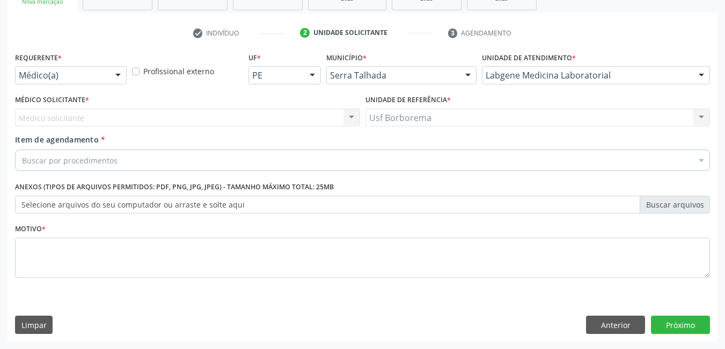
click at [118, 74] on div at bounding box center [118, 76] width 16 height 18
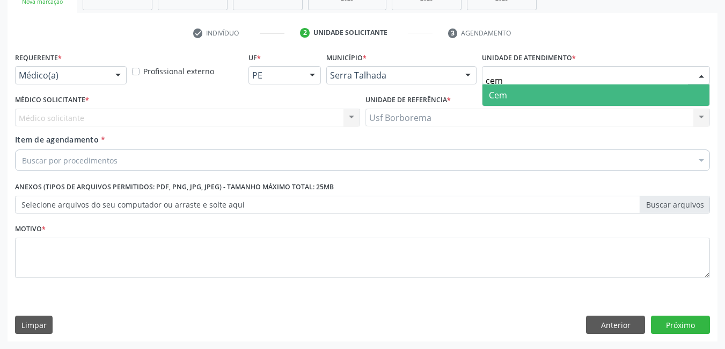
drag, startPoint x: 577, startPoint y: 99, endPoint x: 574, endPoint y: 105, distance: 6.6
click at [577, 99] on span "Cem" at bounding box center [596, 94] width 227 height 21
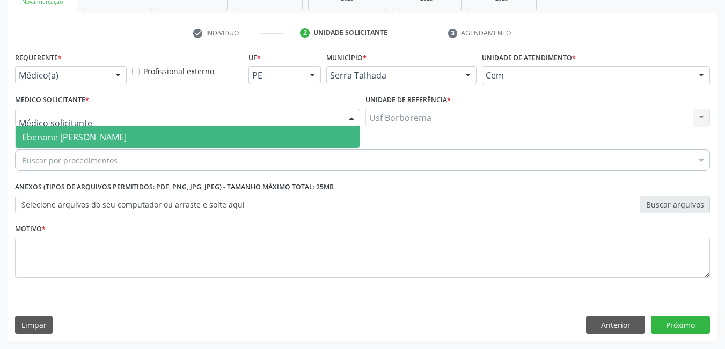
click at [76, 133] on span "Ebenone [PERSON_NAME]" at bounding box center [74, 137] width 105 height 12
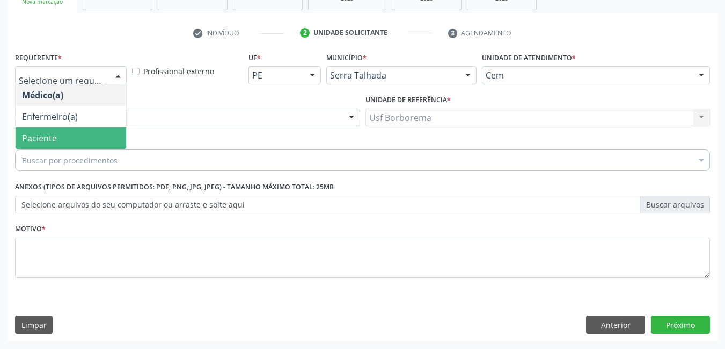
click at [70, 136] on span "Paciente" at bounding box center [71, 137] width 111 height 21
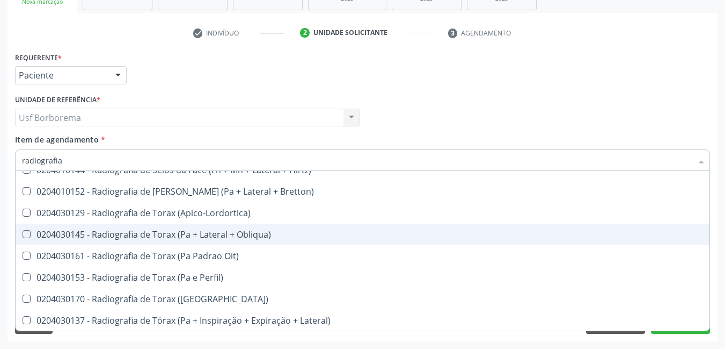
scroll to position [1387, 0]
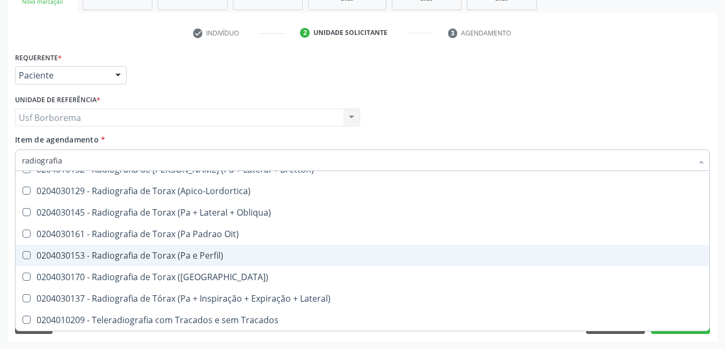
click at [254, 253] on div "0204030153 - Radiografia de Torax (Pa e Perfil)" at bounding box center [362, 255] width 681 height 9
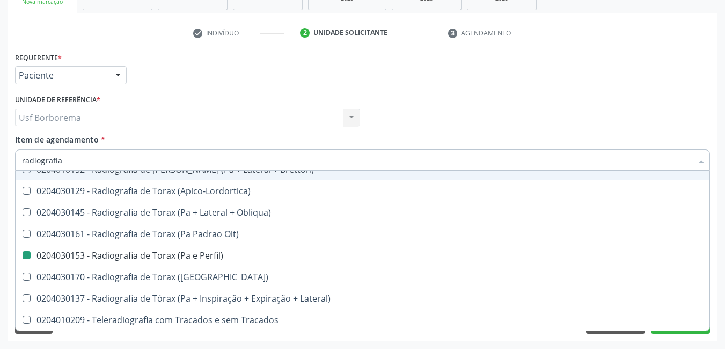
click at [357, 87] on div "Requerente * Paciente Médico(a) Enfermeiro(a) Paciente Nenhum resultado encontr…" at bounding box center [362, 70] width 701 height 42
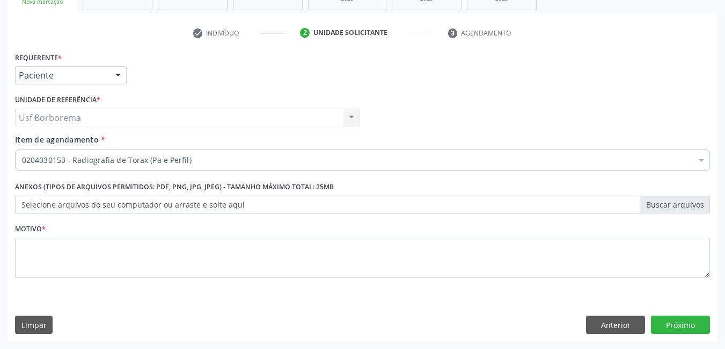
scroll to position [0, 0]
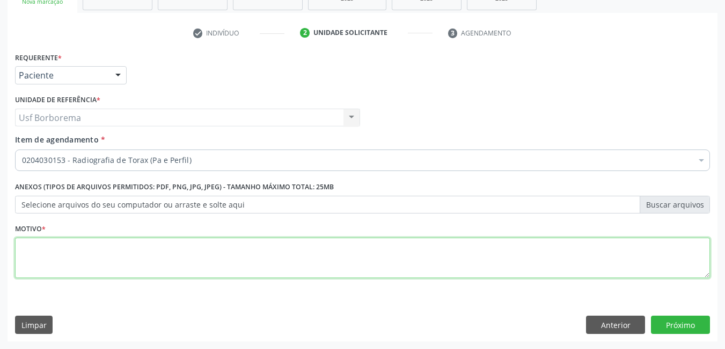
click at [264, 257] on textarea at bounding box center [362, 257] width 695 height 41
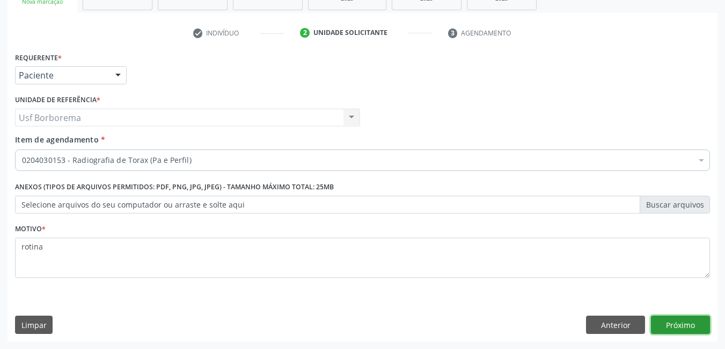
click at [680, 323] on button "Próximo" at bounding box center [680, 324] width 59 height 18
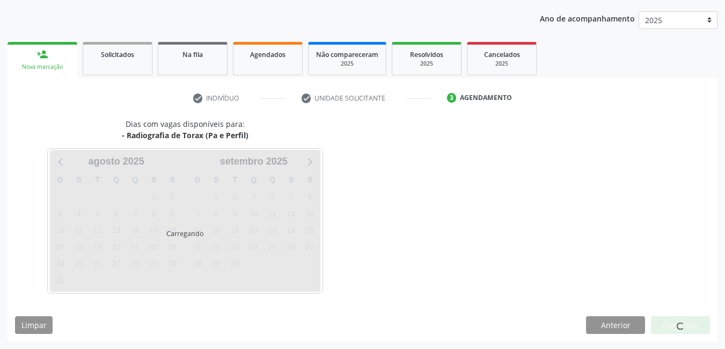
scroll to position [119, 0]
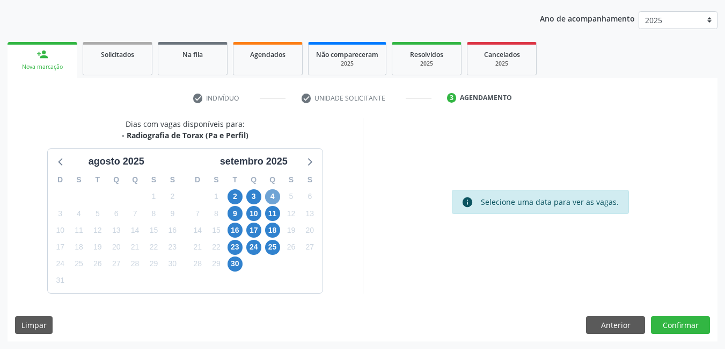
click at [271, 195] on span "4" at bounding box center [272, 196] width 15 height 15
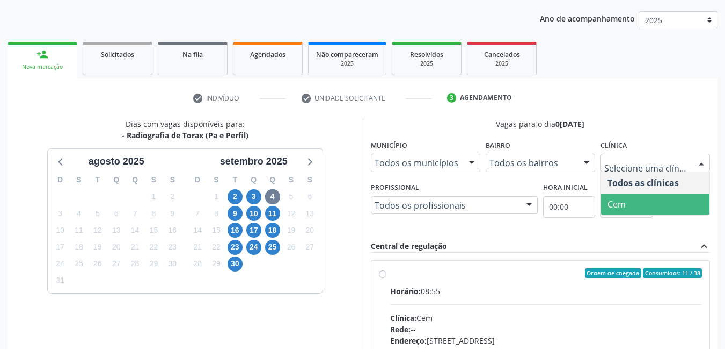
click at [631, 196] on span "Cem" at bounding box center [655, 203] width 108 height 21
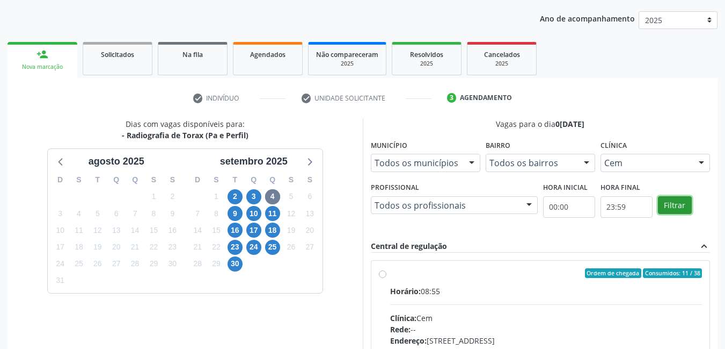
click at [663, 205] on button "Filtrar" at bounding box center [675, 205] width 34 height 18
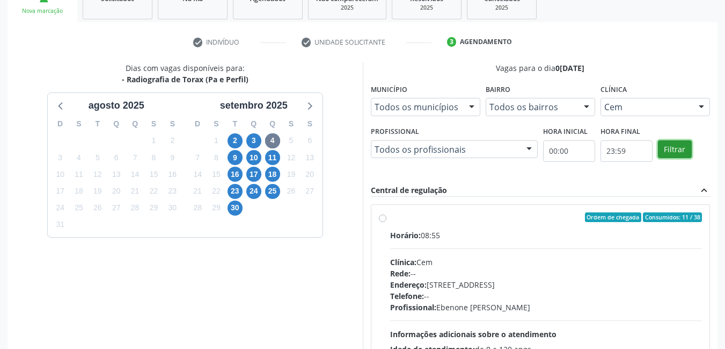
scroll to position [274, 0]
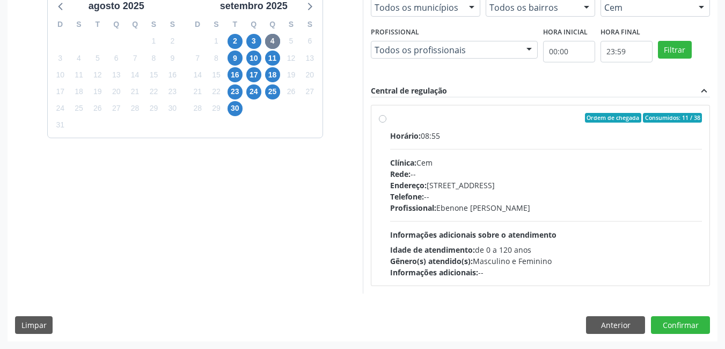
click at [390, 118] on label "Ordem de chegada Consumidos: 11 / 38 Horário: 08:55 Clínica: Cem Rede: -- Ender…" at bounding box center [546, 195] width 313 height 165
click at [381, 118] on input "Ordem de chegada Consumidos: 11 / 38 Horário: 08:55 Clínica: Cem Rede: -- Ender…" at bounding box center [383, 118] width 8 height 10
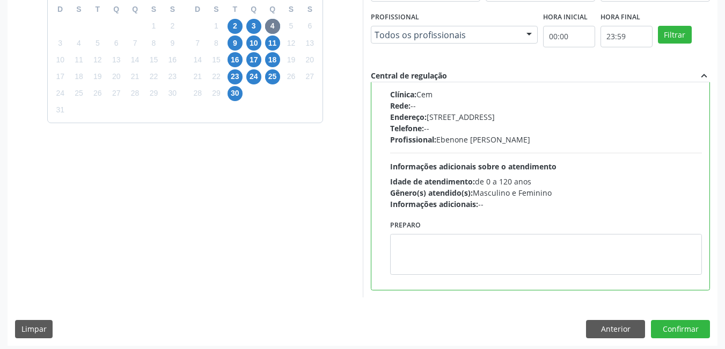
scroll to position [293, 0]
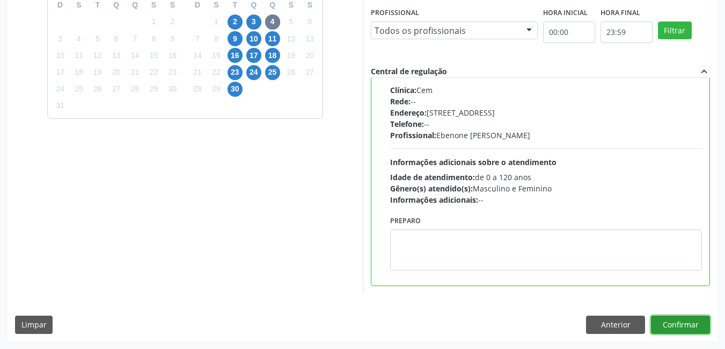
click at [673, 318] on button "Confirmar" at bounding box center [680, 324] width 59 height 18
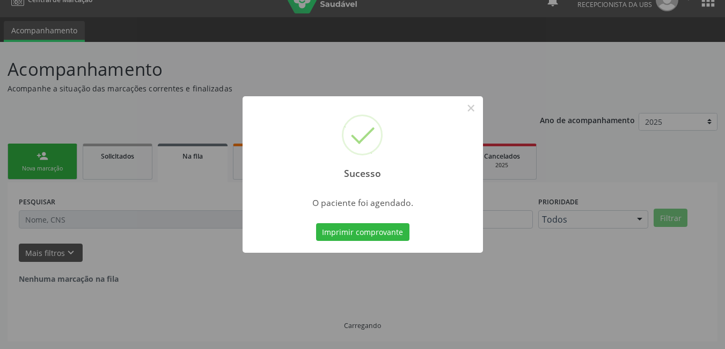
scroll to position [0, 0]
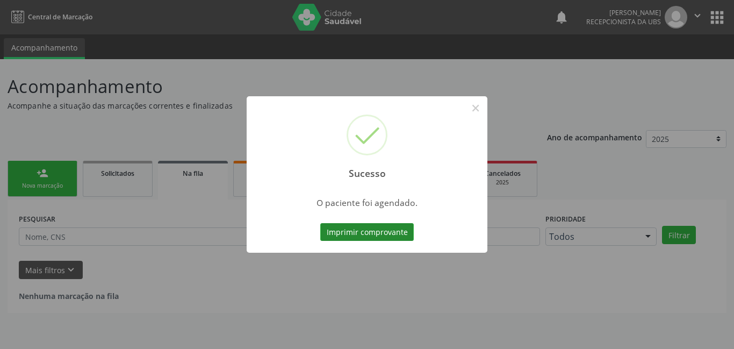
click at [385, 228] on button "Imprimir comprovante" at bounding box center [366, 232] width 93 height 18
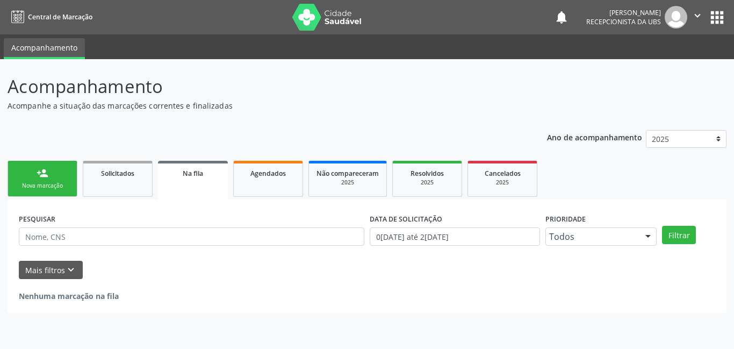
click at [51, 180] on link "person_add Nova marcação" at bounding box center [43, 179] width 70 height 36
click at [49, 180] on link "person_add Nova marcação" at bounding box center [43, 179] width 70 height 36
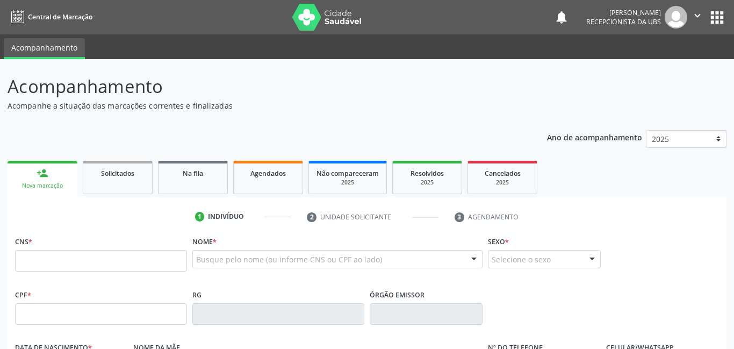
click at [52, 179] on link "person_add Nova marcação" at bounding box center [43, 179] width 70 height 36
click at [59, 265] on input "text" at bounding box center [100, 260] width 170 height 21
click at [62, 250] on div "CNS *" at bounding box center [100, 252] width 170 height 38
click at [62, 257] on input "text" at bounding box center [100, 260] width 170 height 21
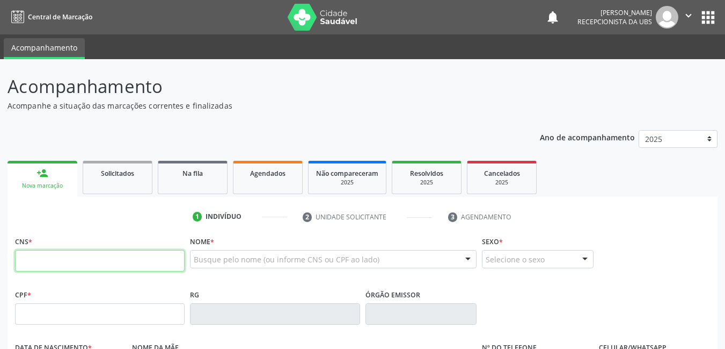
click at [62, 257] on input "text" at bounding box center [100, 260] width 170 height 21
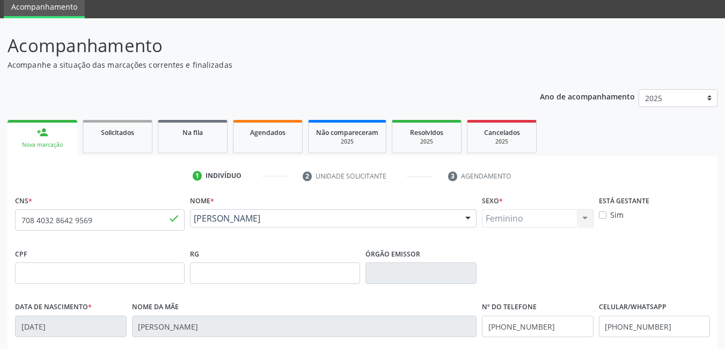
scroll to position [234, 0]
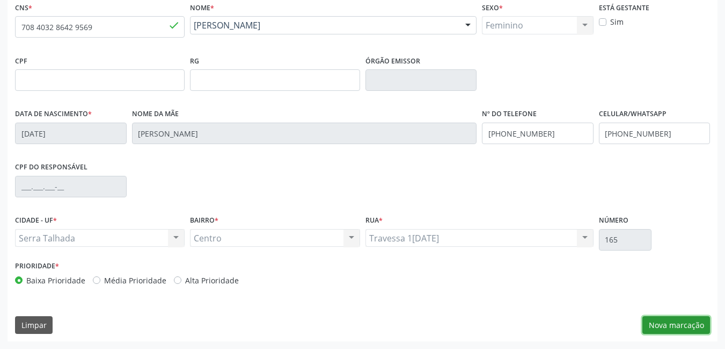
click at [649, 316] on button "Nova marcação" at bounding box center [677, 325] width 68 height 18
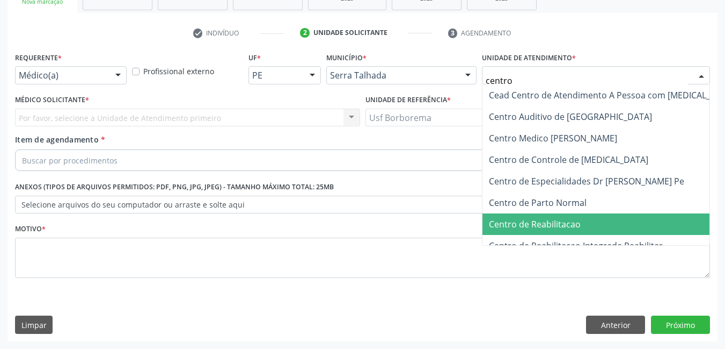
click at [616, 230] on span "Centro de Reabilitacao" at bounding box center [612, 223] width 259 height 21
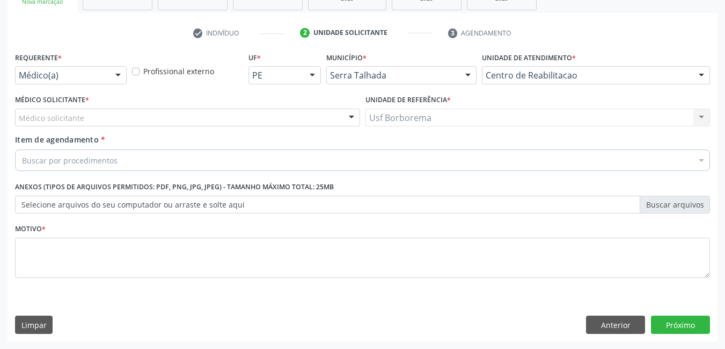
click at [188, 113] on div "Médico solicitante" at bounding box center [187, 117] width 345 height 18
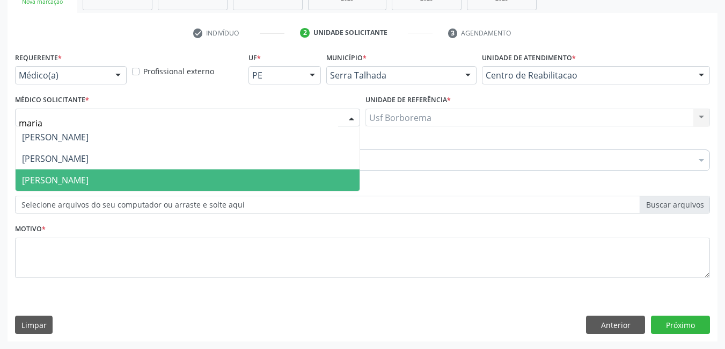
click at [188, 176] on span "[PERSON_NAME]" at bounding box center [188, 179] width 344 height 21
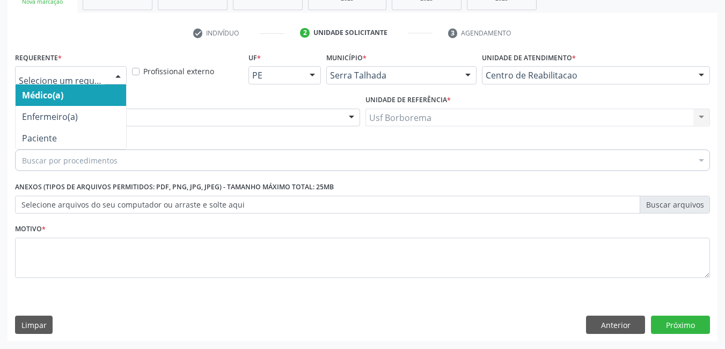
drag, startPoint x: 114, startPoint y: 71, endPoint x: 107, endPoint y: 104, distance: 33.0
click at [113, 71] on div at bounding box center [118, 76] width 16 height 18
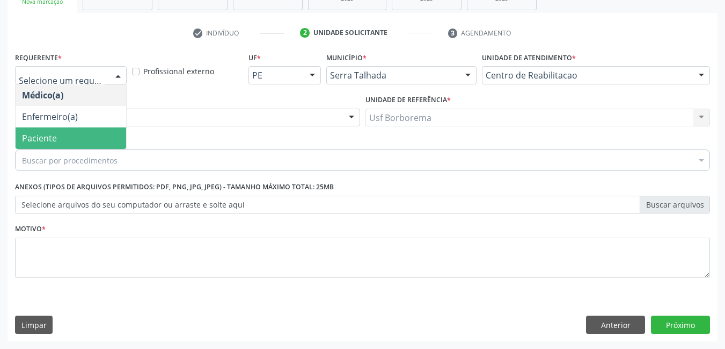
click at [104, 131] on span "Paciente" at bounding box center [71, 137] width 111 height 21
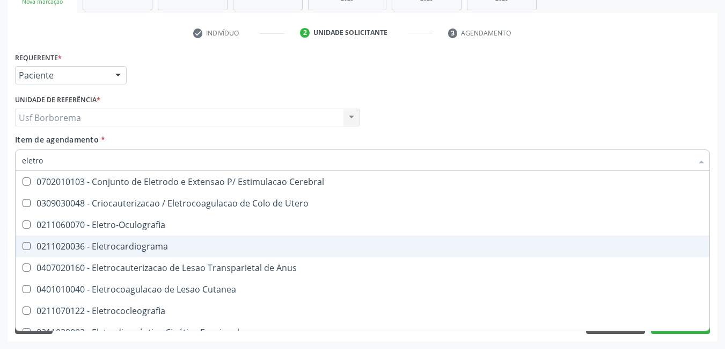
click at [67, 246] on div "0211020036 - Eletrocardiograma" at bounding box center [406, 246] width 768 height 9
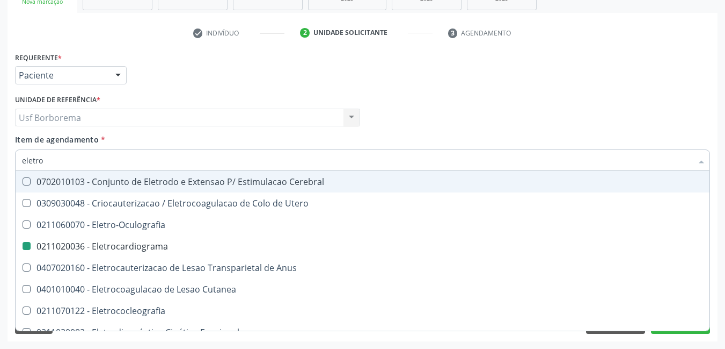
click at [172, 77] on div "Requerente * Paciente Médico(a) Enfermeiro(a) Paciente Nenhum resultado encontr…" at bounding box center [362, 70] width 701 height 42
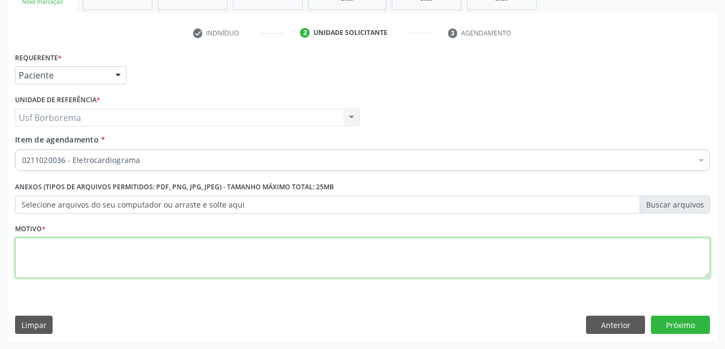
click at [184, 273] on textarea at bounding box center [362, 257] width 695 height 41
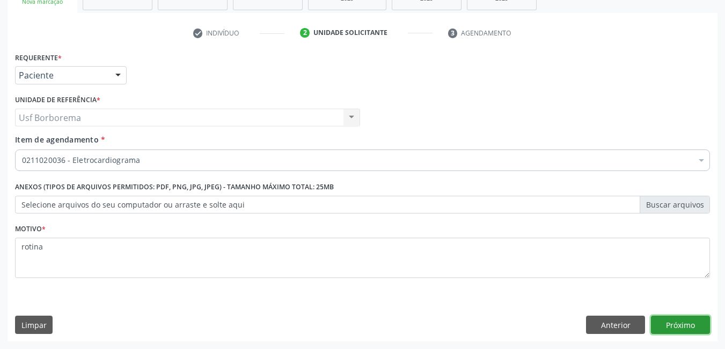
click at [658, 324] on button "Próximo" at bounding box center [680, 324] width 59 height 18
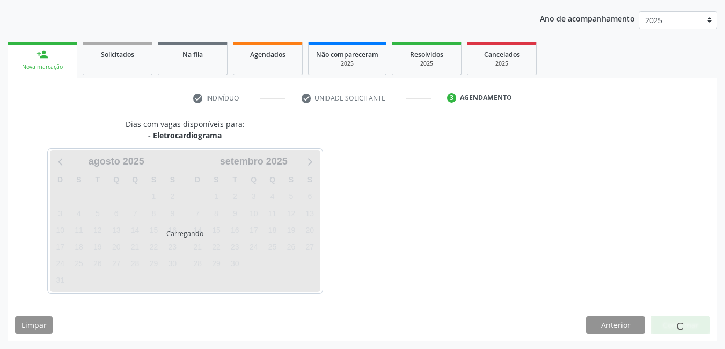
scroll to position [119, 0]
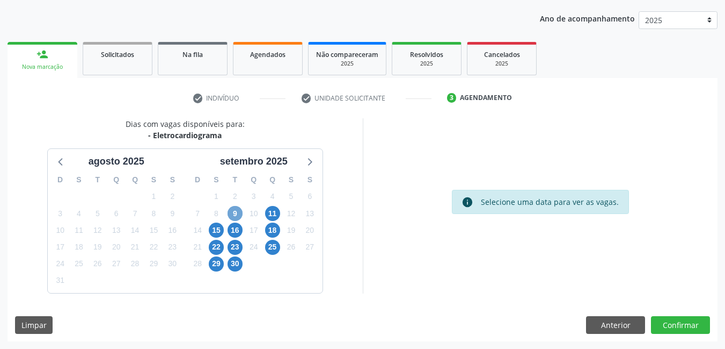
click at [234, 210] on span "9" at bounding box center [235, 213] width 15 height 15
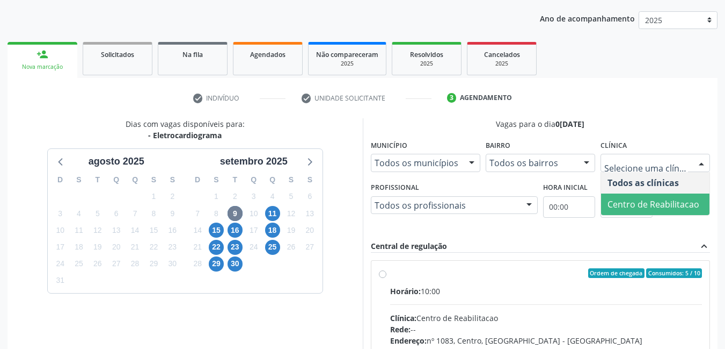
click at [612, 195] on span "Centro de Reabilitacao" at bounding box center [655, 203] width 108 height 21
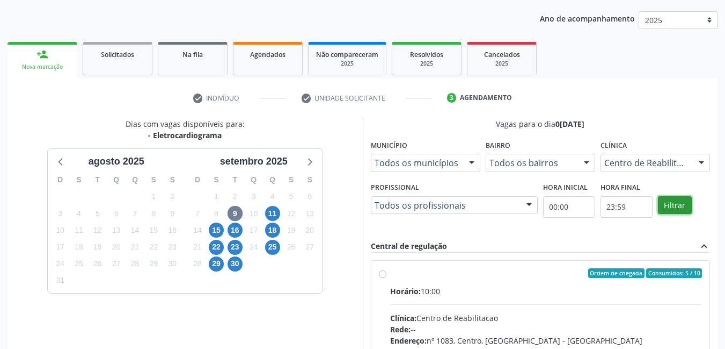
click at [671, 205] on button "Filtrar" at bounding box center [675, 205] width 34 height 18
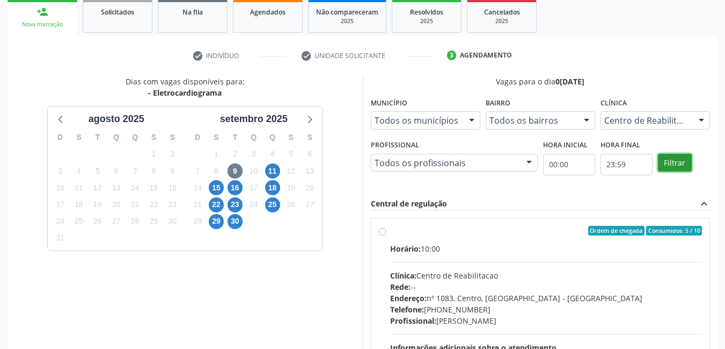
scroll to position [226, 0]
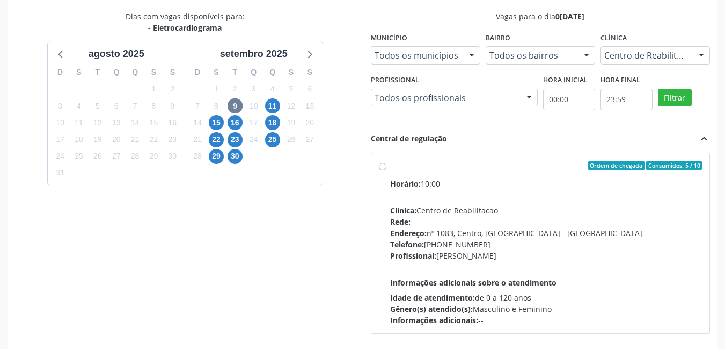
click at [382, 170] on div "Ordem de chegada Consumidos: 5 / 10 Horário: 10:00 Clínica: Centro de Reabilita…" at bounding box center [541, 243] width 324 height 165
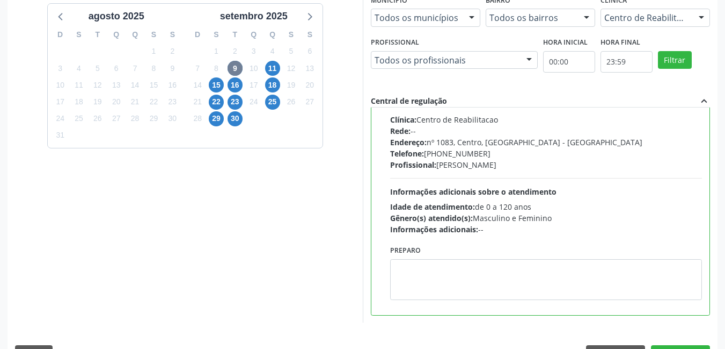
scroll to position [293, 0]
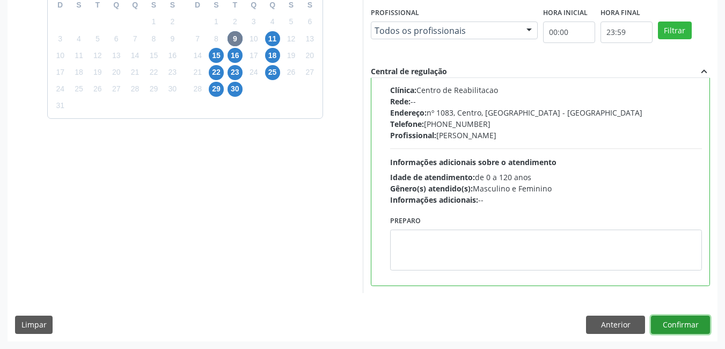
click at [680, 320] on button "Confirmar" at bounding box center [680, 324] width 59 height 18
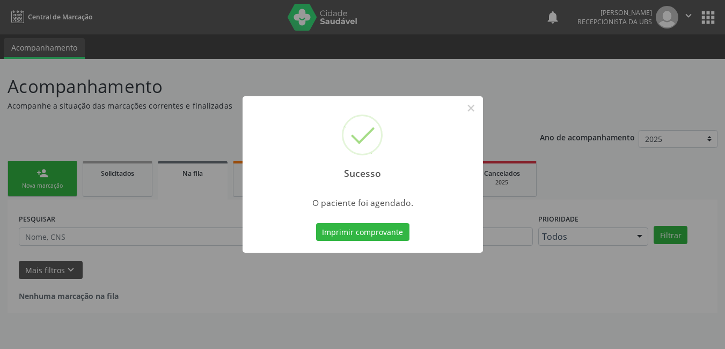
scroll to position [0, 0]
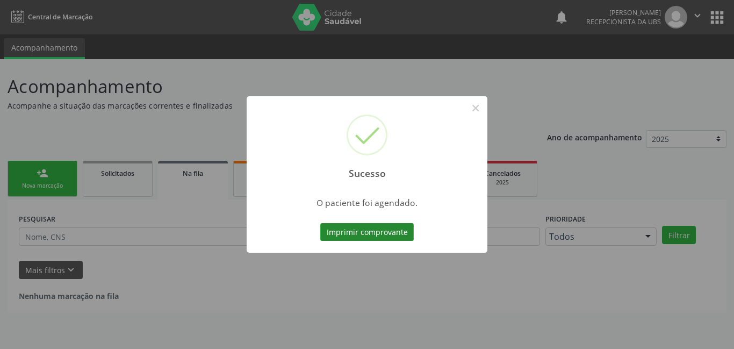
click at [387, 226] on button "Imprimir comprovante" at bounding box center [366, 232] width 93 height 18
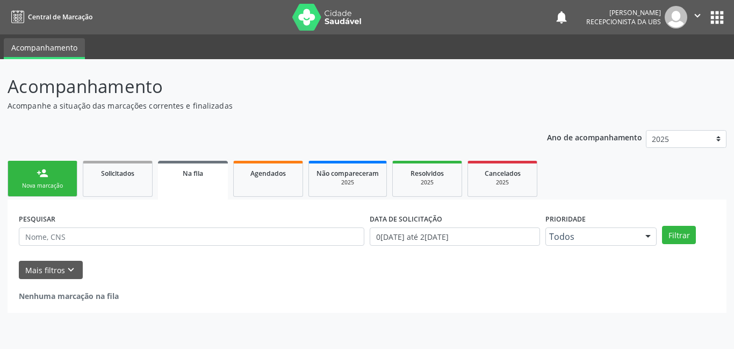
click at [39, 177] on div "person_add" at bounding box center [43, 173] width 12 height 12
click at [38, 177] on div "person_add" at bounding box center [43, 173] width 12 height 12
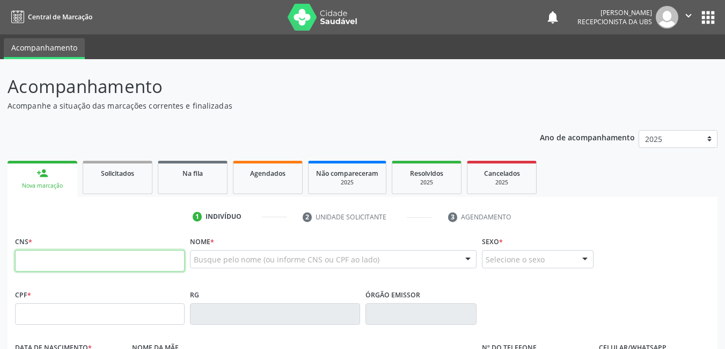
click at [148, 251] on input "text" at bounding box center [100, 260] width 170 height 21
click at [129, 265] on input "03" at bounding box center [100, 260] width 170 height 21
